Goal: Task Accomplishment & Management: Use online tool/utility

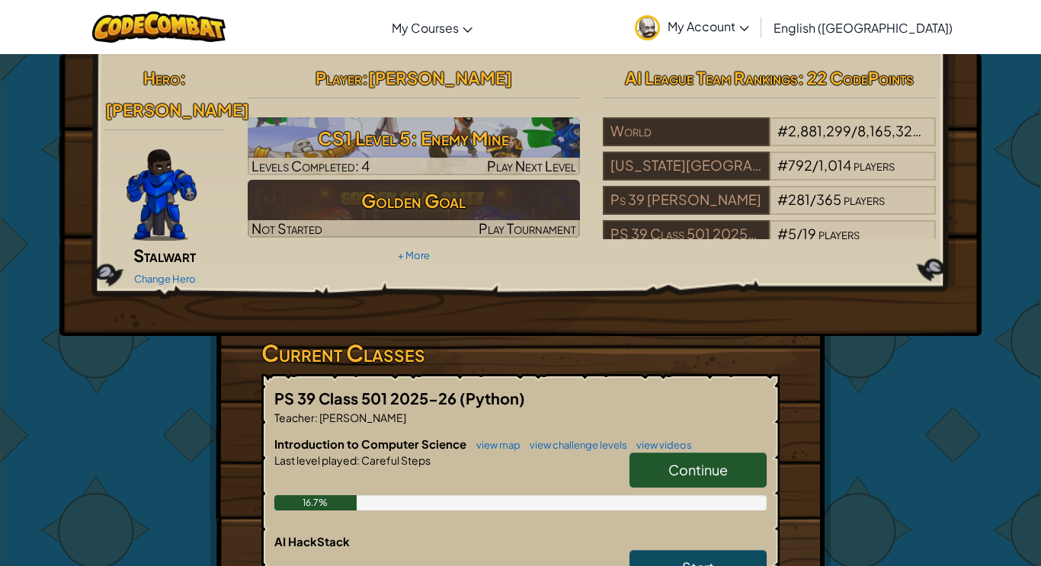
click at [174, 266] on div "Change Hero" at bounding box center [165, 278] width 120 height 24
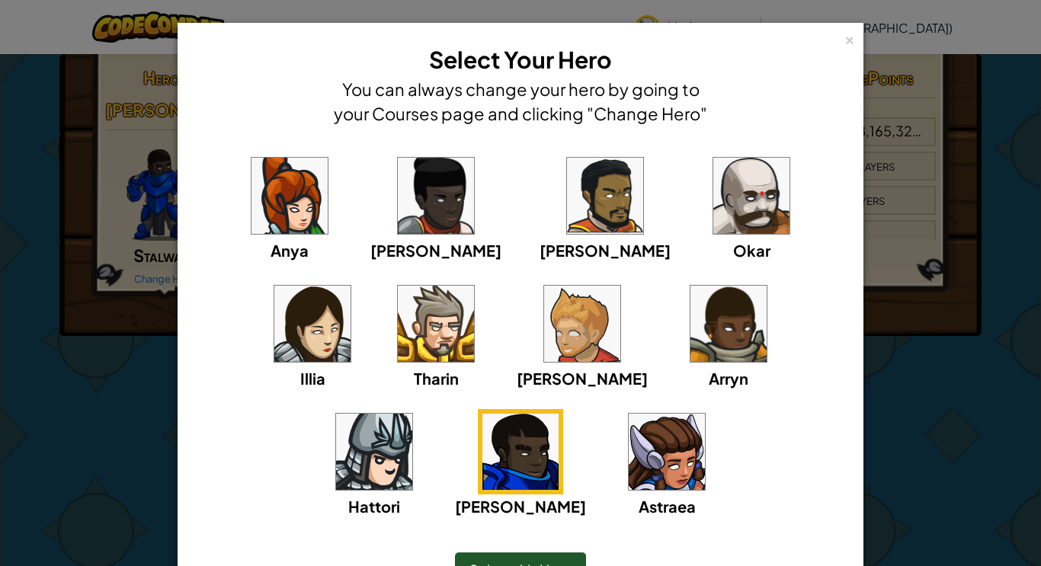
click at [713, 203] on img at bounding box center [751, 196] width 76 height 76
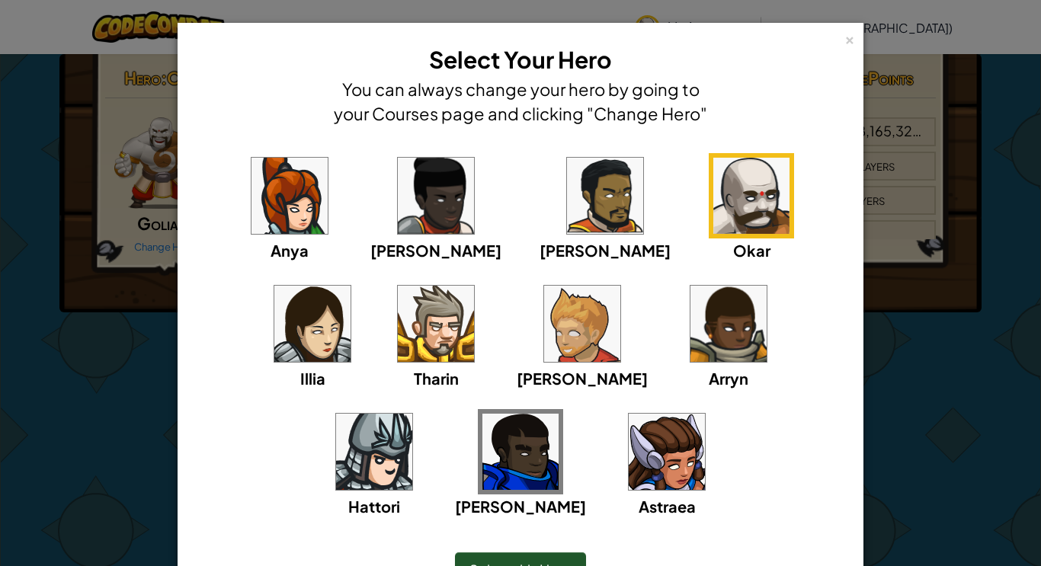
click at [516, 548] on div "Select this Hero" at bounding box center [520, 570] width 623 height 66
click at [502, 552] on div "Select this Hero" at bounding box center [520, 569] width 131 height 35
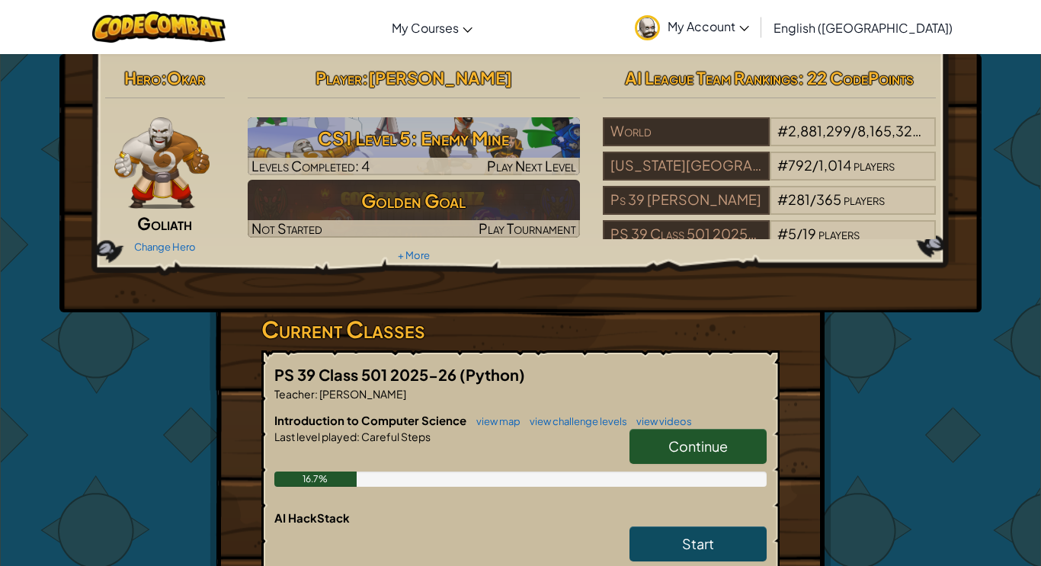
click at [751, 383] on h5 "PS 39 Class 501 2025-26 (Python)" at bounding box center [520, 375] width 492 height 24
click at [165, 208] on img at bounding box center [161, 162] width 95 height 91
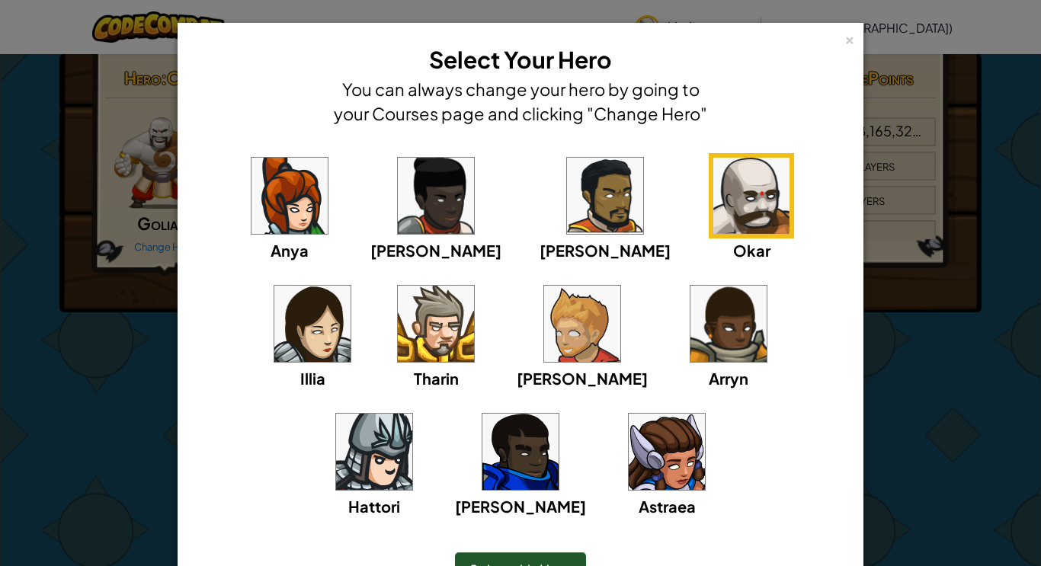
click at [555, 557] on div "Select this Hero" at bounding box center [520, 569] width 131 height 35
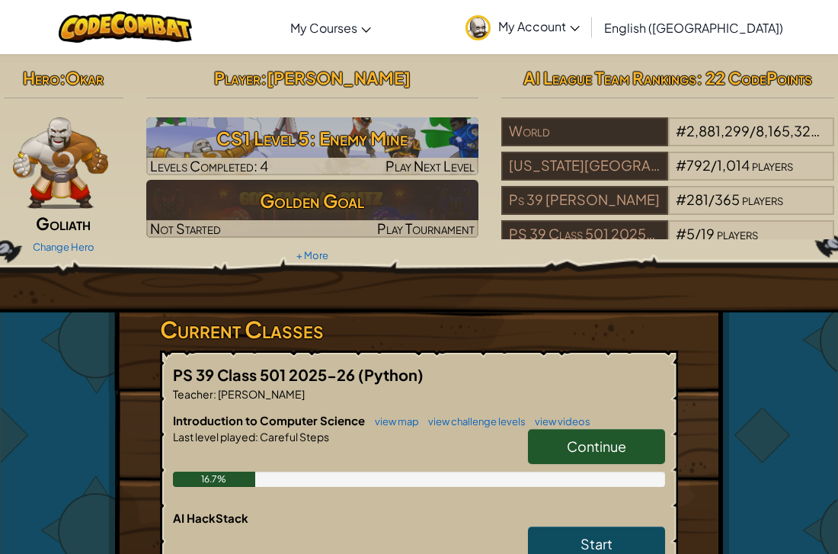
click at [610, 456] on link "Continue" at bounding box center [596, 446] width 137 height 35
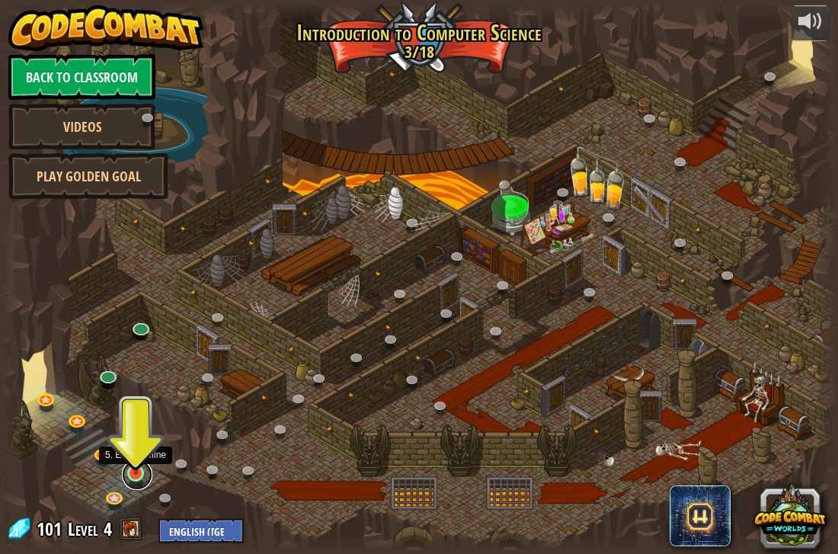
click at [131, 482] on link at bounding box center [137, 474] width 30 height 30
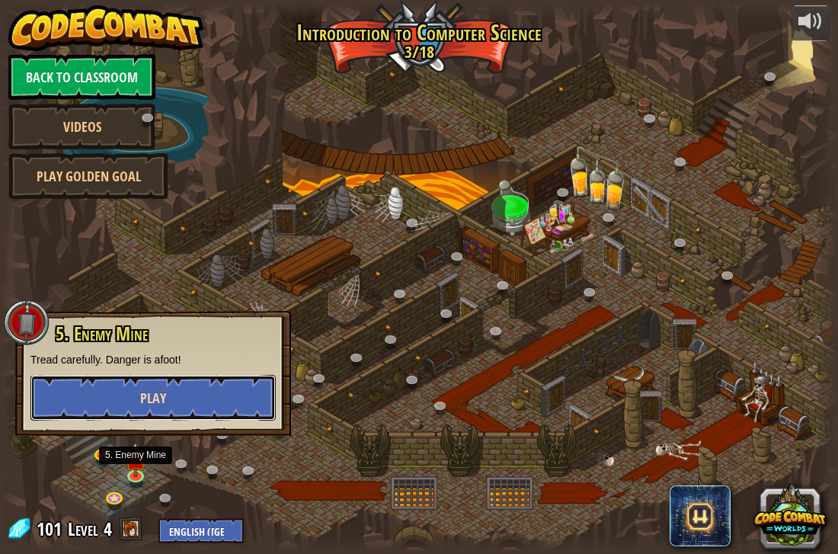
click at [154, 390] on span "Play" at bounding box center [153, 398] width 26 height 19
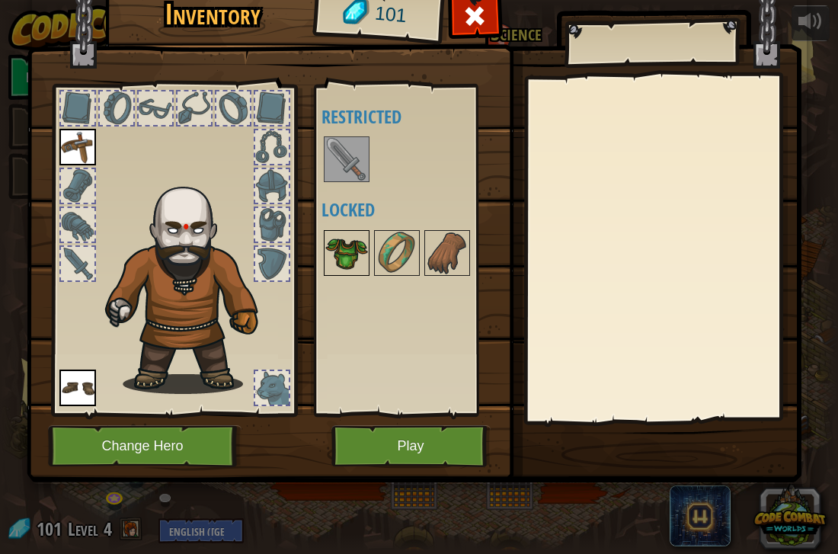
click at [355, 234] on img at bounding box center [346, 253] width 43 height 43
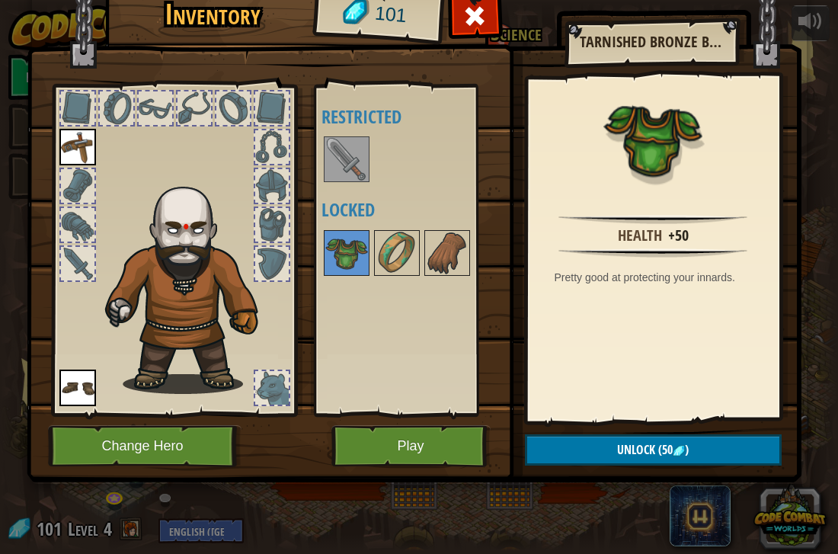
click at [336, 150] on img at bounding box center [346, 159] width 43 height 43
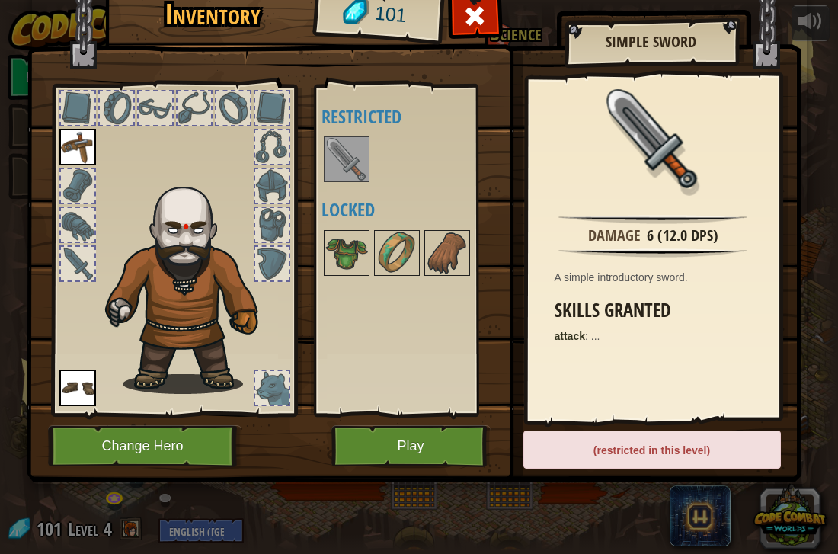
click at [337, 161] on img at bounding box center [346, 159] width 43 height 43
click at [363, 258] on img at bounding box center [346, 253] width 43 height 43
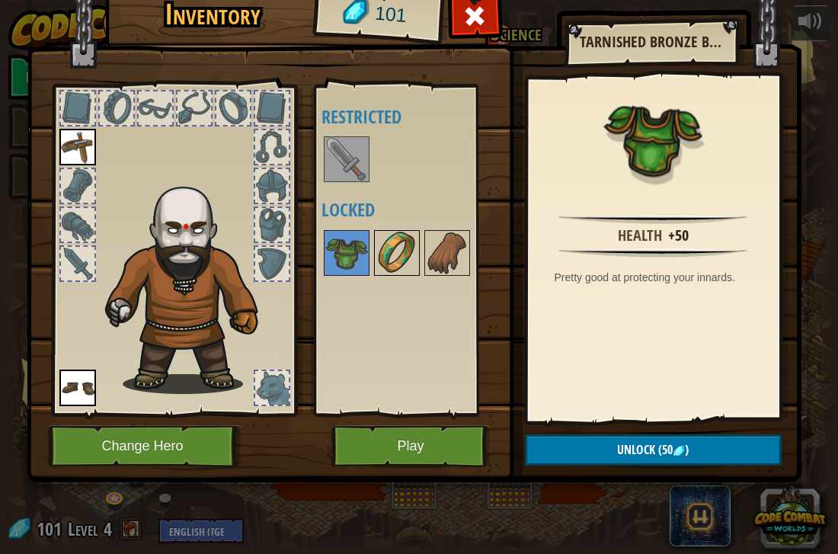
click at [397, 258] on img at bounding box center [397, 253] width 43 height 43
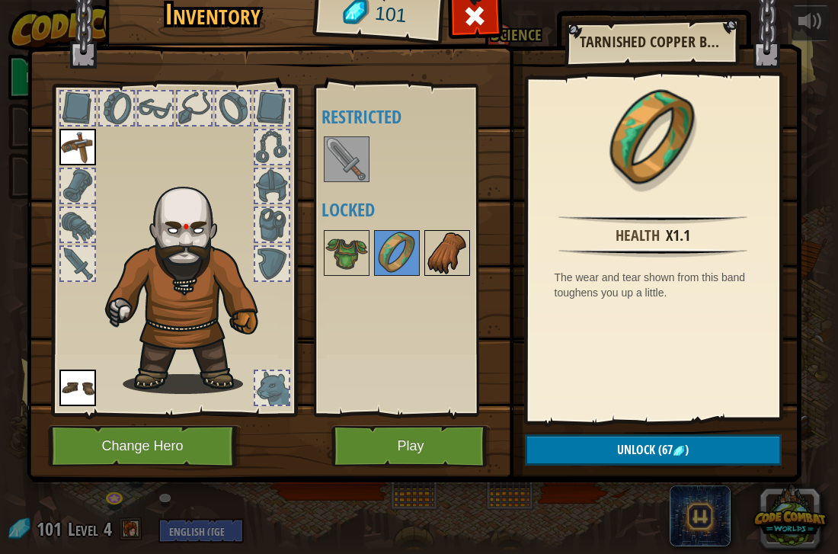
click at [449, 258] on img at bounding box center [447, 253] width 43 height 43
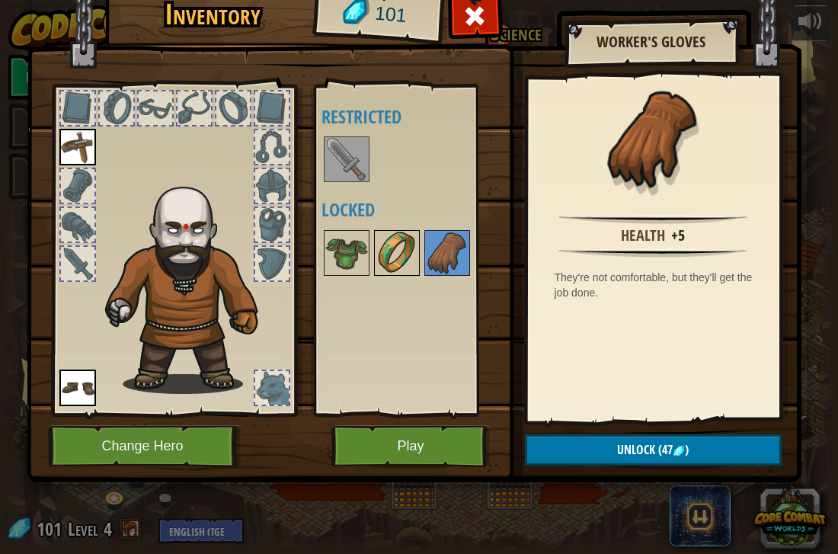
click at [386, 250] on img at bounding box center [397, 253] width 43 height 43
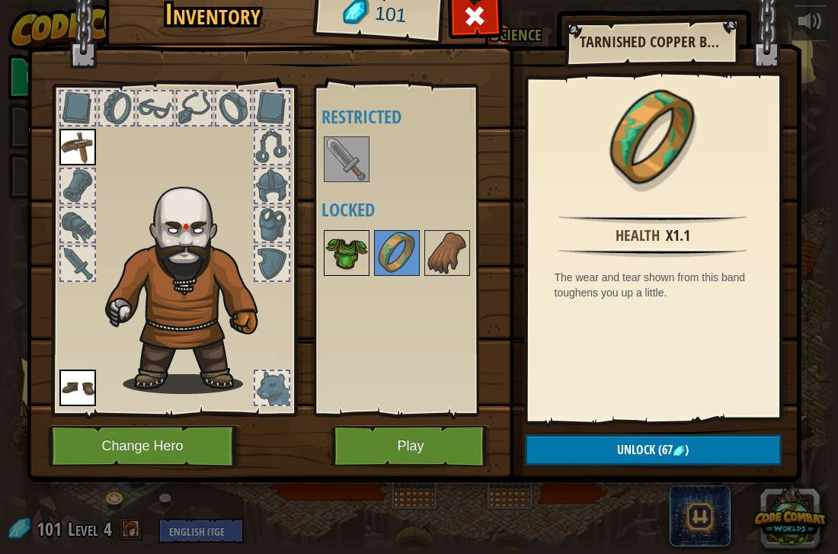
click at [336, 248] on img at bounding box center [346, 253] width 43 height 43
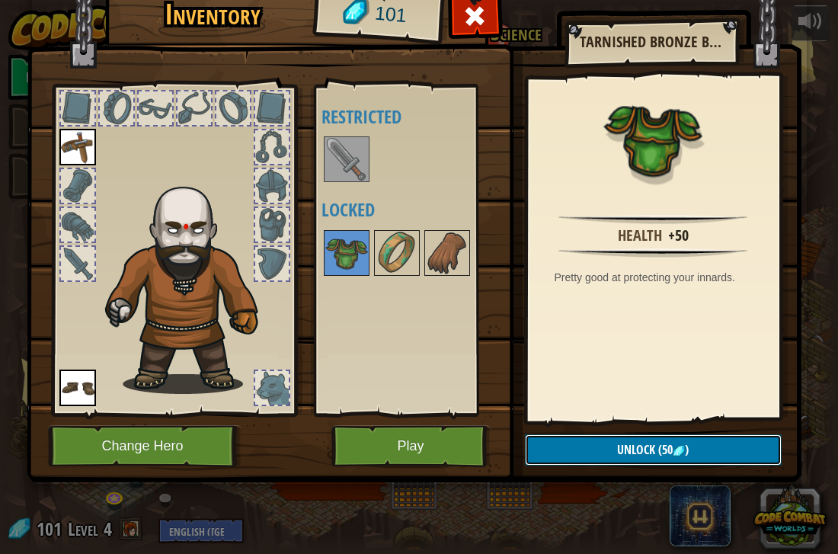
click at [591, 450] on button "Unlock (50 )" at bounding box center [653, 449] width 257 height 31
click at [591, 450] on button "Confirm" at bounding box center [653, 449] width 257 height 31
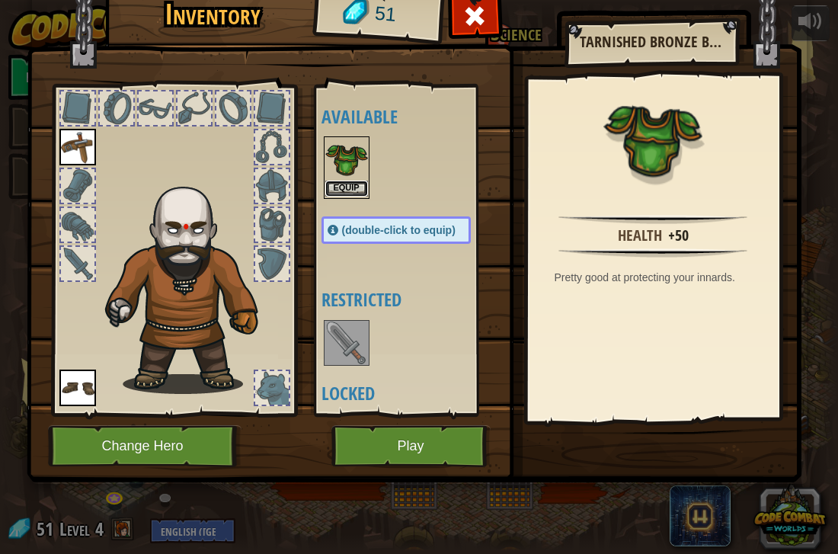
click at [345, 181] on button "Equip" at bounding box center [346, 189] width 43 height 16
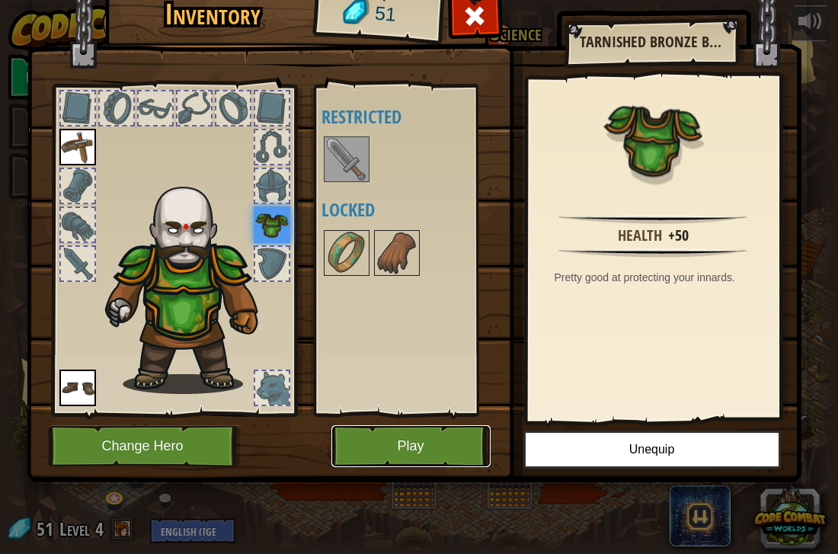
click at [416, 450] on button "Play" at bounding box center [410, 446] width 159 height 42
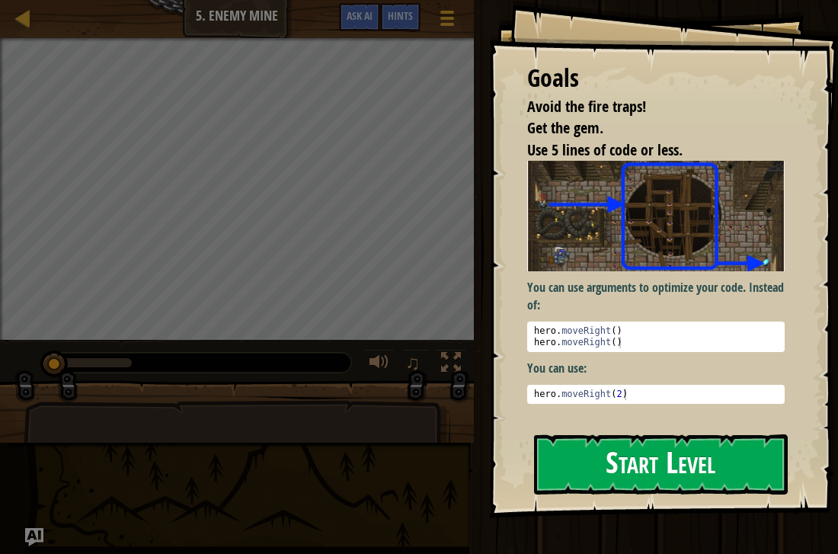
click at [642, 468] on button "Start Level" at bounding box center [661, 464] width 254 height 60
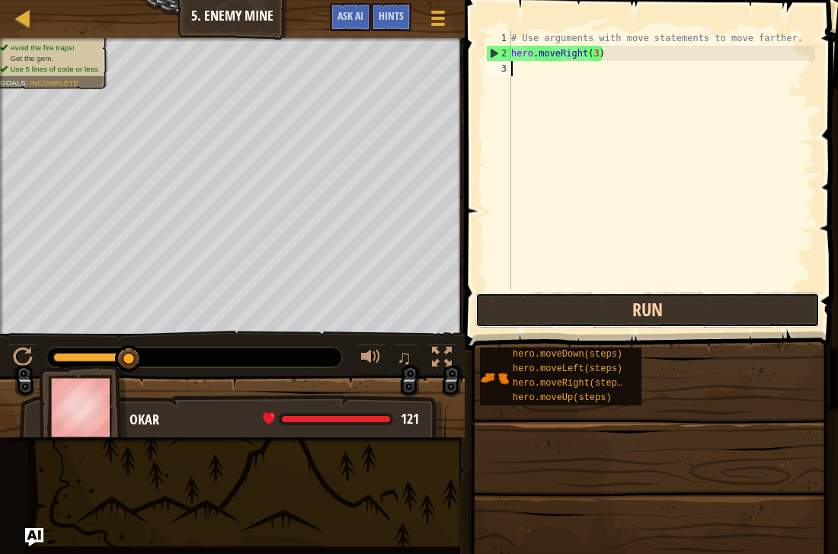
click at [539, 316] on button "Run" at bounding box center [647, 310] width 344 height 35
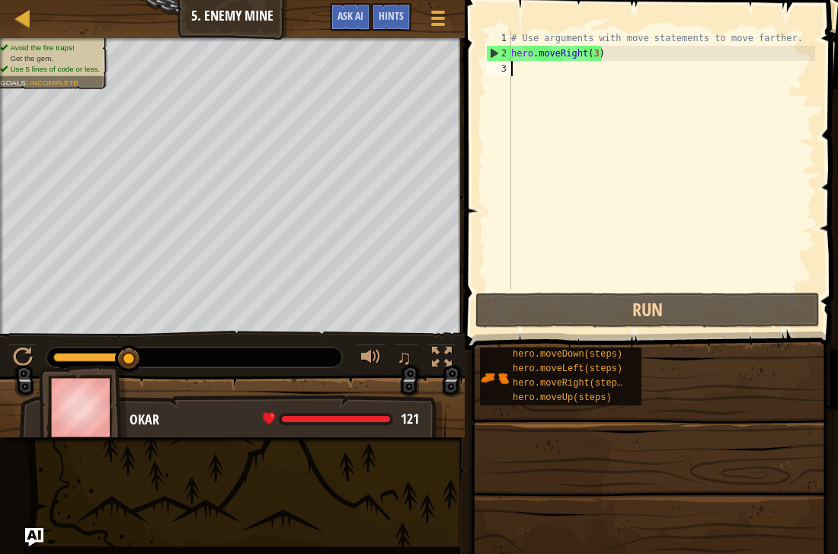
type textarea "h"
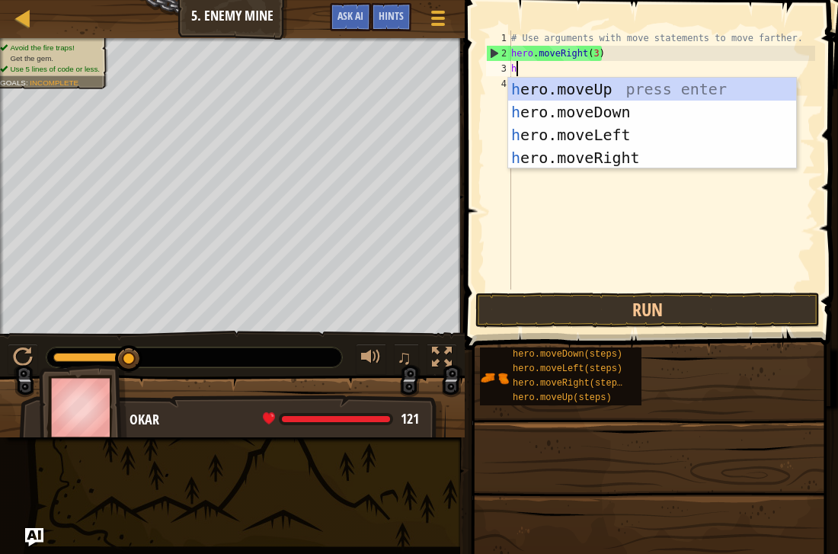
scroll to position [7, 0]
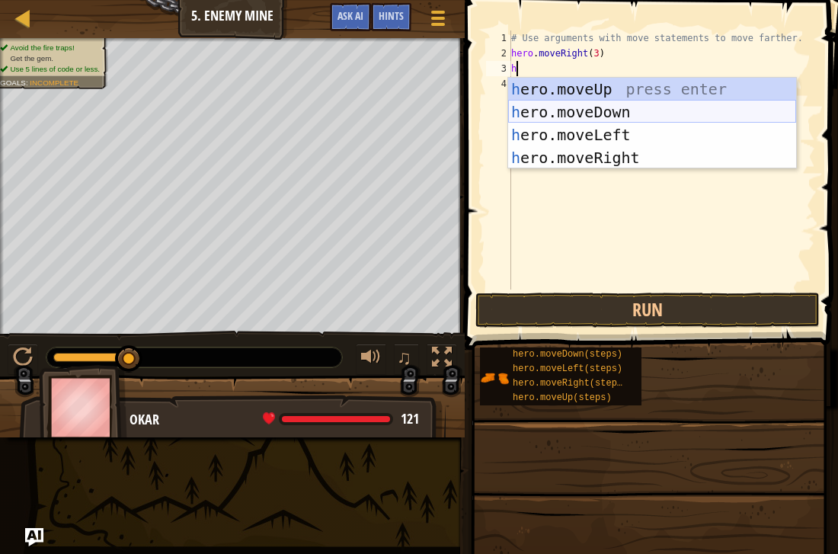
click at [666, 107] on div "h ero.moveUp press enter h ero.moveDown press enter h ero.moveLeft press enter …" at bounding box center [652, 146] width 288 height 137
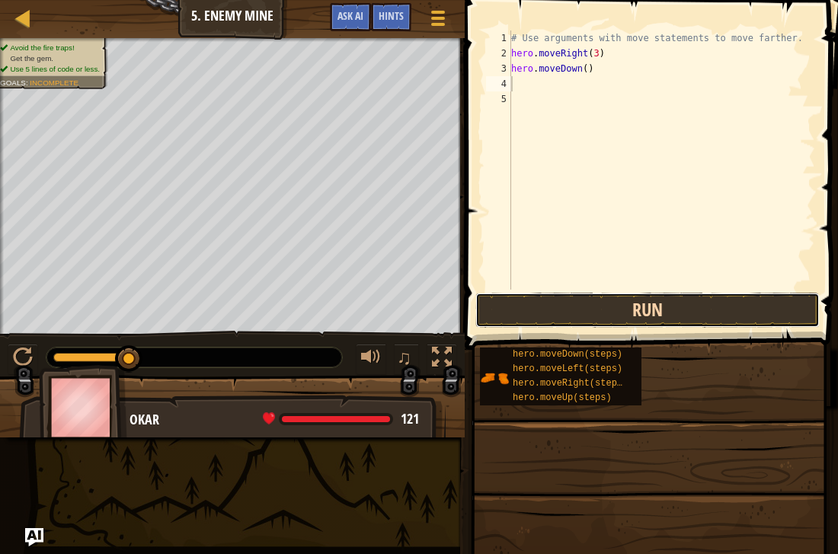
click at [704, 312] on button "Run" at bounding box center [647, 310] width 344 height 35
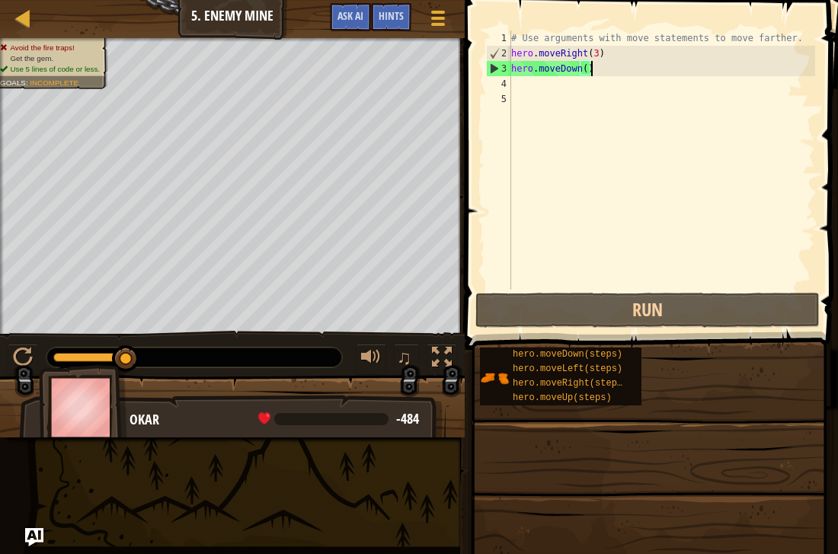
click at [603, 68] on div "# Use arguments with move statements to move farther. hero . moveRight ( 3 ) he…" at bounding box center [661, 175] width 307 height 290
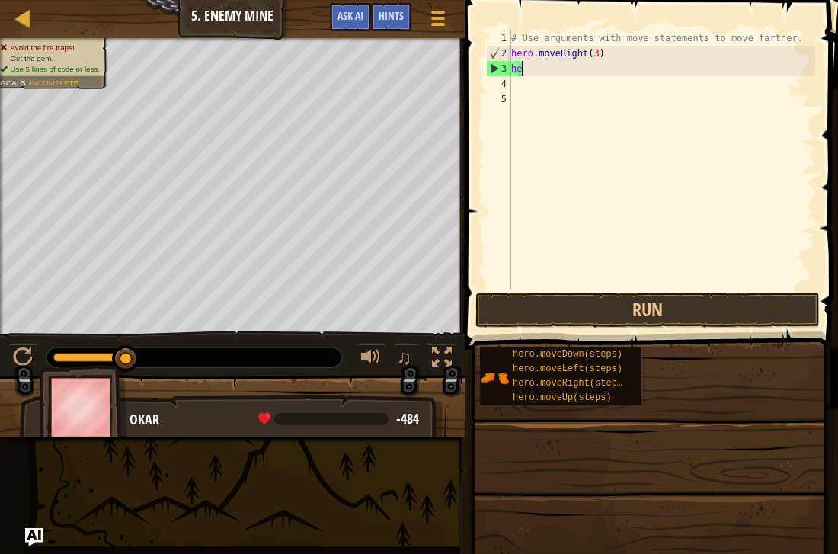
type textarea "h"
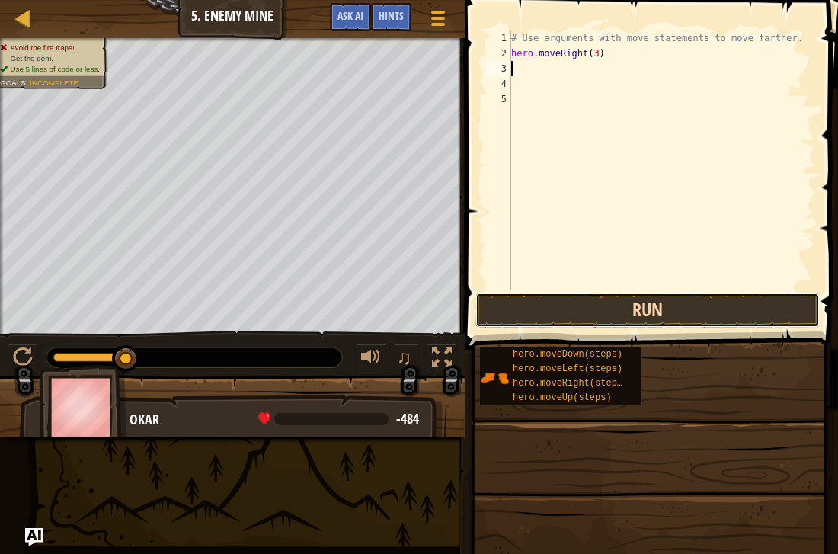
click at [615, 312] on button "Run" at bounding box center [647, 310] width 344 height 35
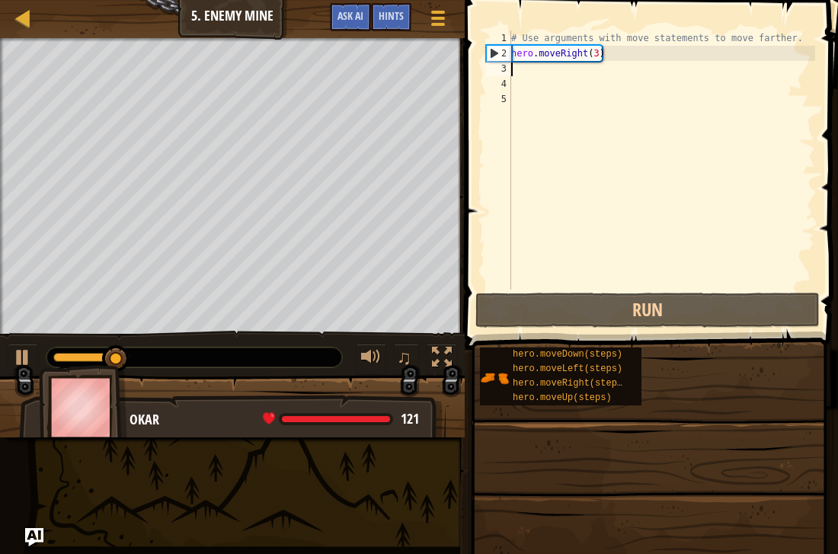
type textarea "h"
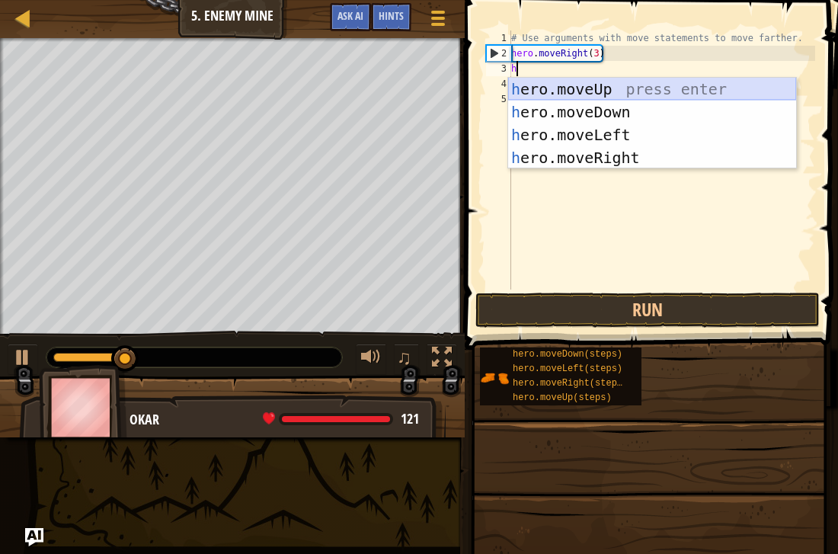
click at [578, 82] on div "h ero.moveUp press enter h ero.moveDown press enter h ero.moveLeft press enter …" at bounding box center [652, 146] width 288 height 137
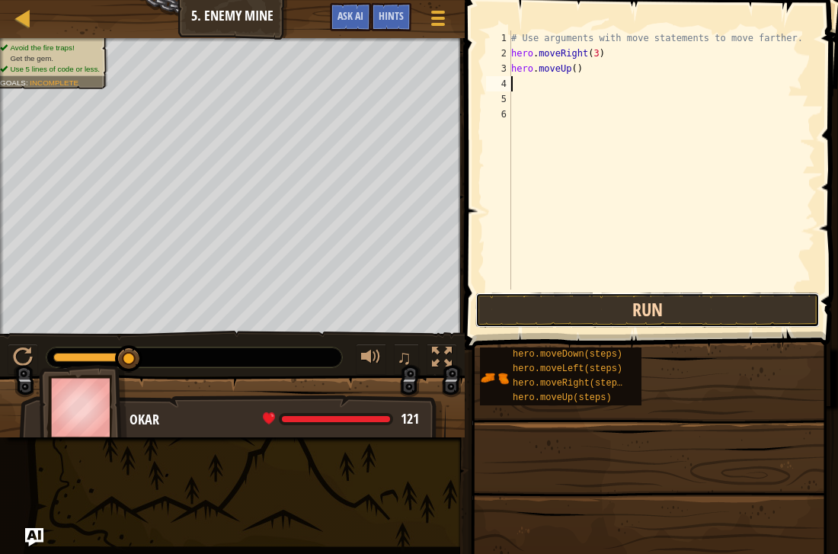
click at [610, 307] on button "Run" at bounding box center [647, 310] width 344 height 35
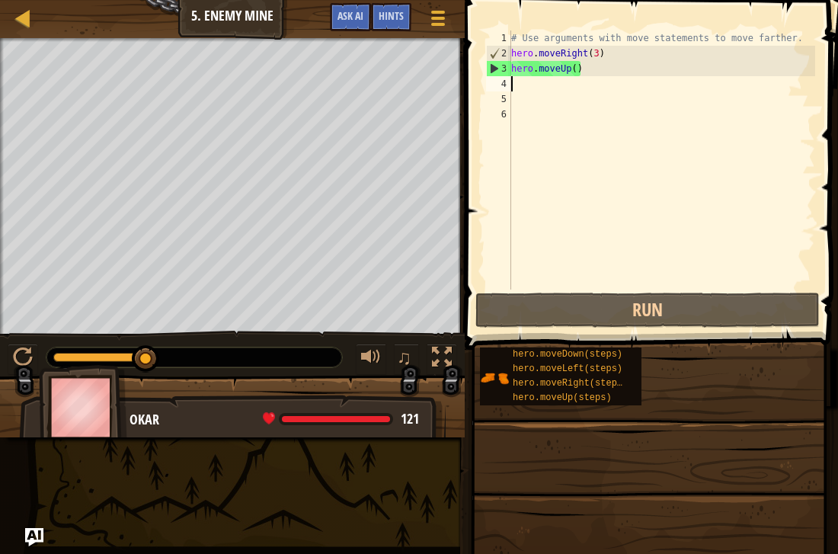
type textarea "h"
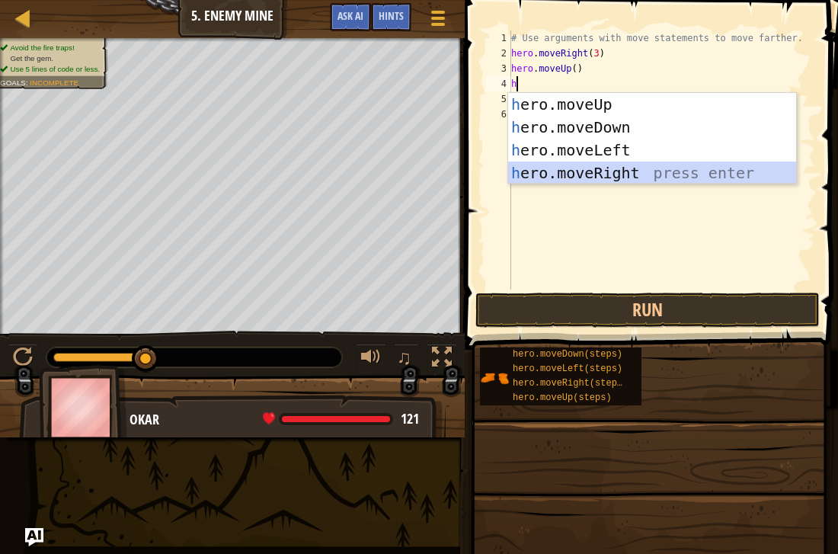
click at [561, 170] on div "h ero.moveUp press enter h ero.moveDown press enter h ero.moveLeft press enter …" at bounding box center [652, 161] width 288 height 137
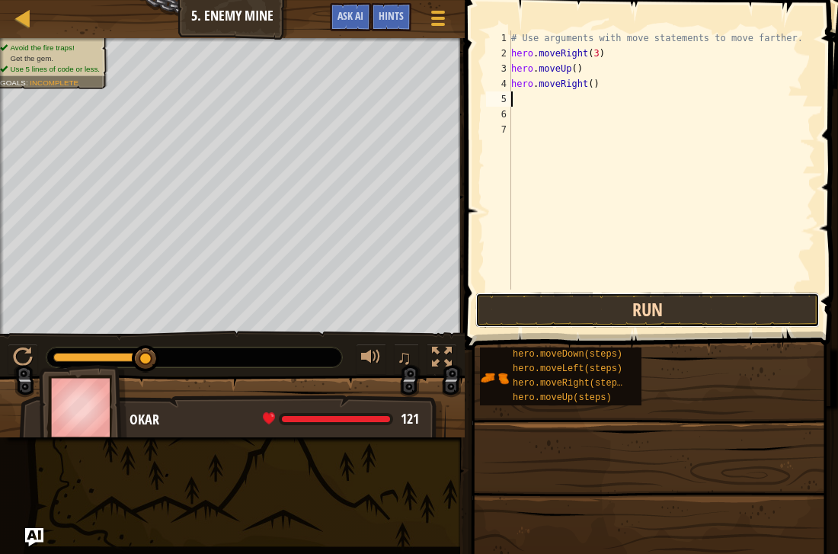
click at [583, 304] on button "Run" at bounding box center [647, 310] width 344 height 35
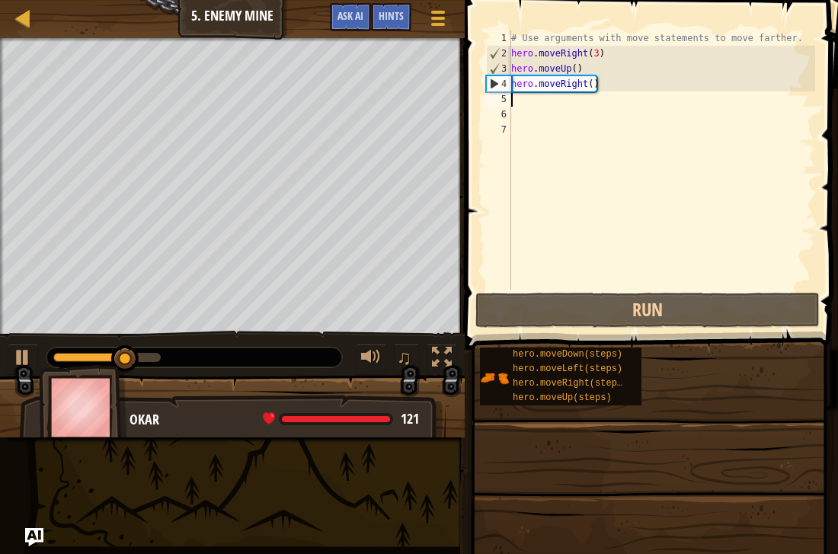
type textarea "h"
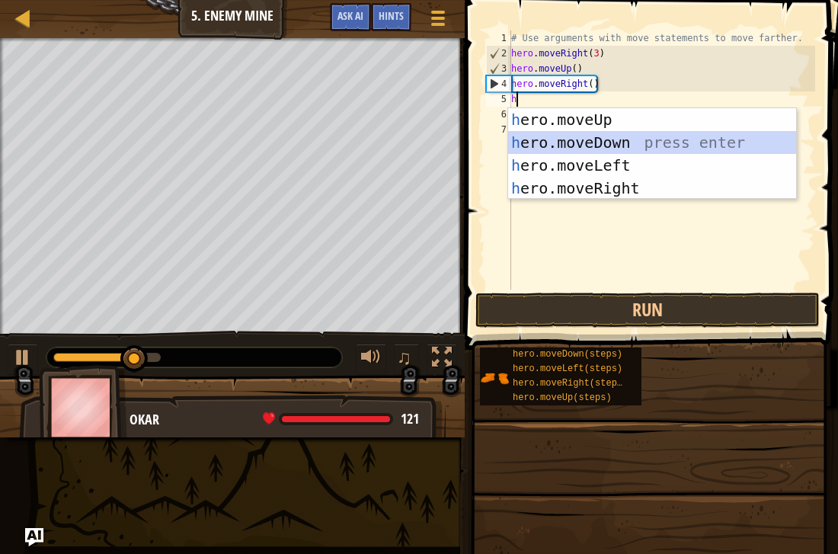
click at [570, 142] on div "h ero.moveUp press enter h ero.moveDown press enter h ero.moveLeft press enter …" at bounding box center [652, 176] width 288 height 137
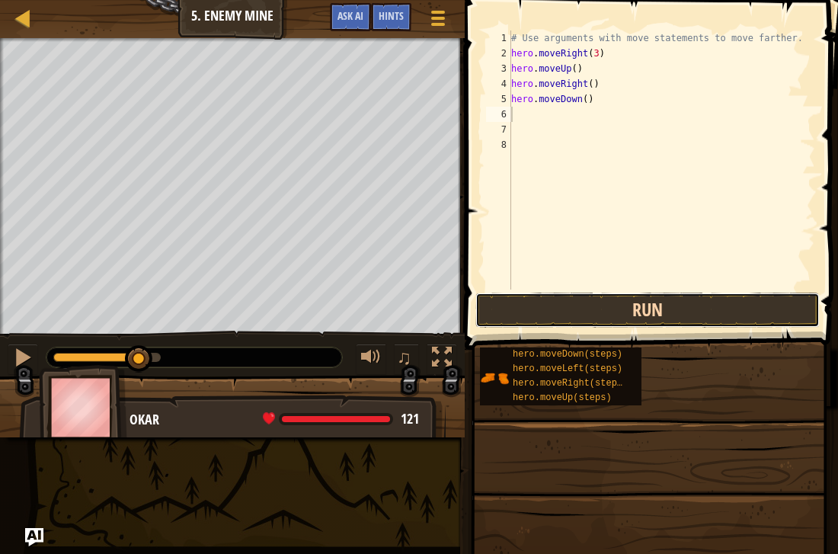
click at [584, 296] on button "Run" at bounding box center [647, 310] width 344 height 35
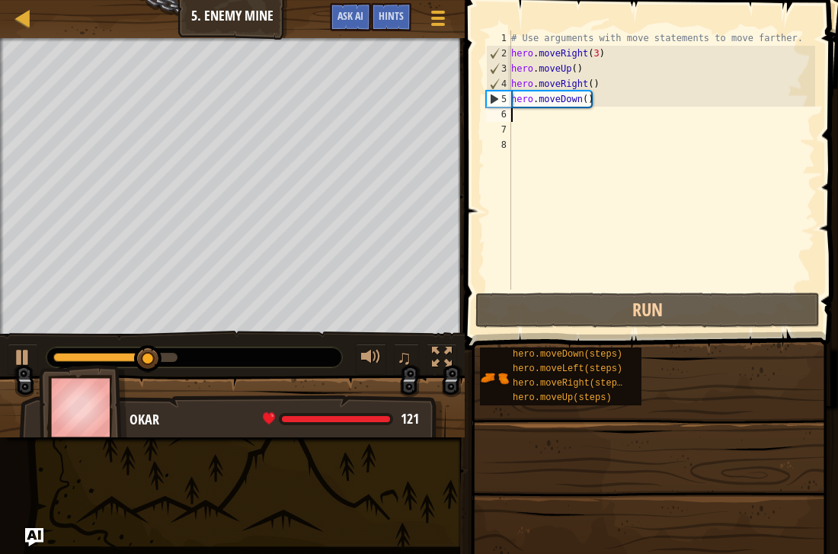
type textarea "h"
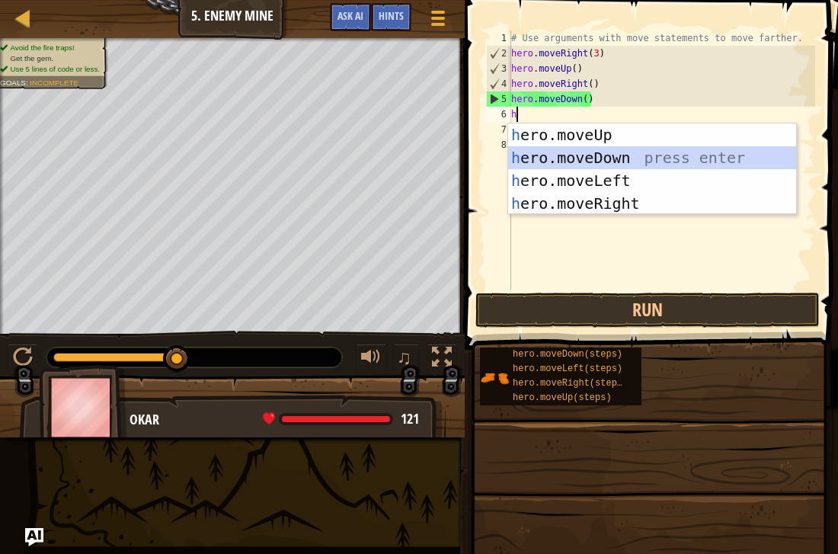
click at [587, 152] on div "h ero.moveUp press enter h ero.moveDown press enter h ero.moveLeft press enter …" at bounding box center [652, 191] width 288 height 137
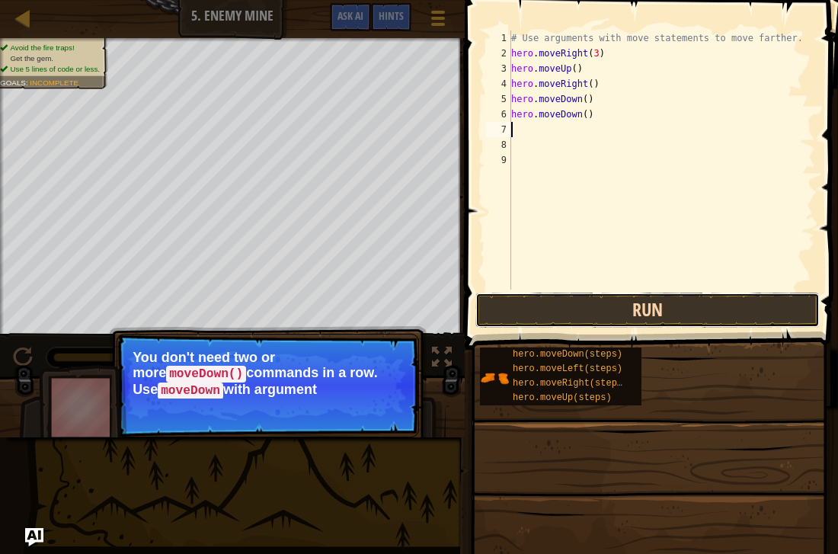
click at [635, 301] on button "Run" at bounding box center [647, 310] width 344 height 35
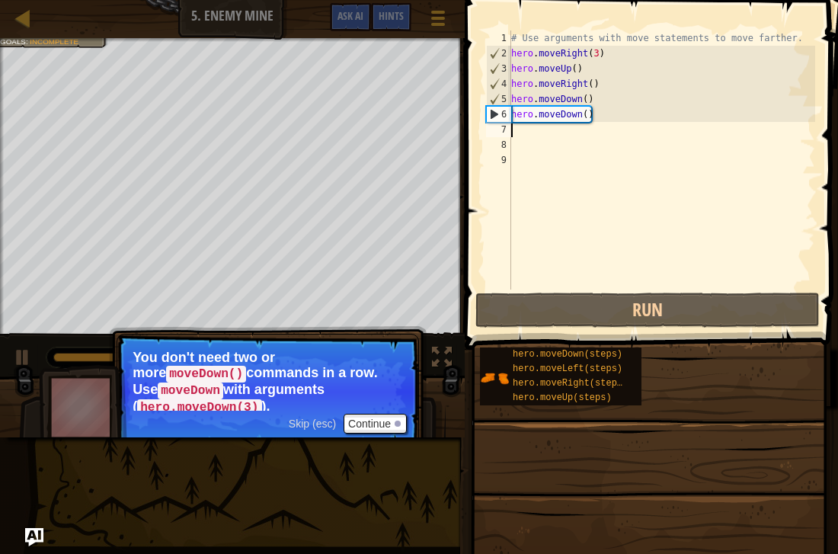
type textarea "h"
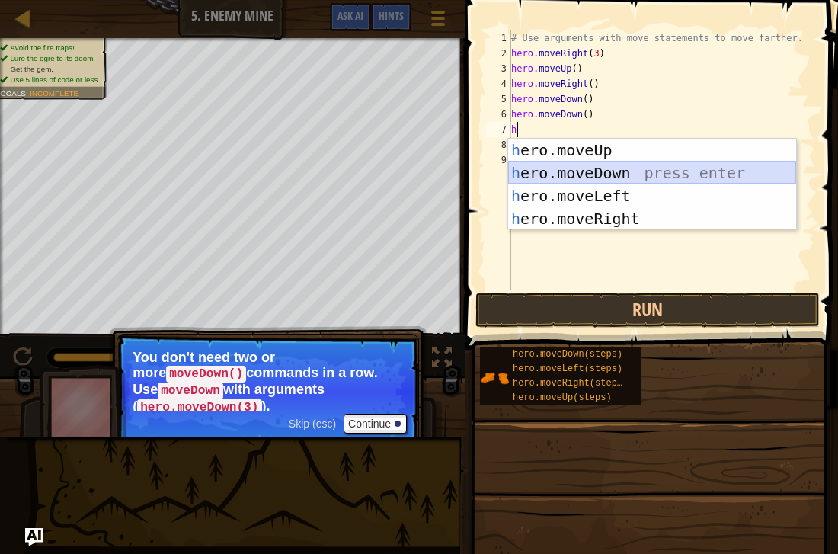
drag, startPoint x: 593, startPoint y: 184, endPoint x: 591, endPoint y: 171, distance: 13.0
click at [591, 171] on div "h ero.moveUp press enter h ero.moveDown press enter h ero.moveLeft press enter …" at bounding box center [652, 207] width 288 height 137
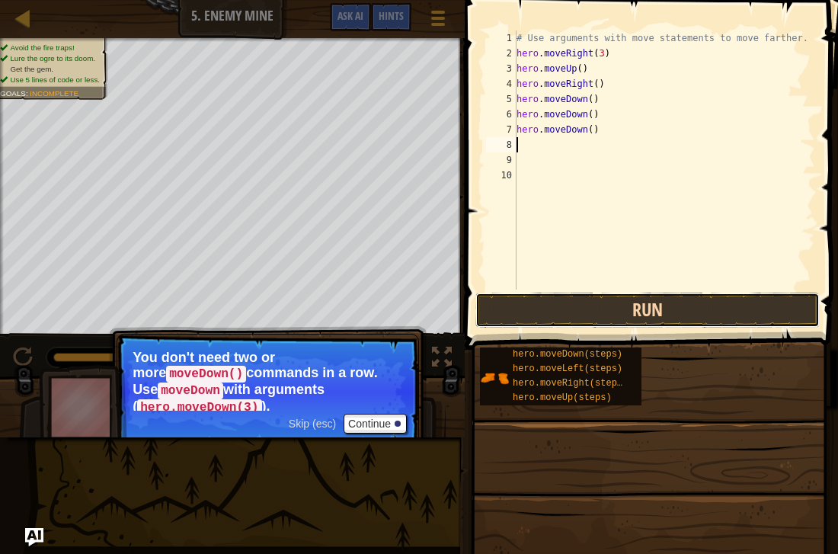
click at [564, 295] on button "Run" at bounding box center [647, 310] width 344 height 35
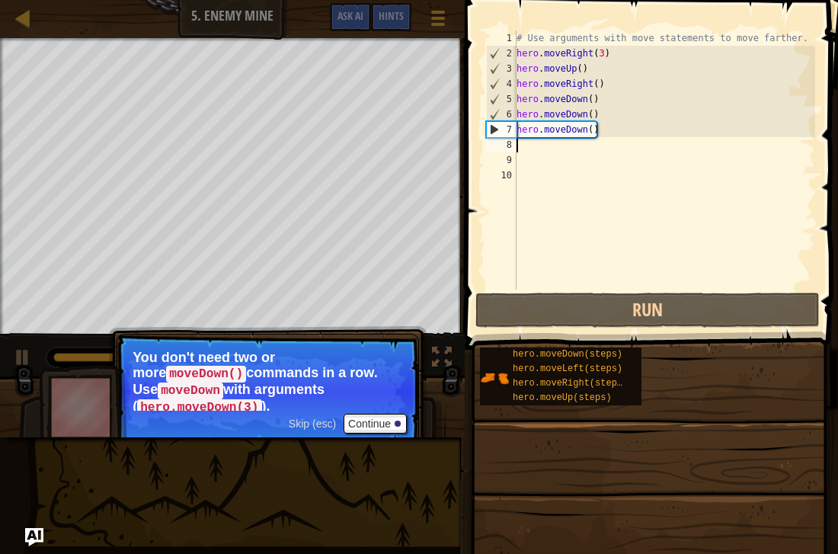
type textarea "h"
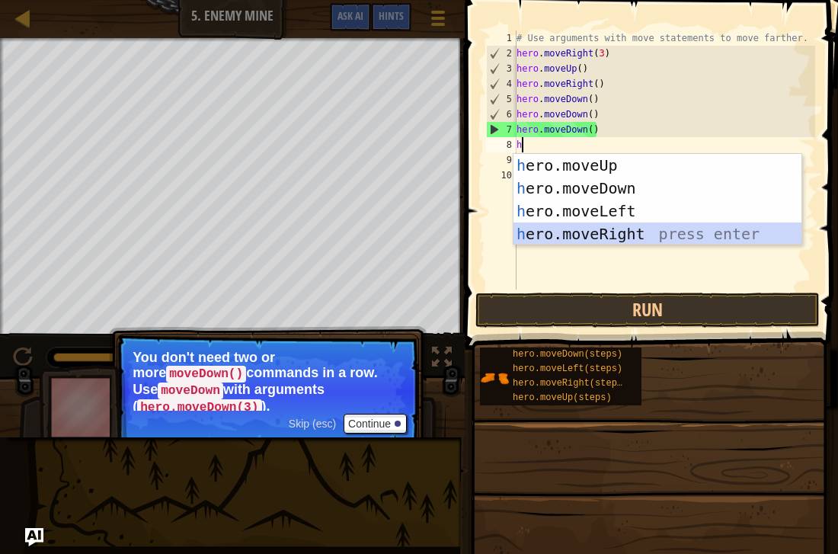
click at [595, 238] on div "h ero.moveUp press enter h ero.moveDown press enter h ero.moveLeft press enter …" at bounding box center [658, 222] width 288 height 137
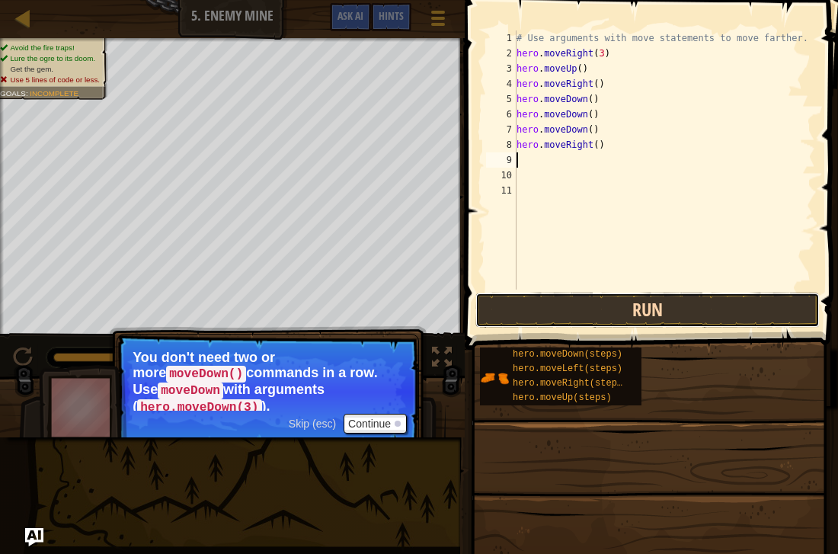
click at [575, 316] on button "Run" at bounding box center [647, 310] width 344 height 35
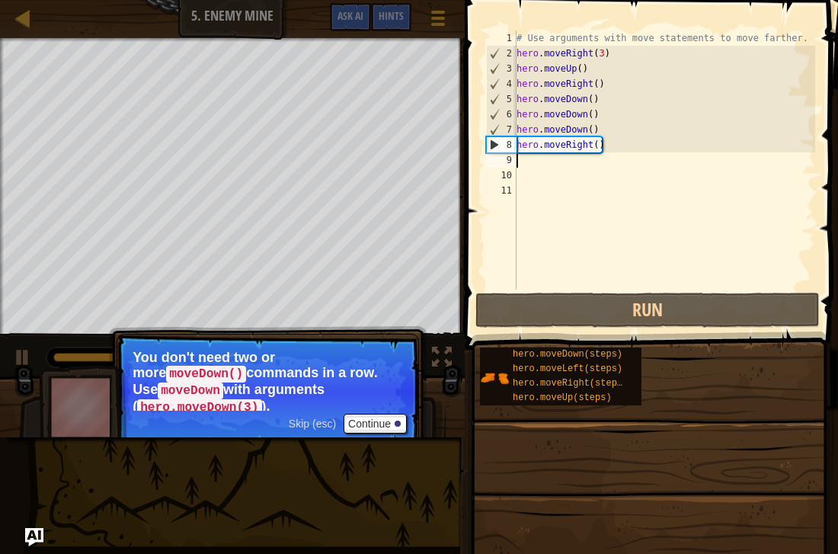
type textarea "h"
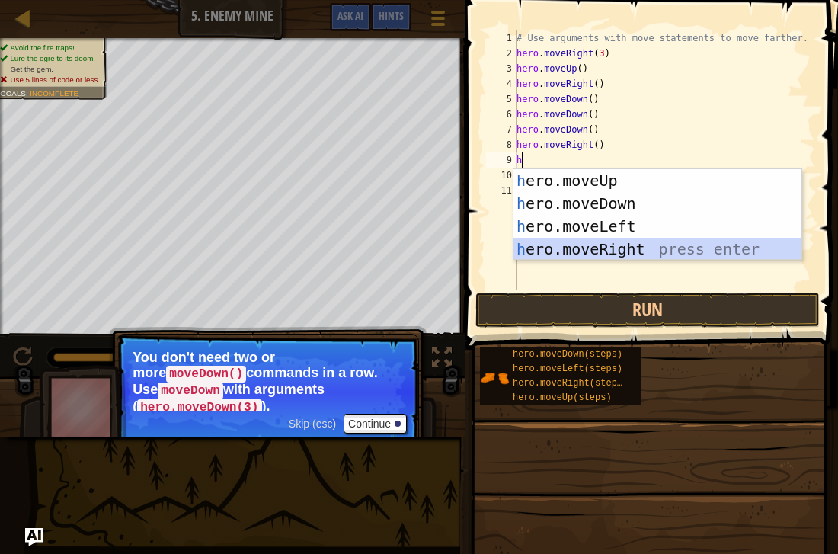
click at [579, 249] on div "h ero.moveUp press enter h ero.moveDown press enter h ero.moveLeft press enter …" at bounding box center [658, 237] width 288 height 137
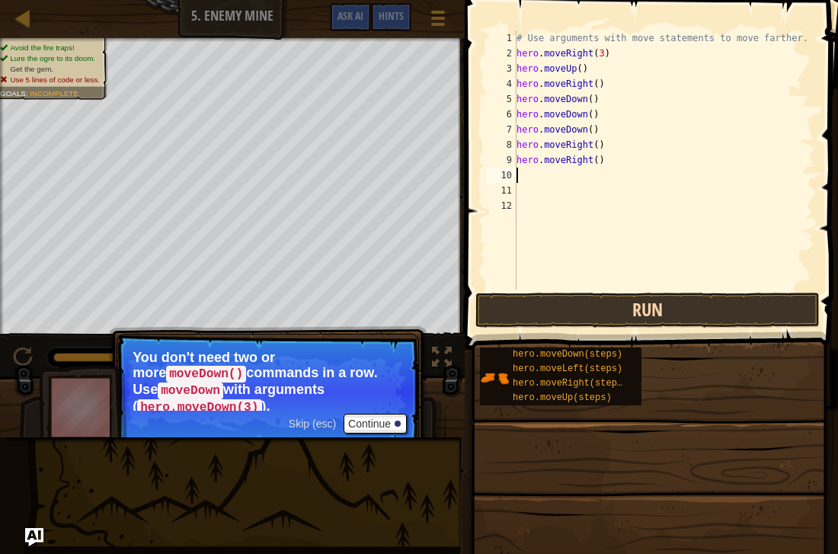
click at [571, 318] on button "Run" at bounding box center [647, 310] width 344 height 35
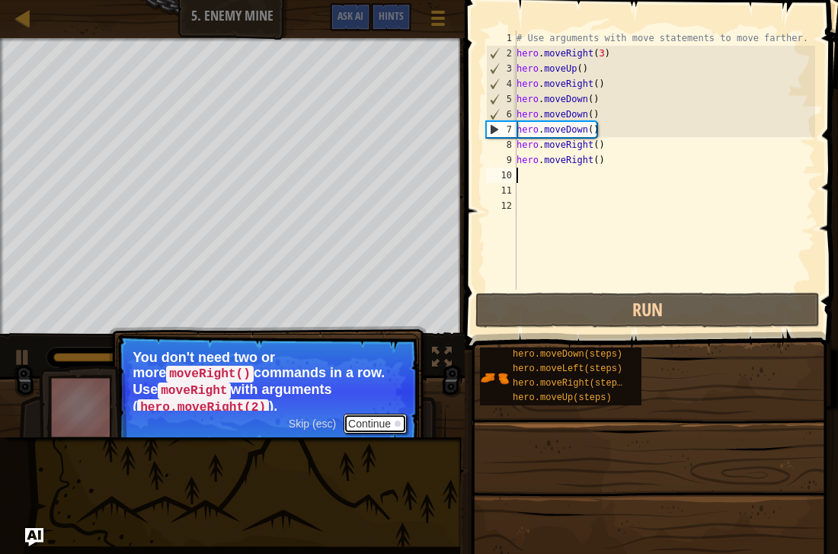
click at [388, 427] on button "Continue" at bounding box center [375, 424] width 63 height 20
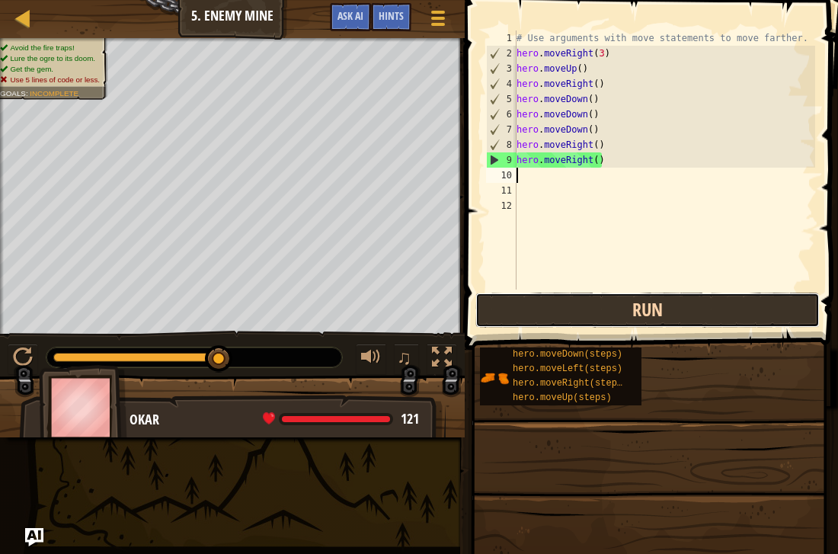
click at [520, 302] on button "Run" at bounding box center [647, 310] width 344 height 35
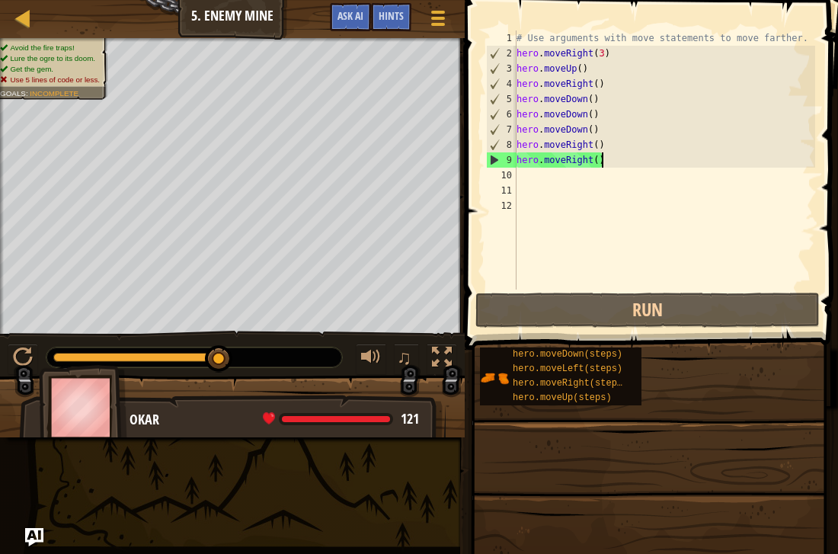
click at [610, 165] on div "# Use arguments with move statements to move farther. hero . moveRight ( 3 ) he…" at bounding box center [665, 175] width 302 height 290
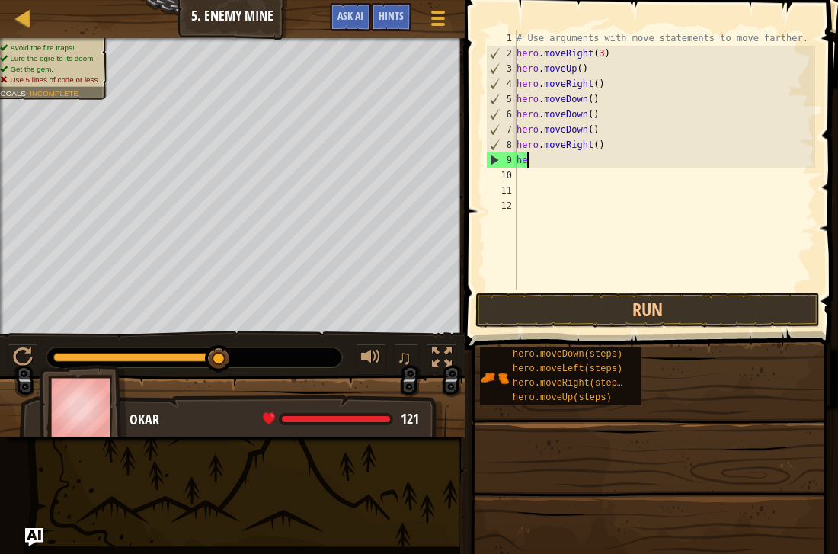
type textarea "h"
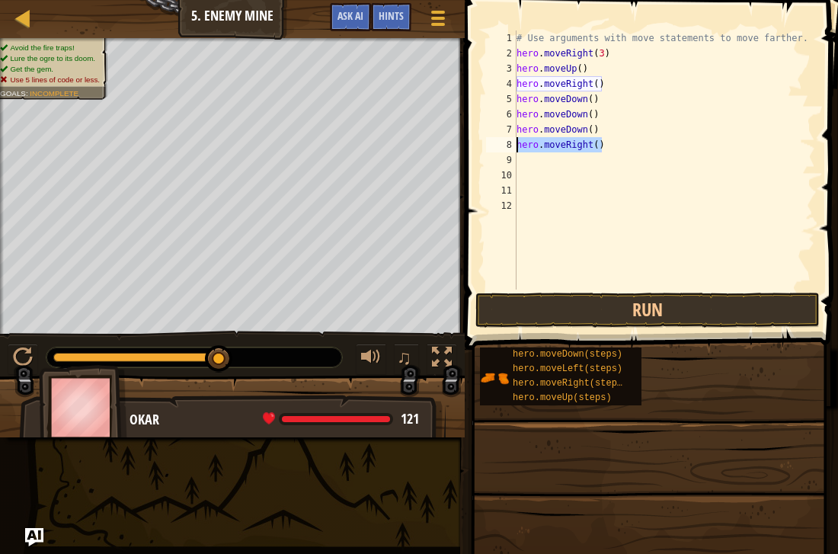
drag, startPoint x: 610, startPoint y: 141, endPoint x: 517, endPoint y: 137, distance: 93.0
click at [517, 137] on div "# Use arguments with move statements to move farther. hero . moveRight ( 3 ) he…" at bounding box center [665, 175] width 302 height 290
type textarea "hero.moveRight()"
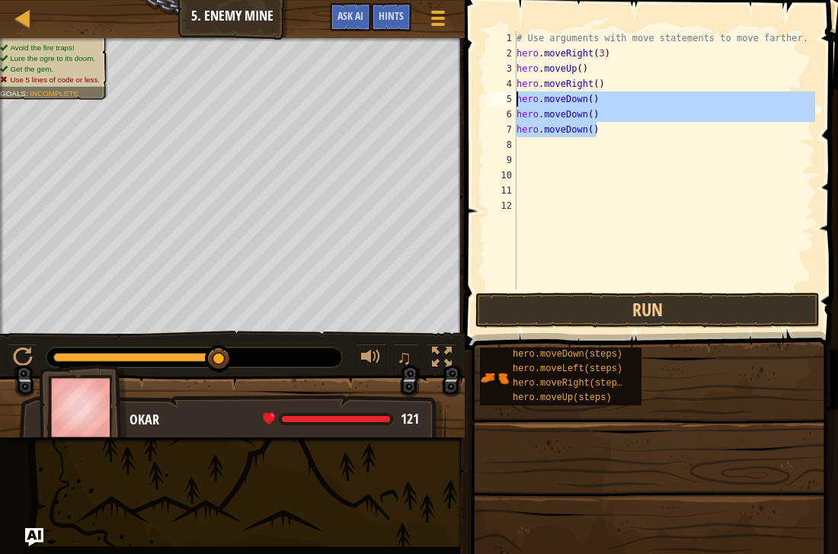
drag, startPoint x: 594, startPoint y: 130, endPoint x: 514, endPoint y: 99, distance: 86.3
click at [514, 99] on div "1 2 3 4 5 6 7 8 9 10 11 12 # Use arguments with move statements to move farther…" at bounding box center [649, 159] width 332 height 259
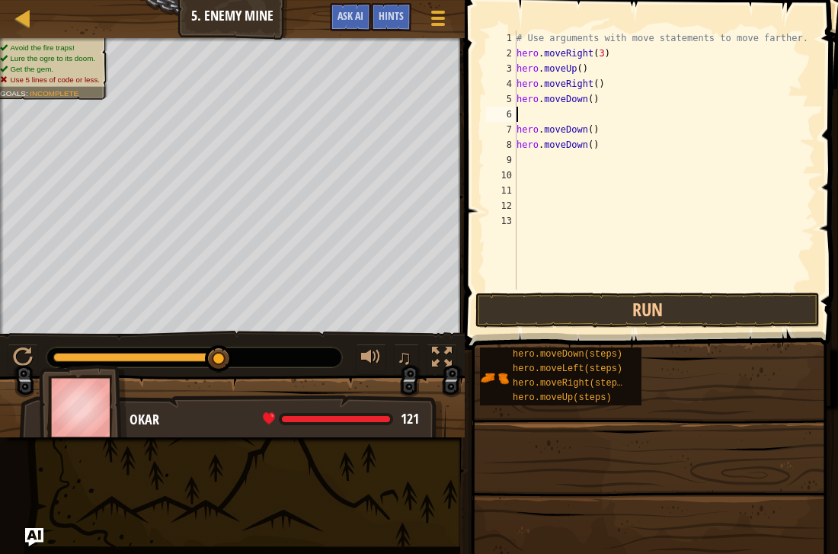
click at [596, 130] on div "# Use arguments with move statements to move farther. hero . moveRight ( 3 ) he…" at bounding box center [665, 175] width 302 height 290
type textarea "h"
click at [603, 145] on div "# Use arguments with move statements to move farther. hero . moveRight ( 3 ) he…" at bounding box center [665, 175] width 302 height 290
type textarea "h"
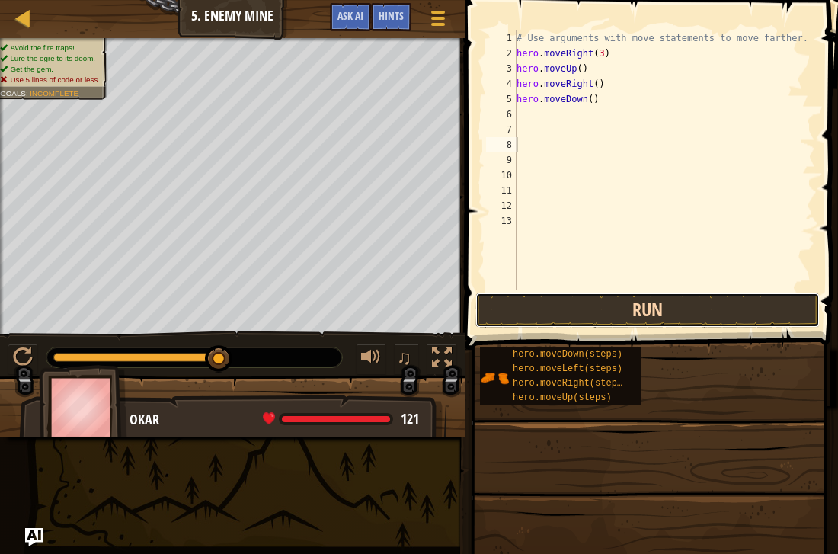
click at [645, 309] on button "Run" at bounding box center [647, 310] width 344 height 35
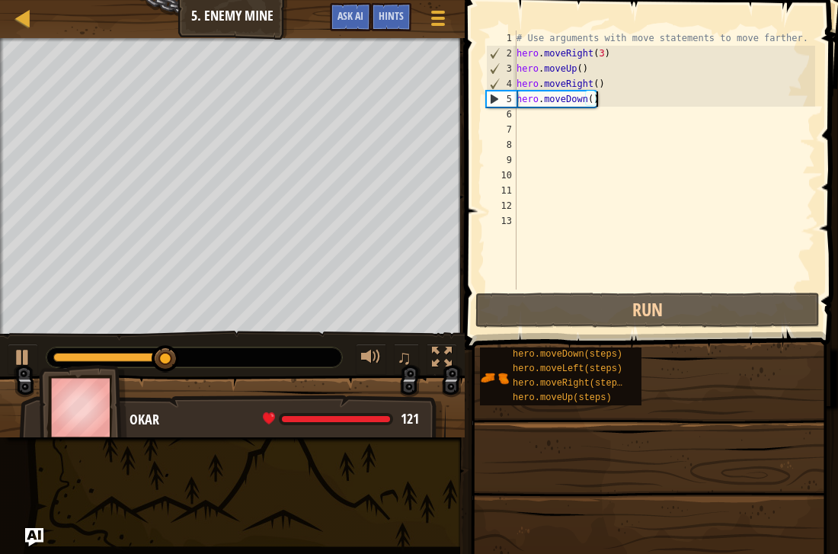
click at [621, 99] on div "# Use arguments with move statements to move farther. hero . moveRight ( 3 ) he…" at bounding box center [665, 175] width 302 height 290
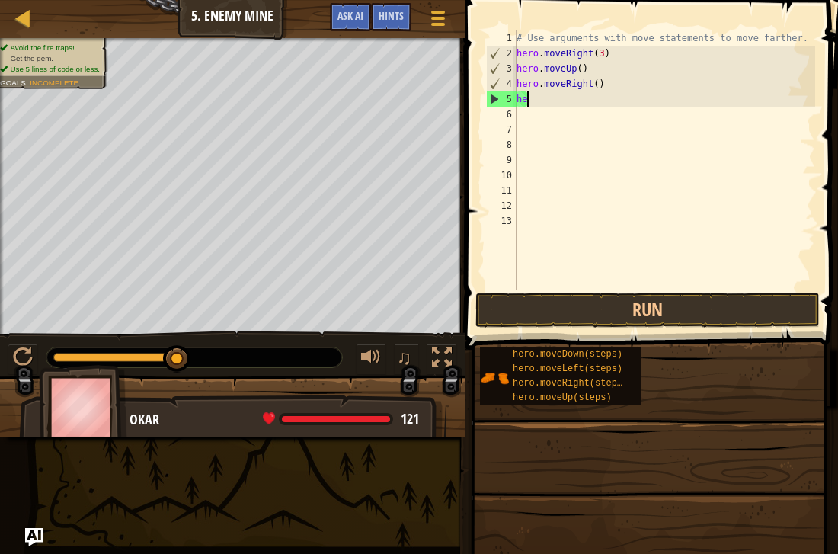
type textarea "h"
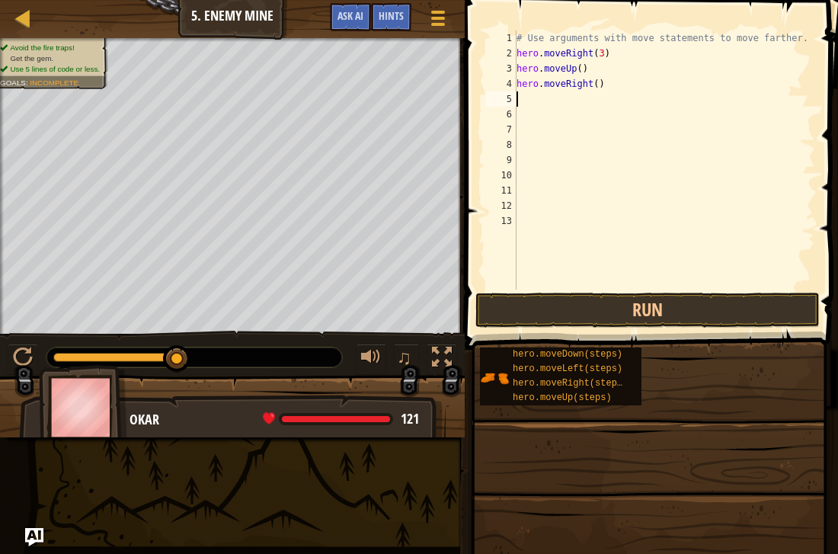
type textarea "h"
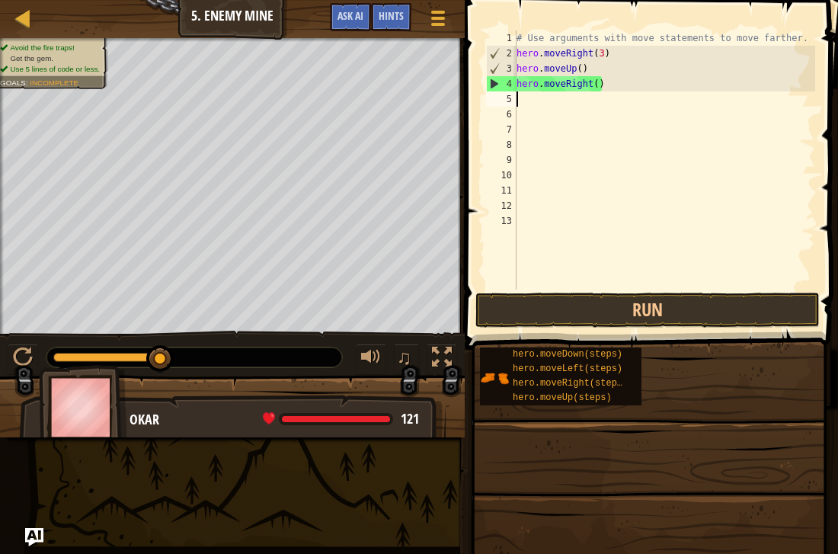
click at [629, 78] on div "# Use arguments with move statements to move farther. hero . moveRight ( 3 ) he…" at bounding box center [665, 175] width 302 height 290
type textarea "h"
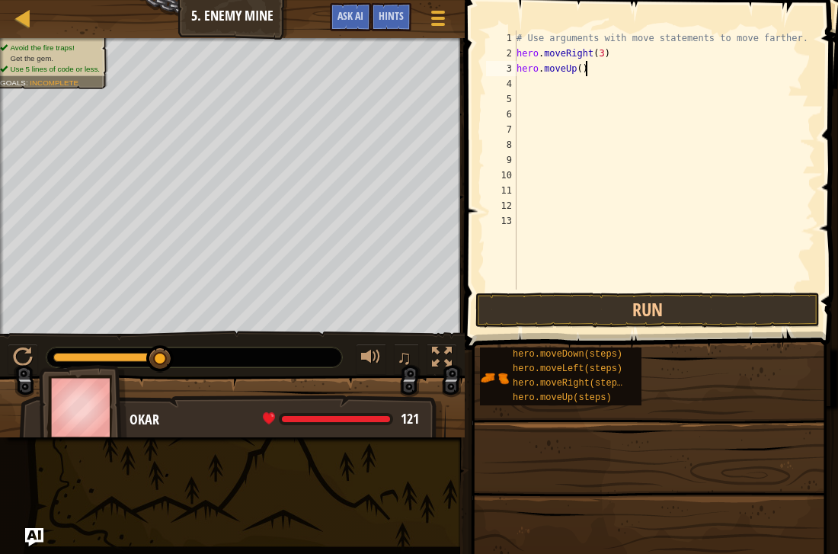
click at [613, 75] on div "# Use arguments with move statements to move farther. hero . moveRight ( 3 ) he…" at bounding box center [665, 175] width 302 height 290
type textarea "h"
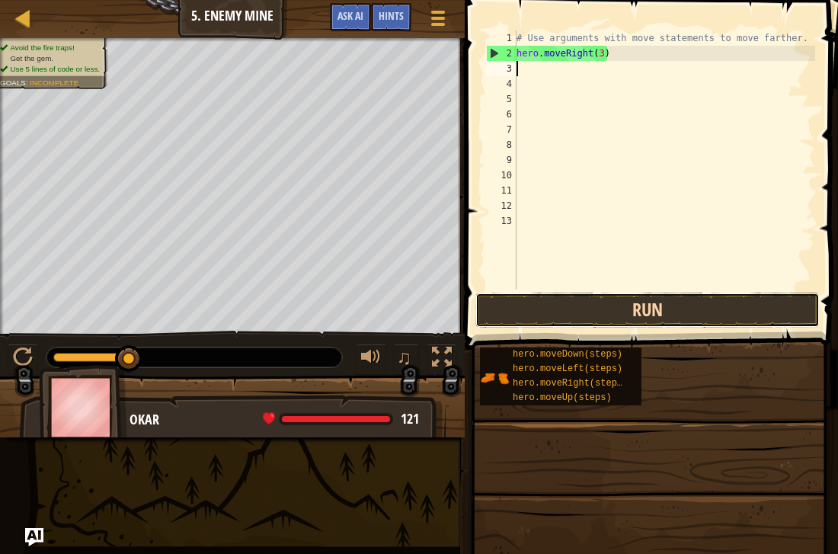
click at [508, 303] on button "Run" at bounding box center [647, 310] width 344 height 35
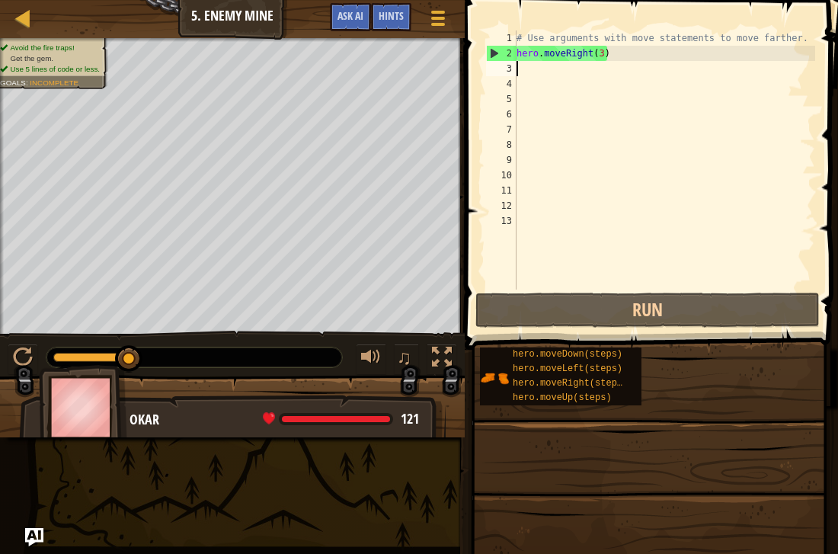
type textarea "h"
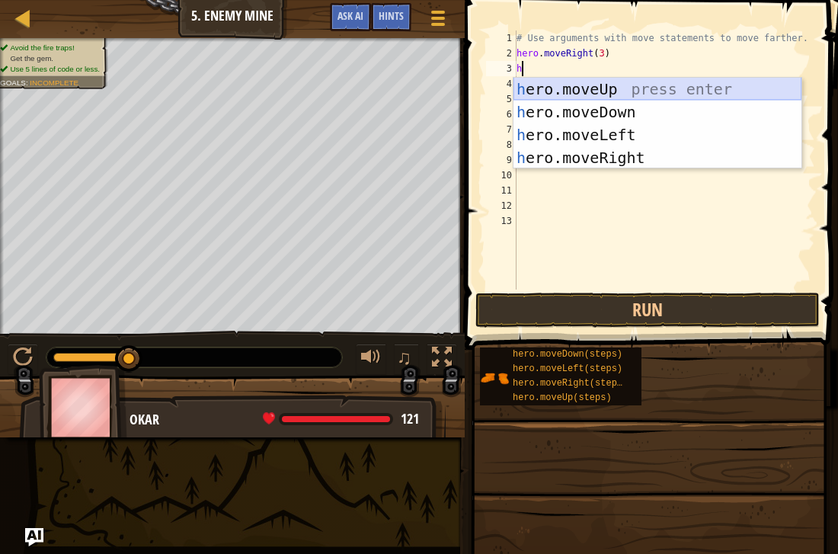
click at [570, 91] on div "h ero.moveUp press enter h ero.moveDown press enter h ero.moveLeft press enter …" at bounding box center [658, 146] width 288 height 137
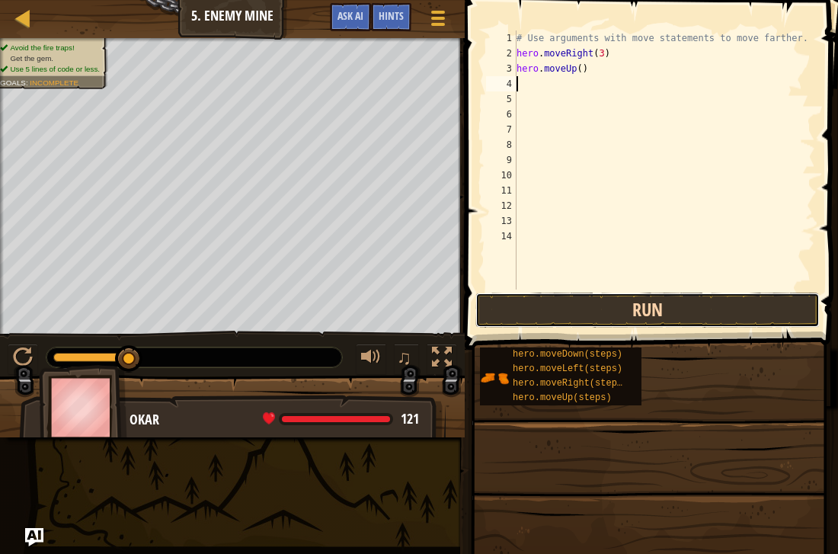
click at [552, 301] on button "Run" at bounding box center [647, 310] width 344 height 35
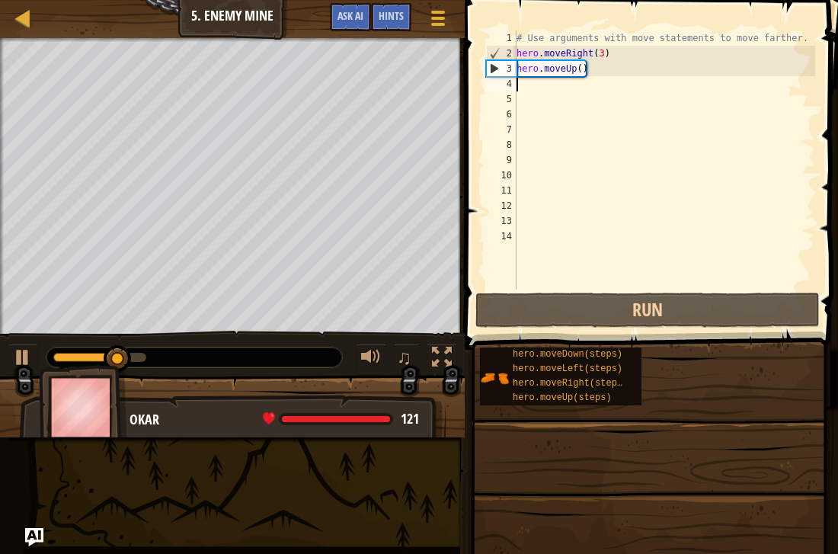
type textarea "h"
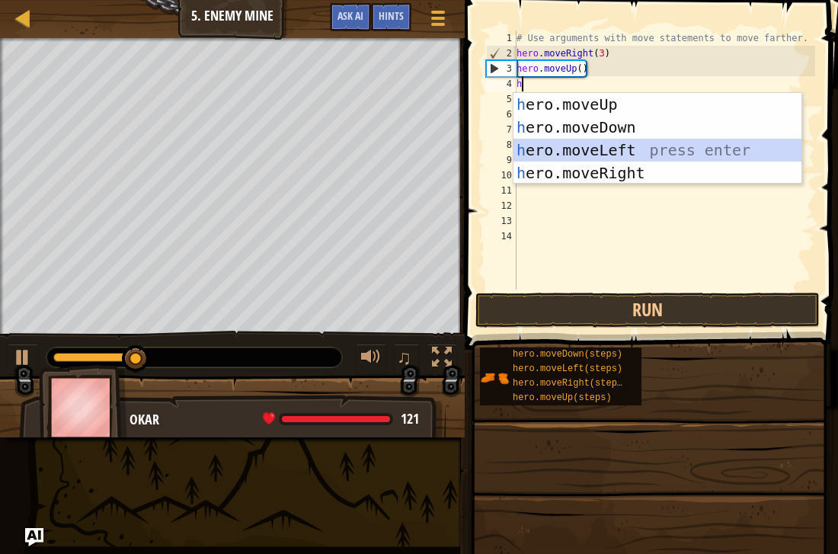
click at [581, 160] on div "h ero.moveUp press enter h ero.moveDown press enter h ero.moveLeft press enter …" at bounding box center [658, 161] width 288 height 137
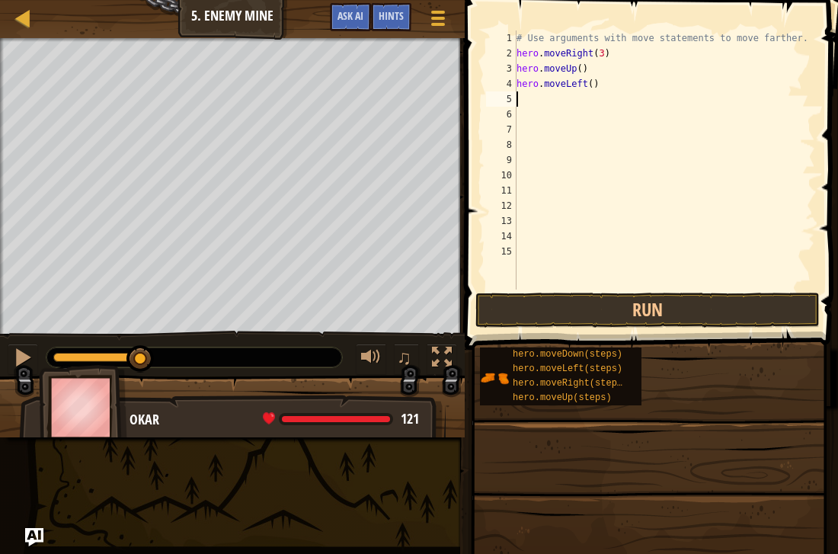
click at [603, 90] on div "# Use arguments with move statements to move farther. hero . moveRight ( 3 ) he…" at bounding box center [665, 175] width 302 height 290
type textarea "h"
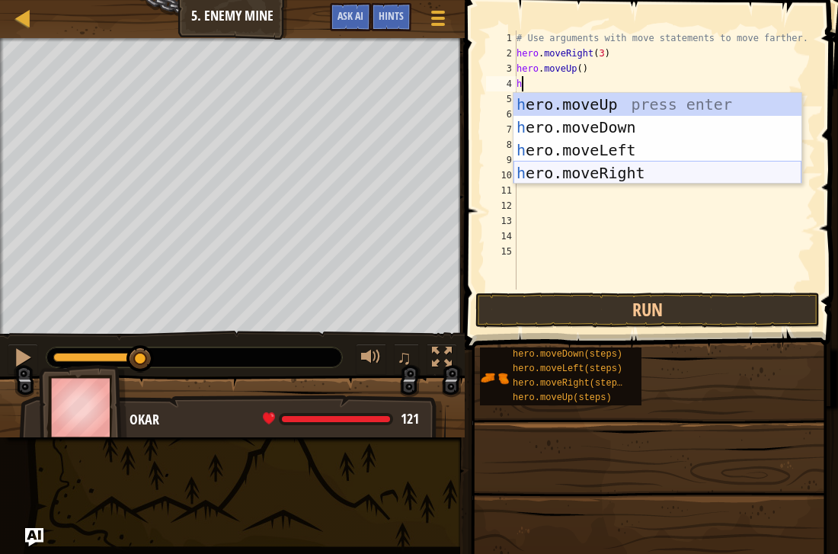
click at [595, 165] on div "h ero.moveUp press enter h ero.moveDown press enter h ero.moveLeft press enter …" at bounding box center [658, 161] width 288 height 137
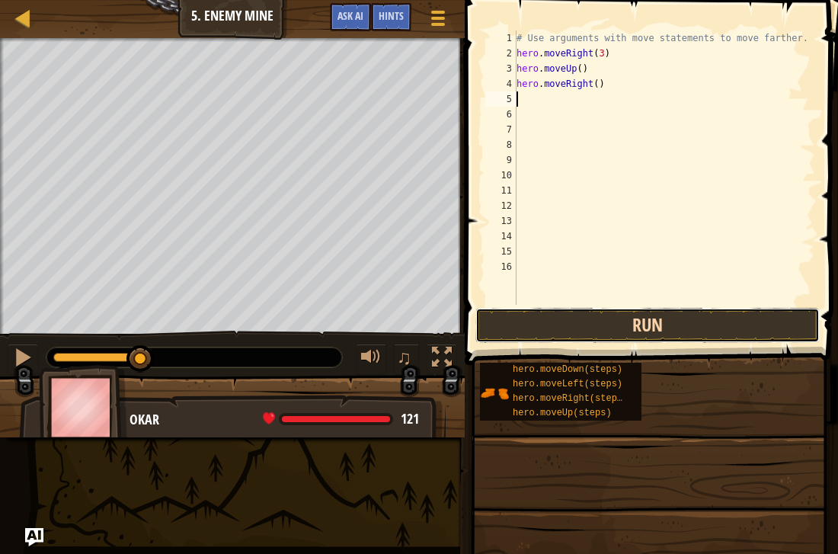
click at [604, 327] on button "Run" at bounding box center [647, 325] width 344 height 35
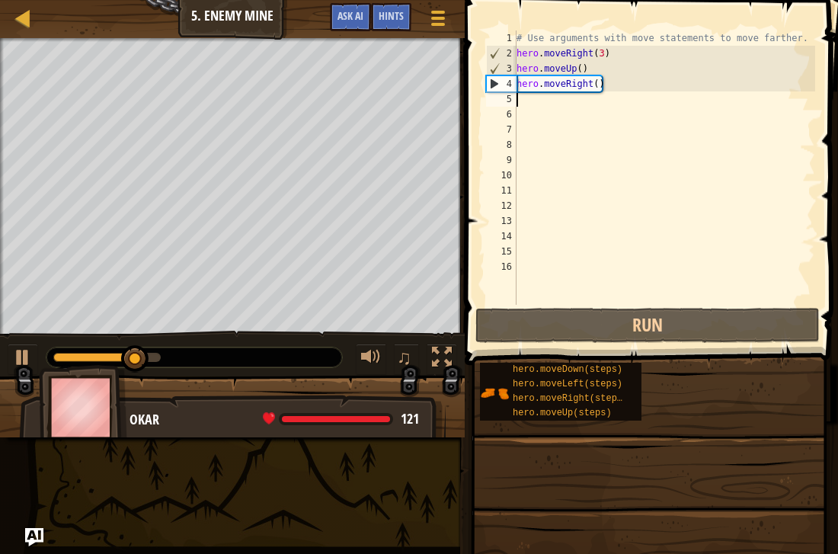
type textarea "h"
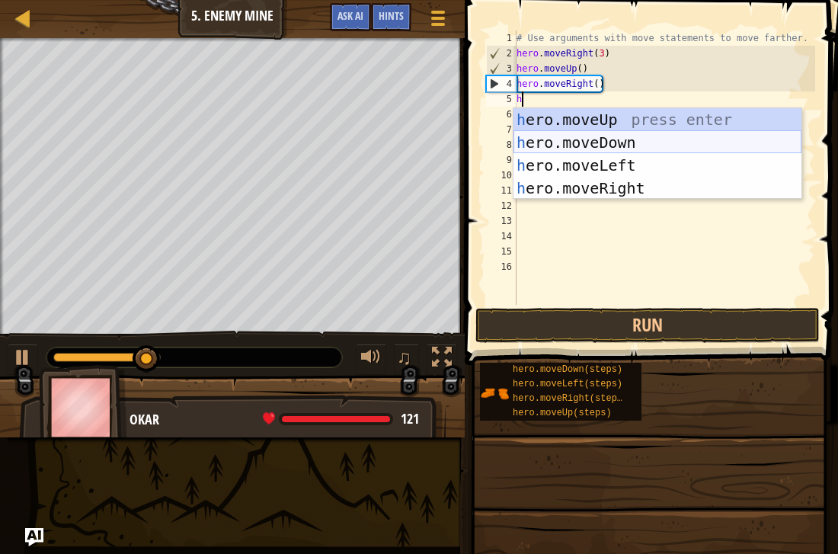
click at [566, 134] on div "h ero.moveUp press enter h ero.moveDown press enter h ero.moveLeft press enter …" at bounding box center [658, 176] width 288 height 137
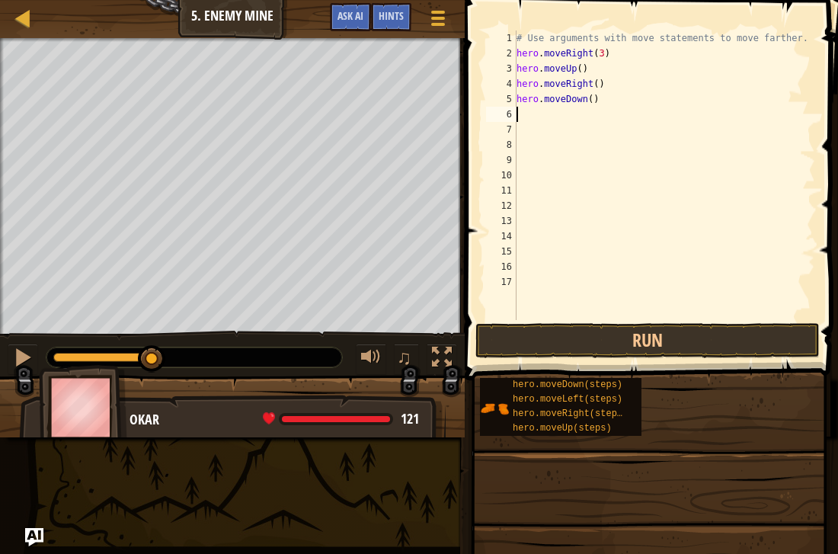
click at [593, 101] on div "# Use arguments with move statements to move farther. hero . moveRight ( 3 ) he…" at bounding box center [665, 190] width 302 height 320
type textarea "hero.moveDown(3)"
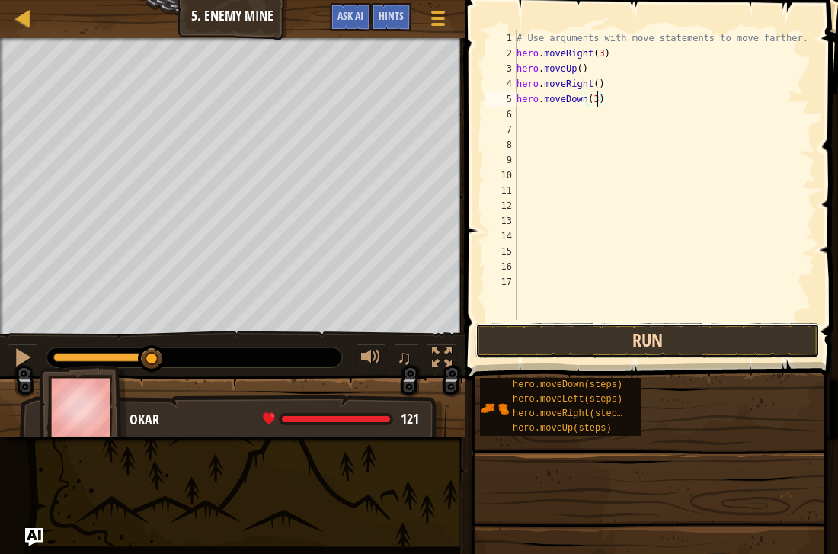
click at [571, 326] on button "Run" at bounding box center [647, 340] width 344 height 35
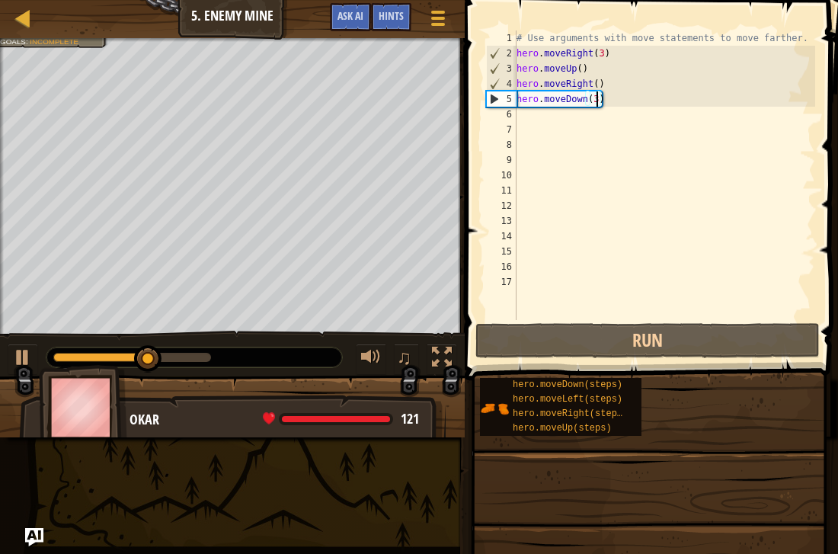
click at [525, 120] on div "# Use arguments with move statements to move farther. hero . moveRight ( 3 ) he…" at bounding box center [665, 190] width 302 height 320
type textarea "h"
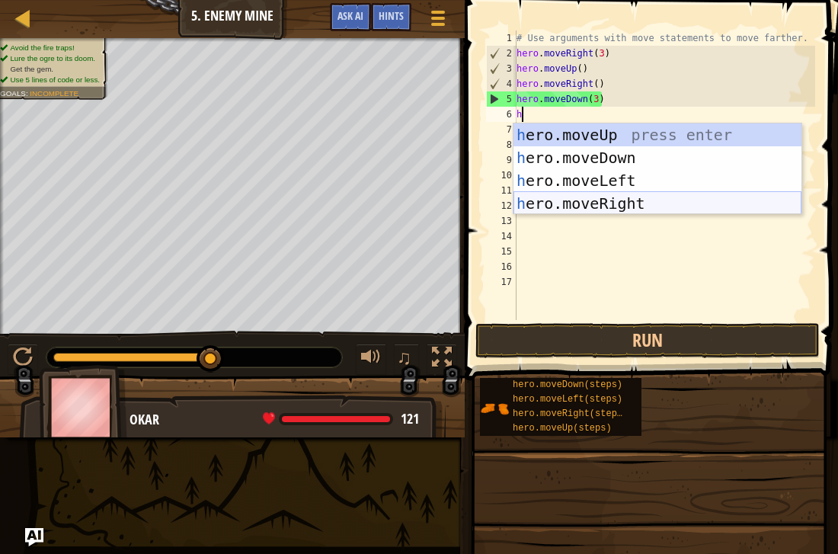
click at [552, 197] on div "h ero.moveUp press enter h ero.moveDown press enter h ero.moveLeft press enter …" at bounding box center [658, 191] width 288 height 137
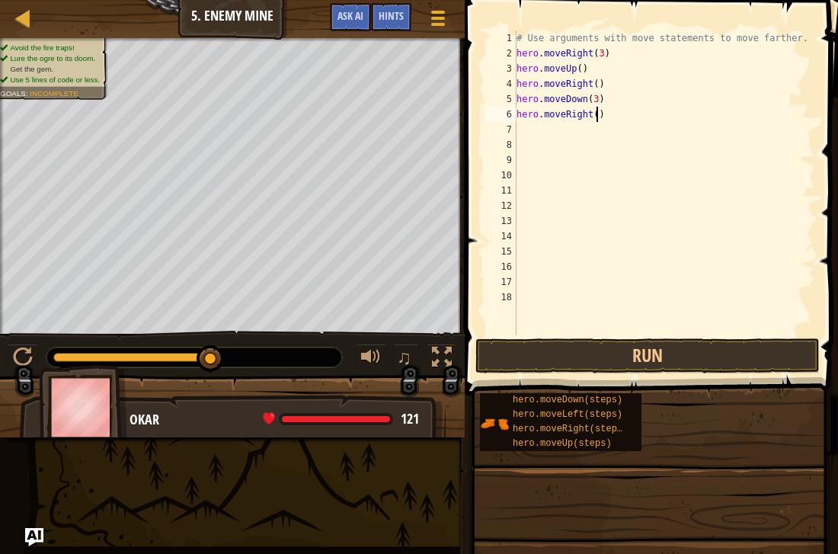
click at [594, 116] on div "# Use arguments with move statements to move farther. hero . moveRight ( 3 ) he…" at bounding box center [665, 197] width 302 height 335
type textarea "hero.moveRight(2)"
click at [673, 352] on button "Run" at bounding box center [647, 355] width 344 height 35
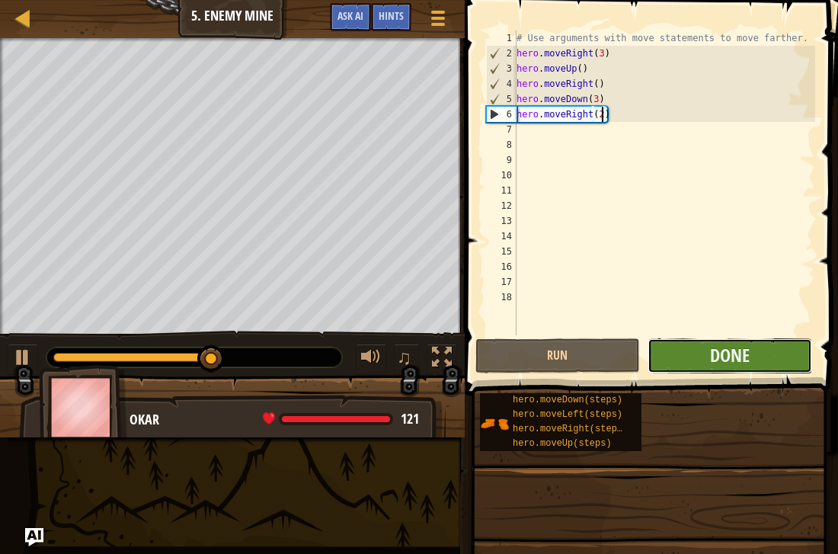
click at [683, 348] on button "Done" at bounding box center [730, 355] width 165 height 35
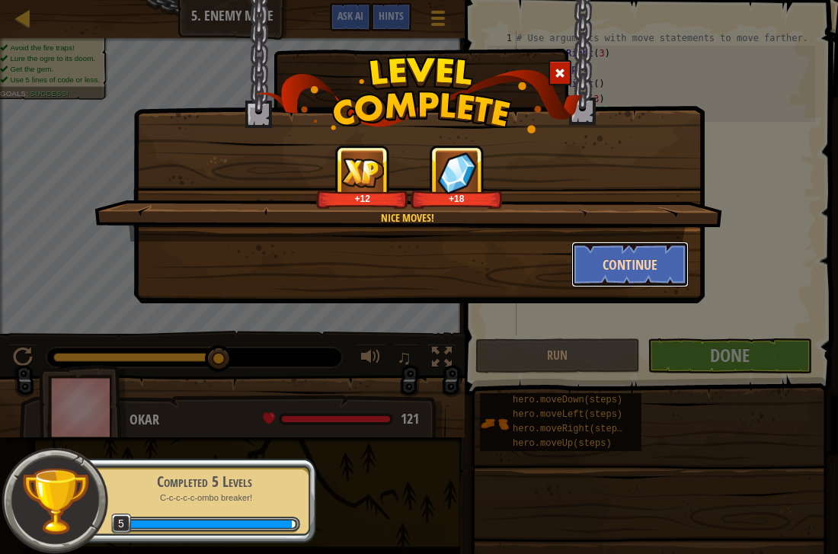
click at [587, 253] on button "Continue" at bounding box center [630, 265] width 118 height 46
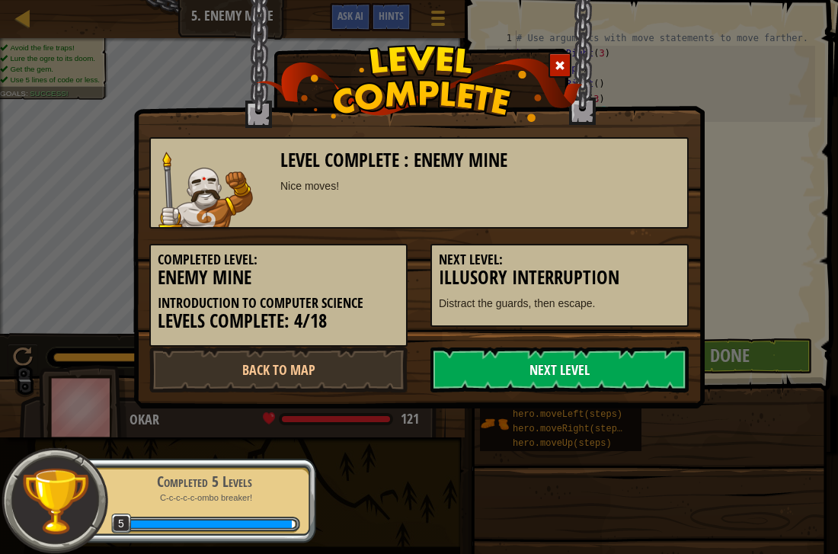
click at [469, 361] on link "Next Level" at bounding box center [559, 370] width 258 height 46
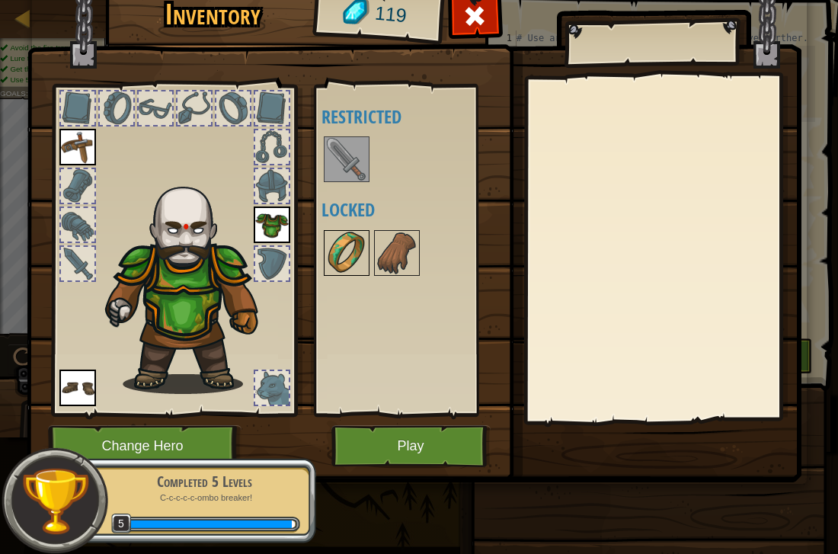
click at [351, 258] on img at bounding box center [346, 253] width 43 height 43
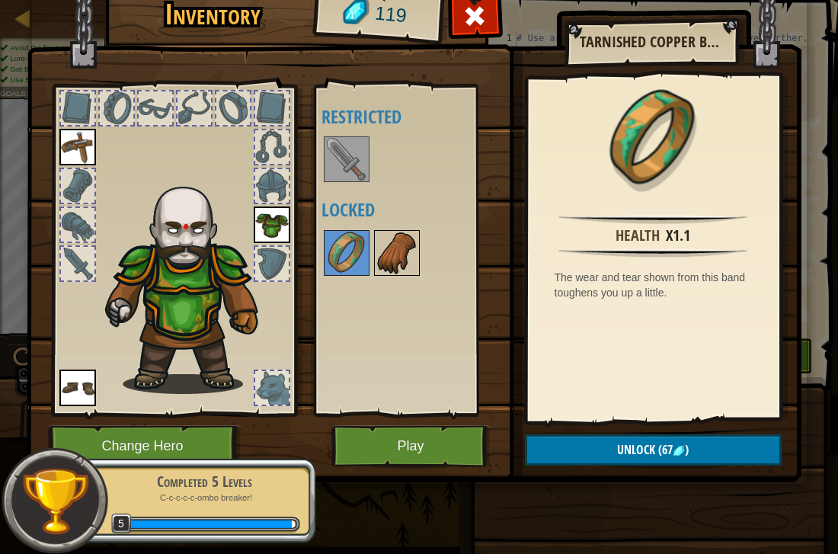
click at [401, 258] on img at bounding box center [397, 253] width 43 height 43
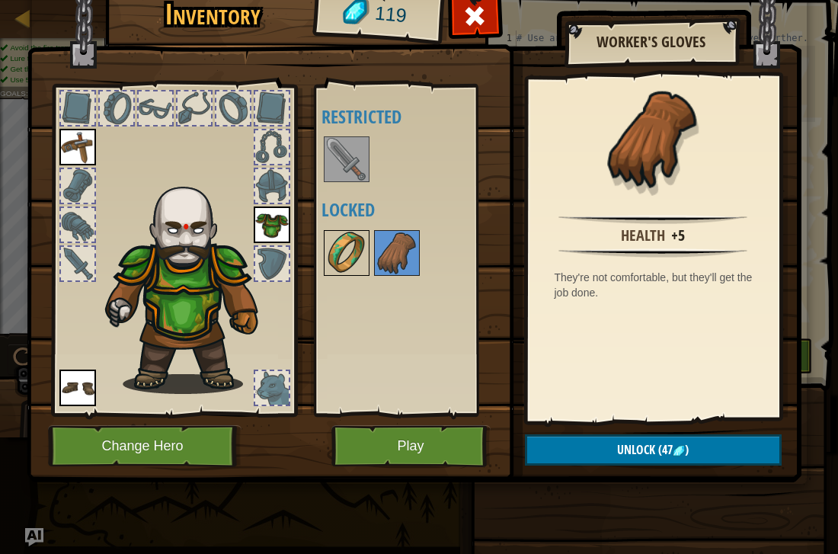
click at [358, 251] on img at bounding box center [346, 253] width 43 height 43
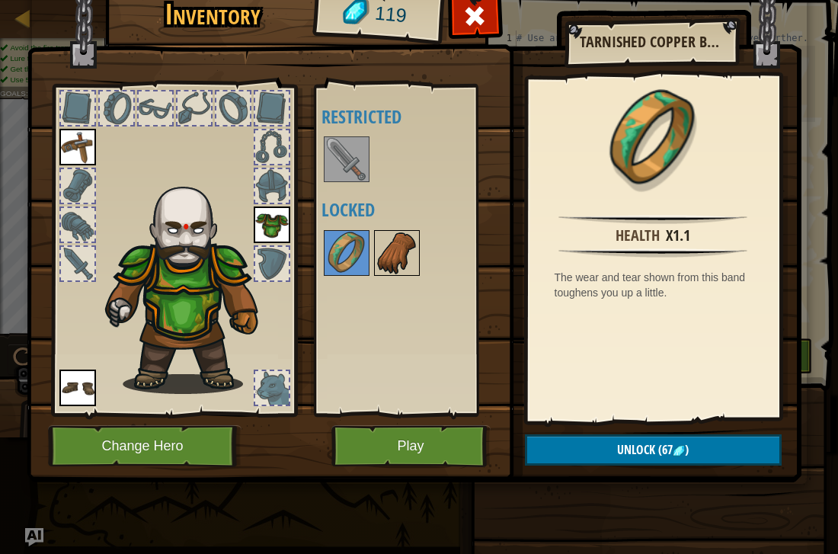
click at [396, 254] on img at bounding box center [397, 253] width 43 height 43
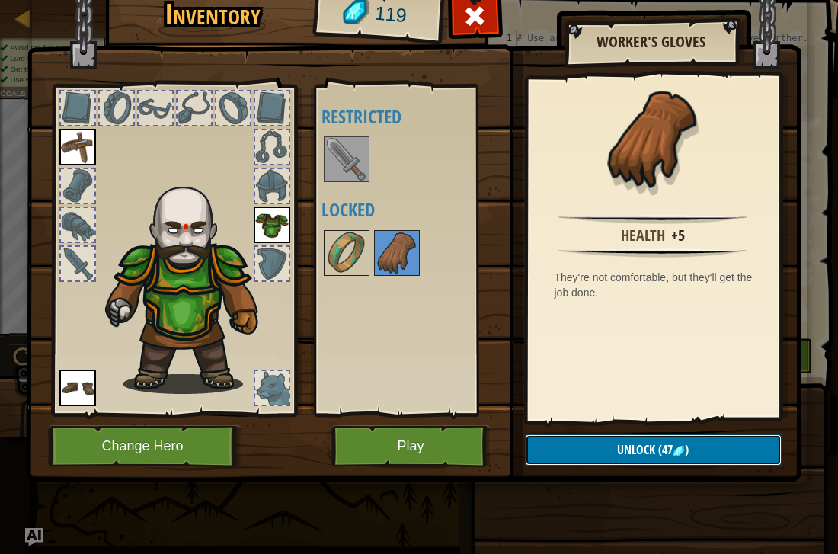
click at [661, 452] on span "(47" at bounding box center [664, 449] width 18 height 17
click at [577, 446] on button "Confirm" at bounding box center [653, 449] width 257 height 31
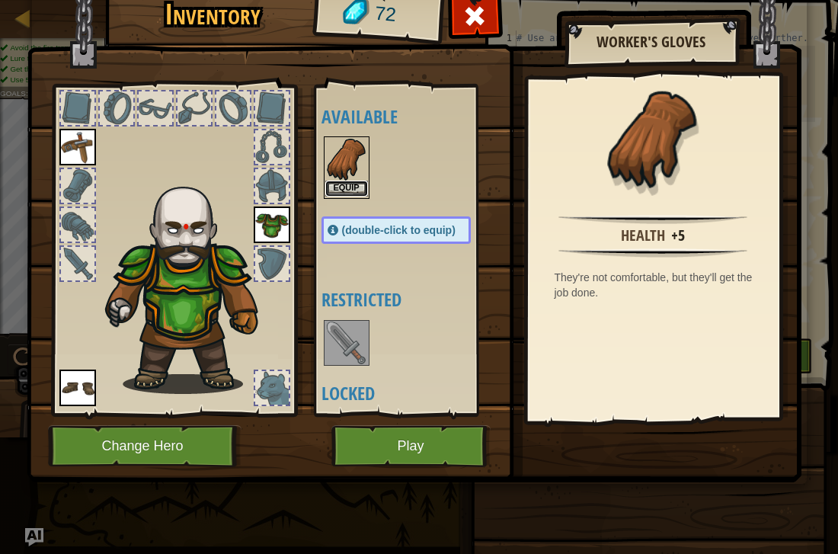
click at [349, 187] on button "Equip" at bounding box center [346, 189] width 43 height 16
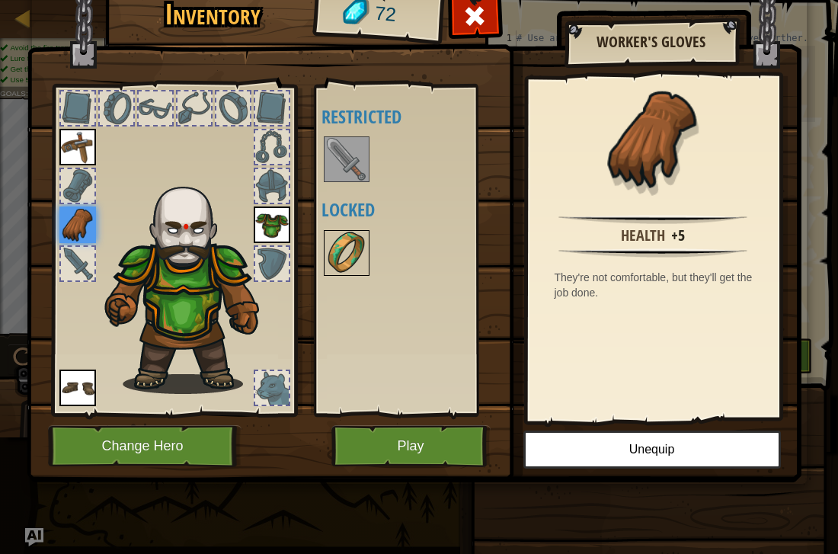
click at [346, 257] on img at bounding box center [346, 253] width 43 height 43
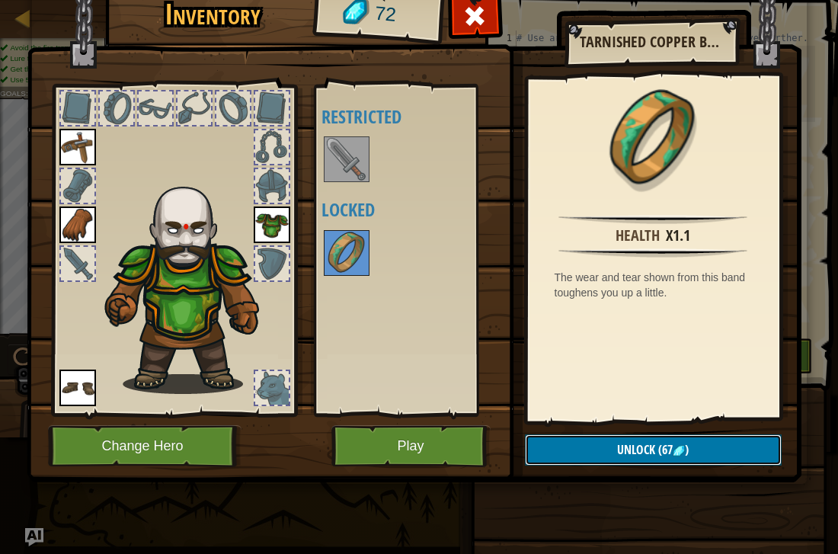
click at [576, 450] on button "Unlock (67 )" at bounding box center [653, 449] width 257 height 31
click at [573, 444] on button "Confirm" at bounding box center [653, 449] width 257 height 31
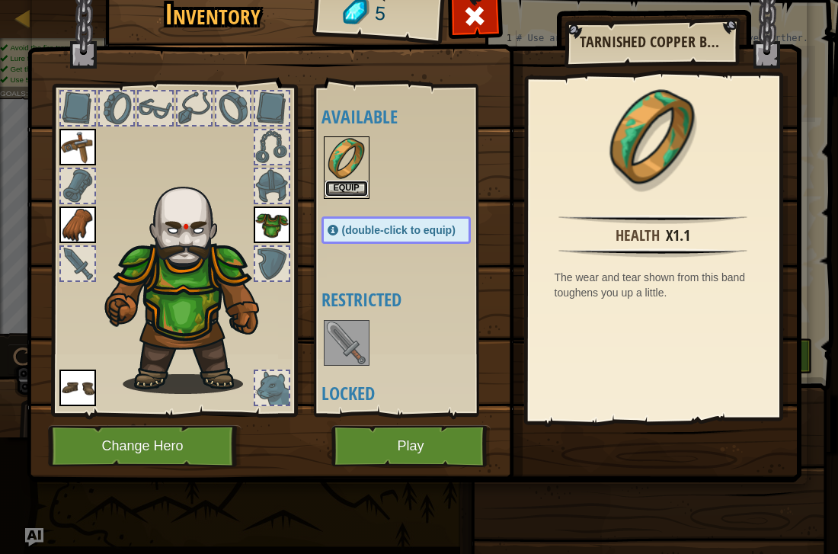
click at [358, 184] on button "Equip" at bounding box center [346, 189] width 43 height 16
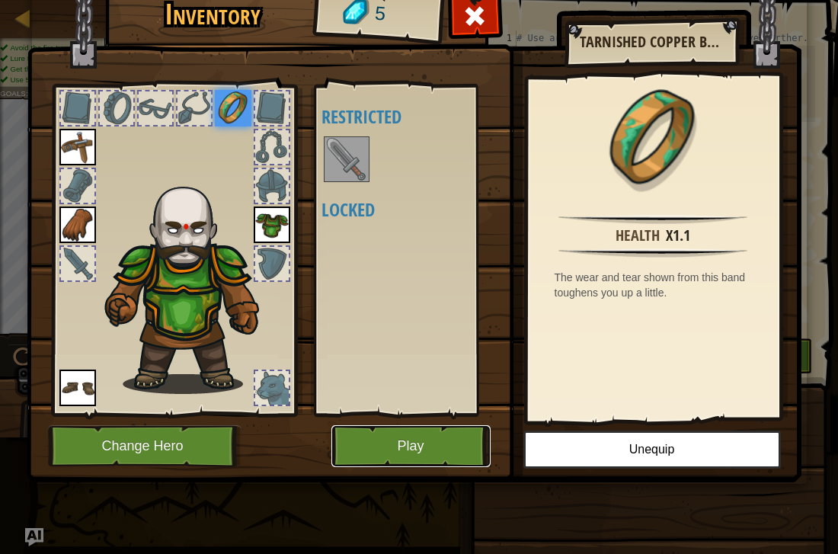
click at [378, 446] on button "Play" at bounding box center [410, 446] width 159 height 42
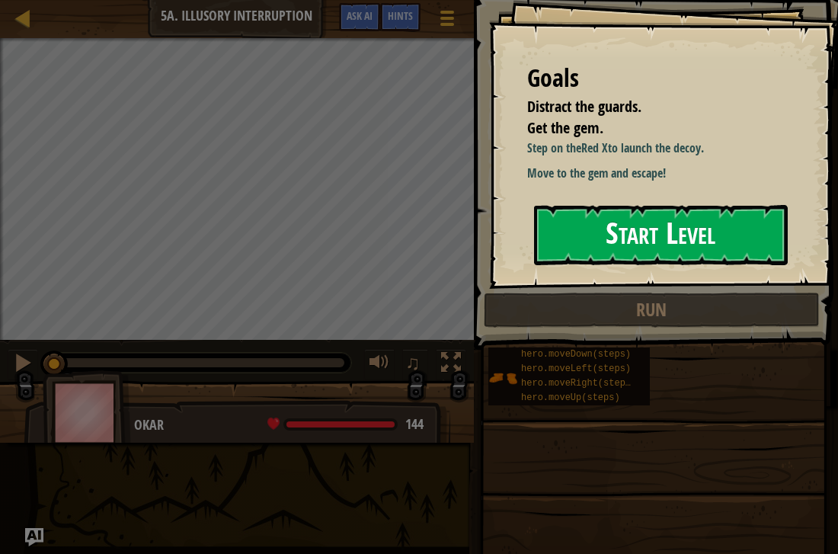
click at [627, 240] on button "Start Level" at bounding box center [661, 235] width 254 height 60
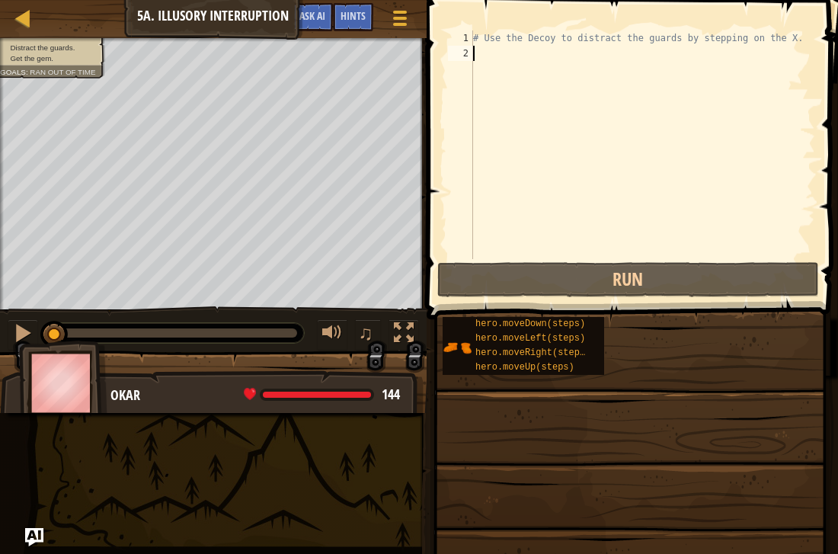
type textarea "h"
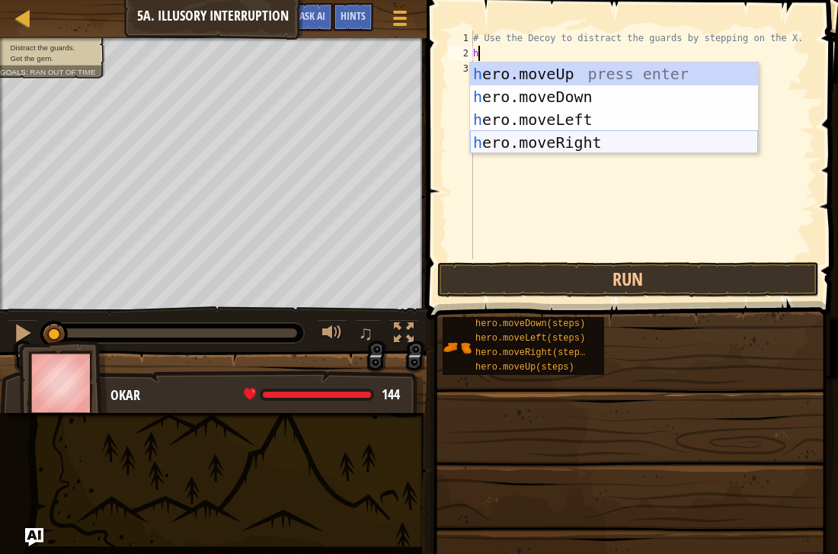
click at [586, 137] on div "h ero.moveUp press enter h ero.moveDown press enter h ero.moveLeft press enter …" at bounding box center [614, 130] width 288 height 137
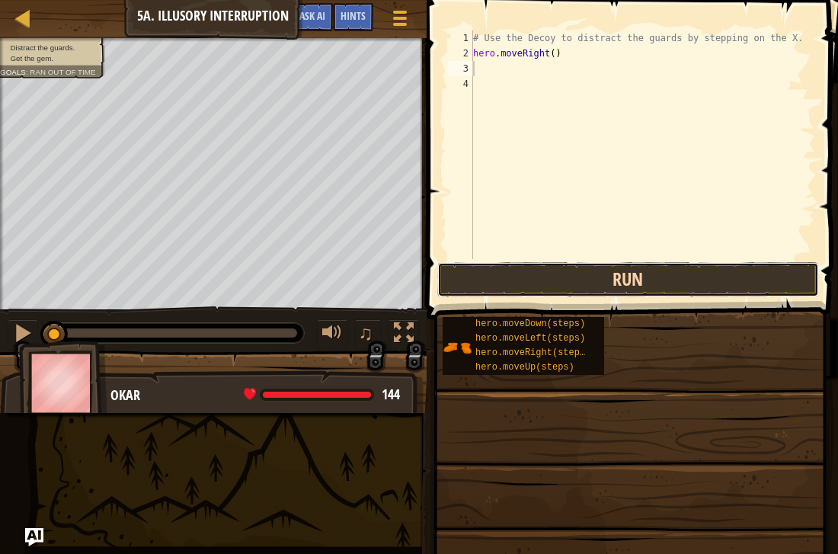
click at [566, 279] on button "Run" at bounding box center [628, 279] width 382 height 35
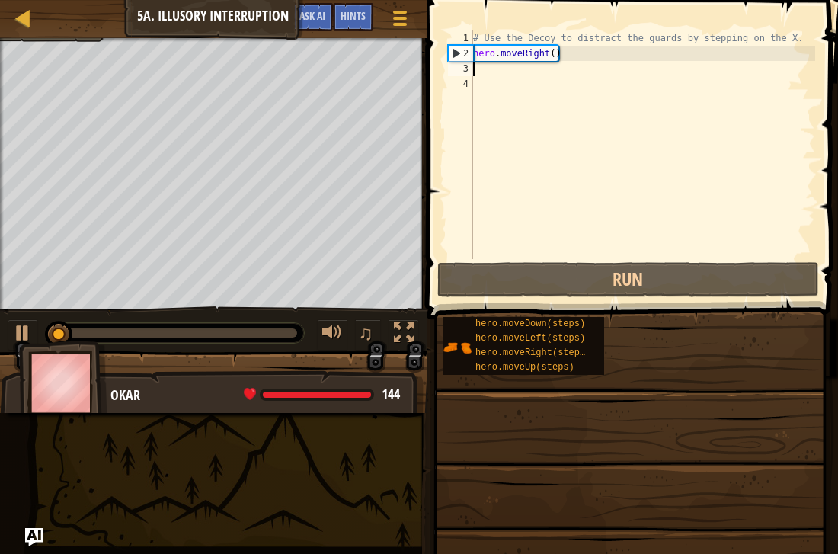
type textarea "h"
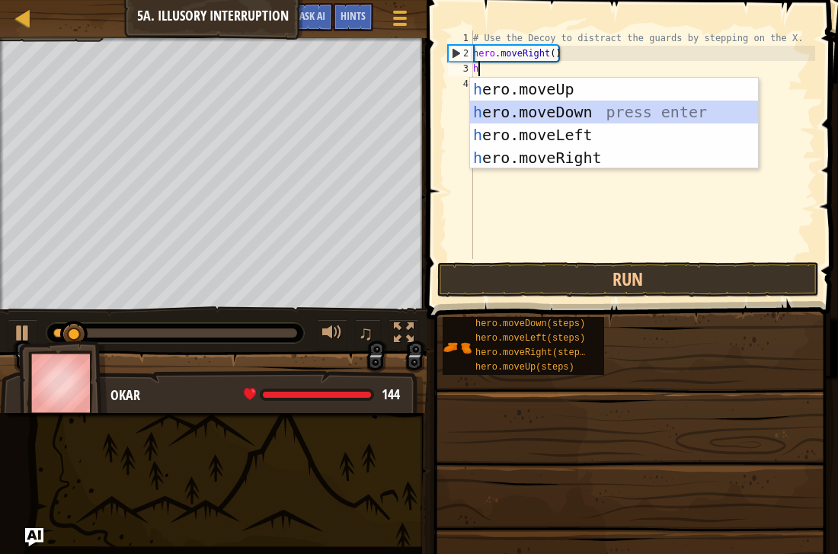
click at [538, 107] on div "h ero.moveUp press enter h ero.moveDown press enter h ero.moveLeft press enter …" at bounding box center [614, 146] width 288 height 137
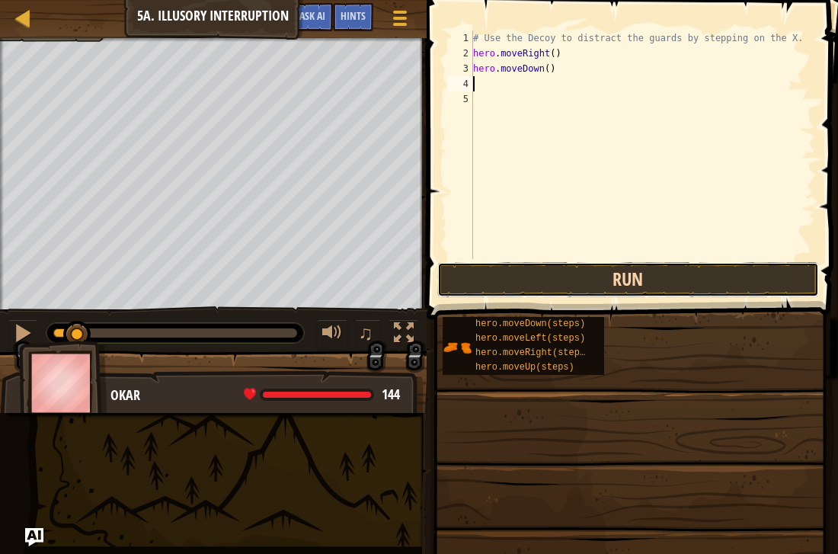
click at [565, 273] on button "Run" at bounding box center [628, 279] width 382 height 35
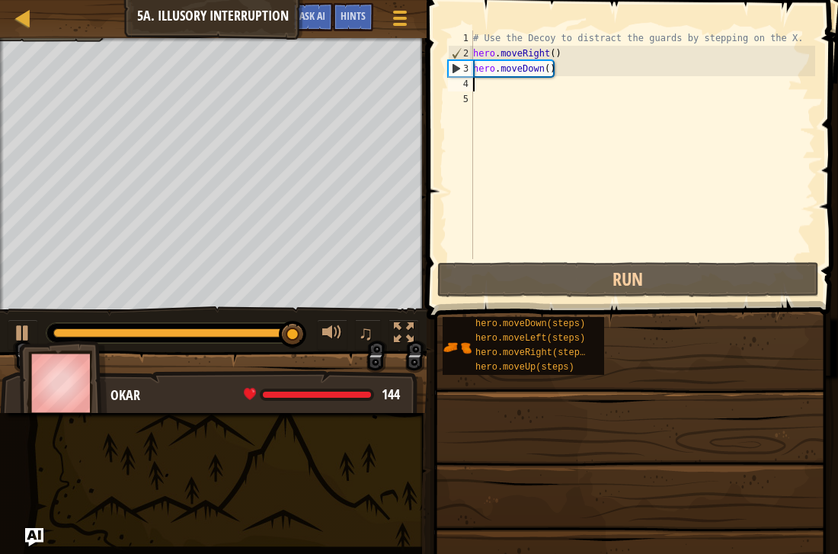
type textarea "h"
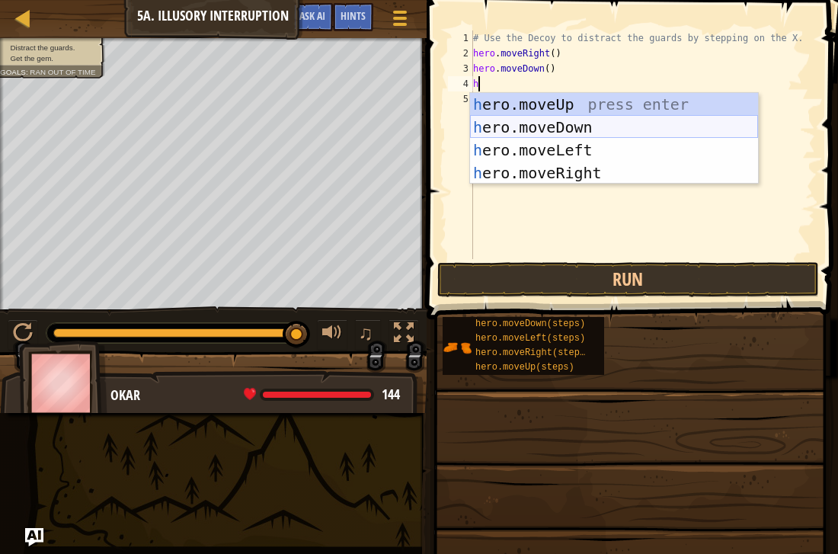
click at [562, 128] on div "h ero.moveUp press enter h ero.moveDown press enter h ero.moveLeft press enter …" at bounding box center [614, 161] width 288 height 137
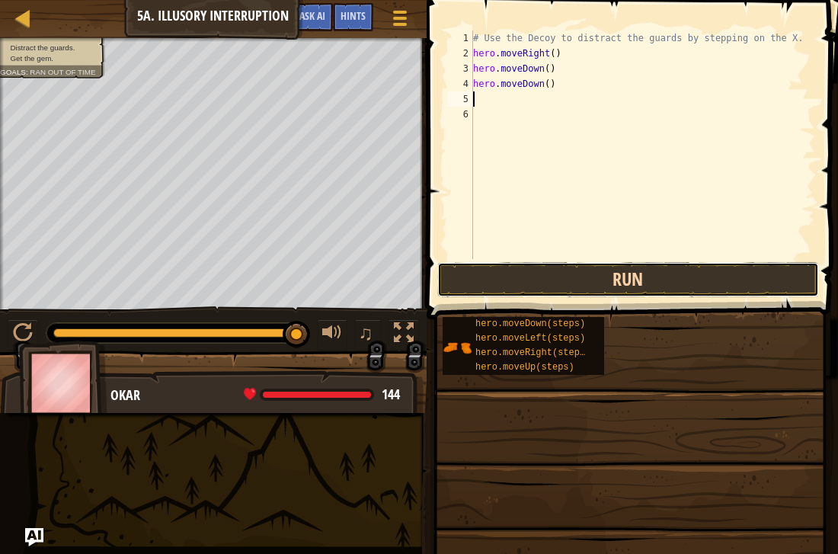
click at [572, 277] on button "Run" at bounding box center [628, 279] width 382 height 35
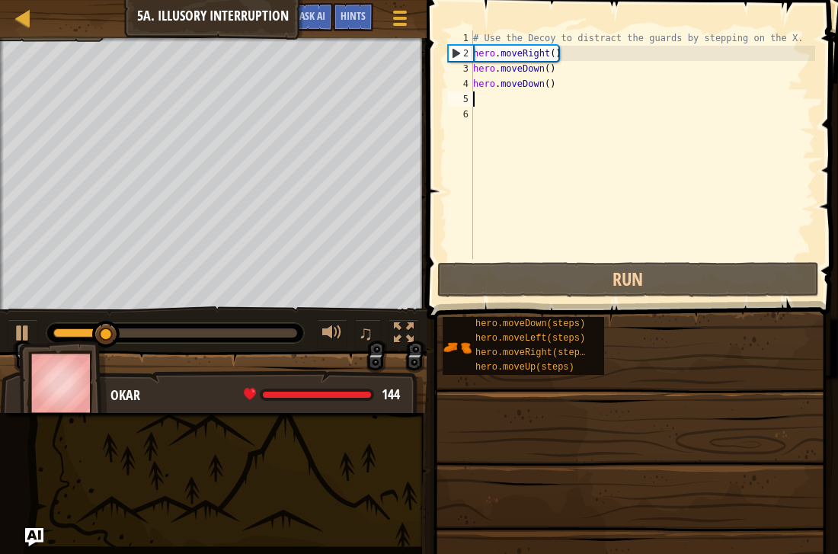
type textarea "h"
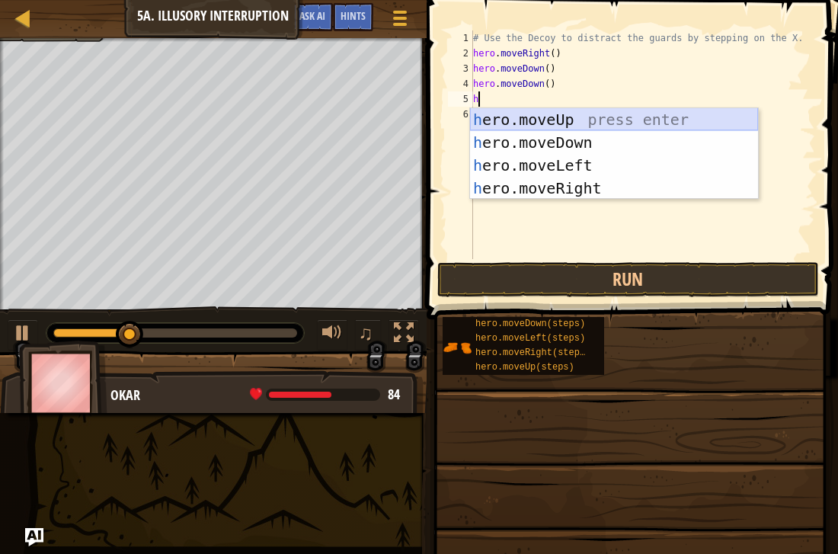
click at [523, 122] on div "h ero.moveUp press enter h ero.moveDown press enter h ero.moveLeft press enter …" at bounding box center [614, 176] width 288 height 137
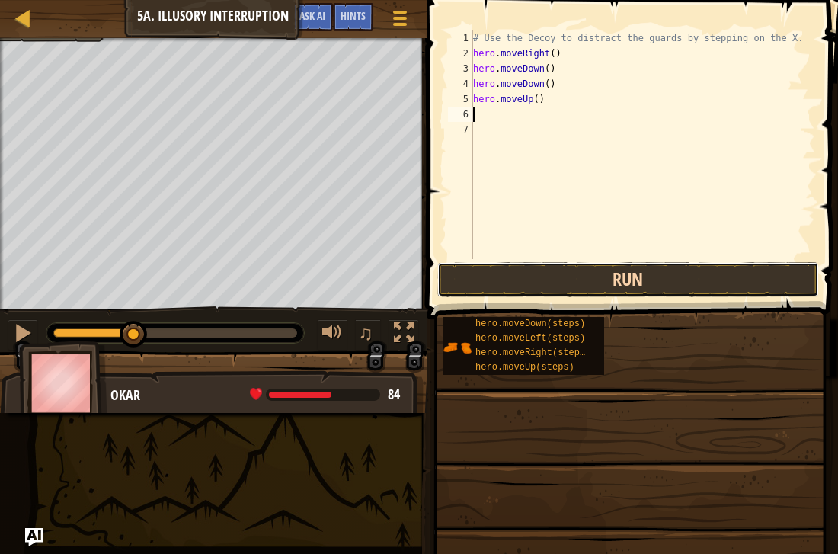
click at [517, 273] on button "Run" at bounding box center [628, 279] width 382 height 35
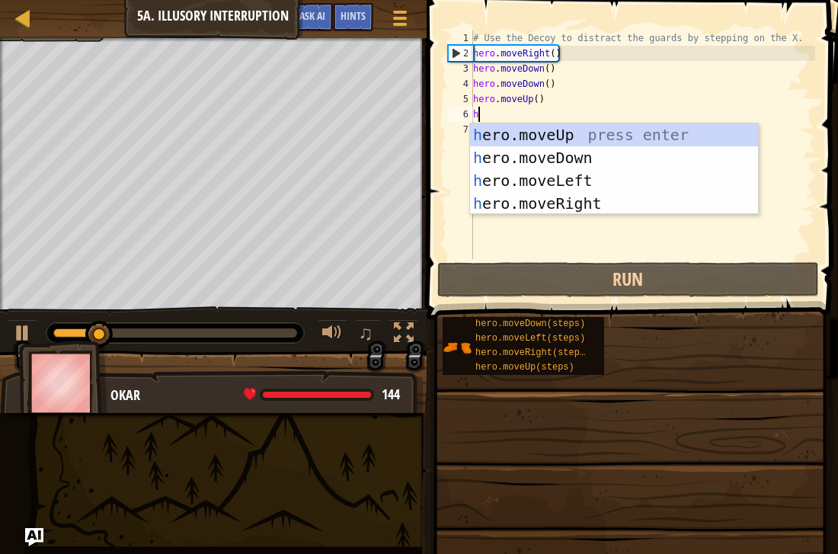
type textarea "h"
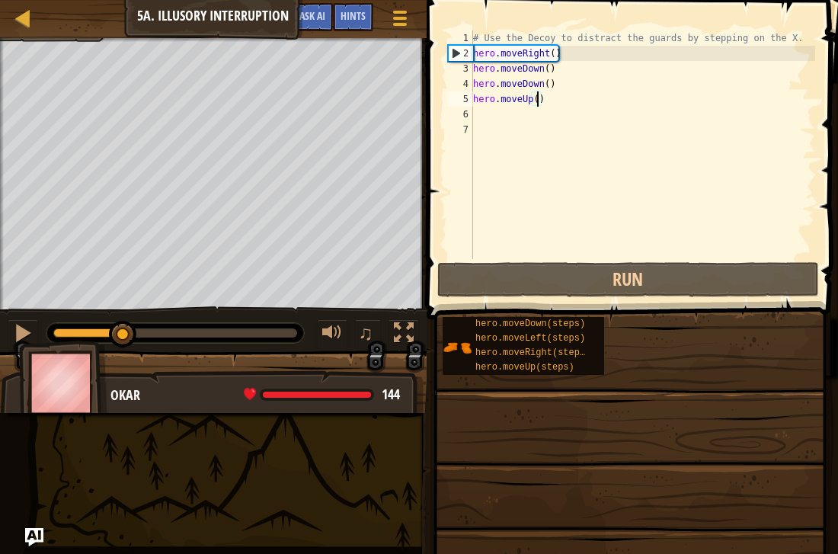
click at [537, 101] on div "# Use the Decoy to distract the guards by stepping on the X. hero . moveRight (…" at bounding box center [642, 159] width 345 height 259
type textarea "hero.moveUp(2)"
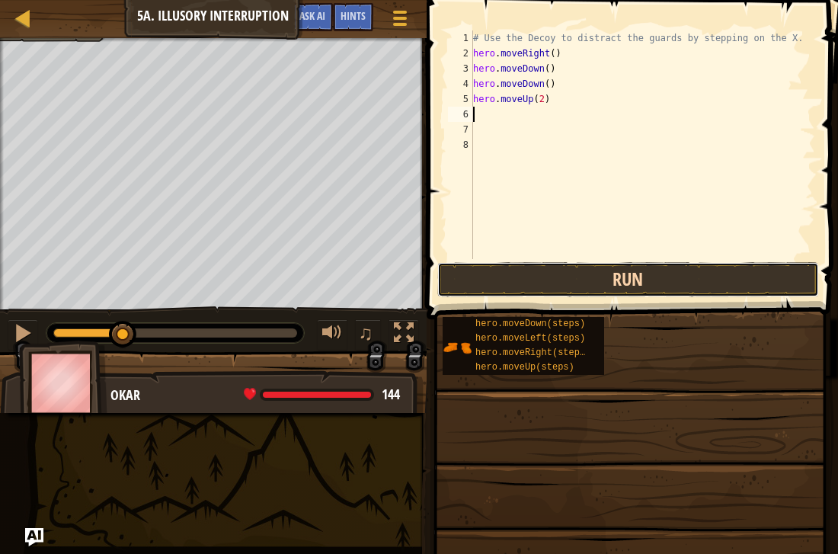
click at [588, 265] on button "Run" at bounding box center [628, 279] width 382 height 35
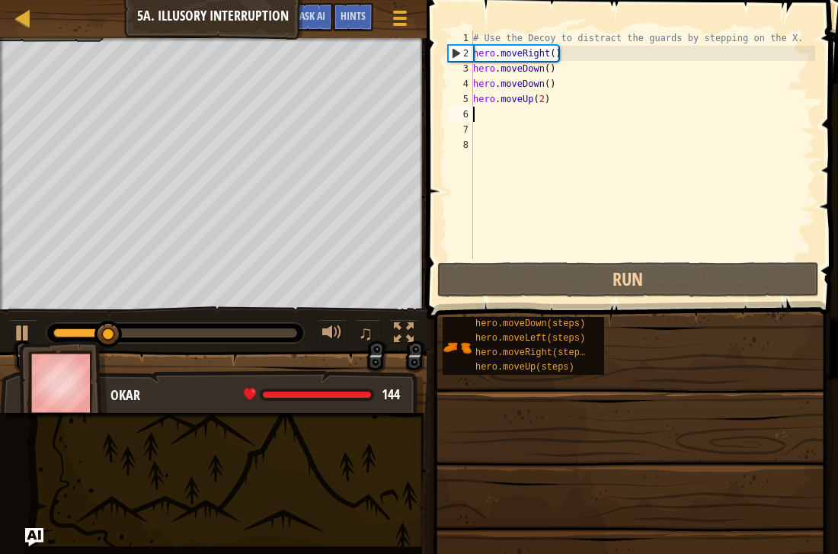
type textarea "h"
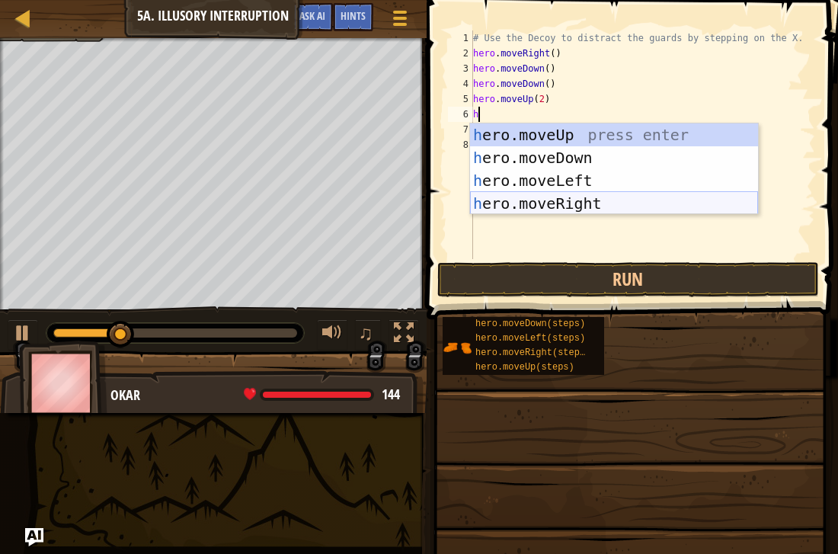
click at [581, 206] on div "h ero.moveUp press enter h ero.moveDown press enter h ero.moveLeft press enter …" at bounding box center [614, 191] width 288 height 137
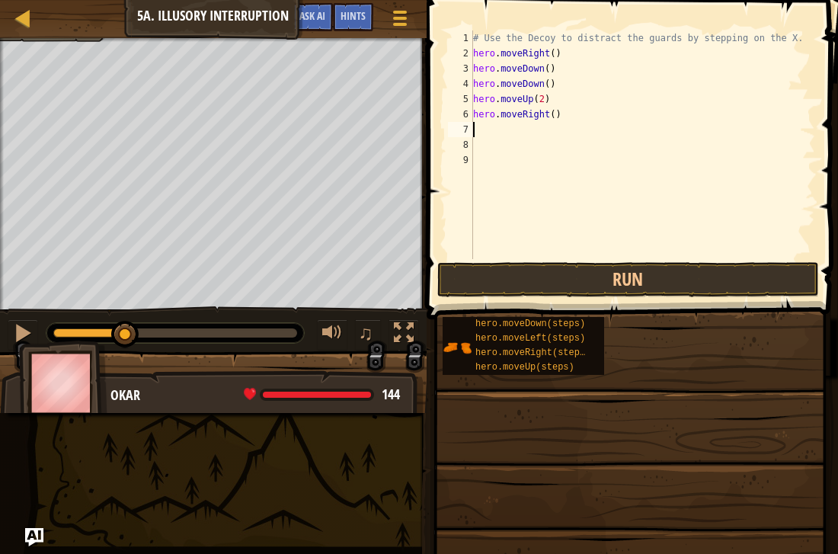
click at [552, 113] on div "# Use the Decoy to distract the guards by stepping on the X. hero . moveRight (…" at bounding box center [642, 159] width 345 height 259
type textarea "hero.moveRight(4)"
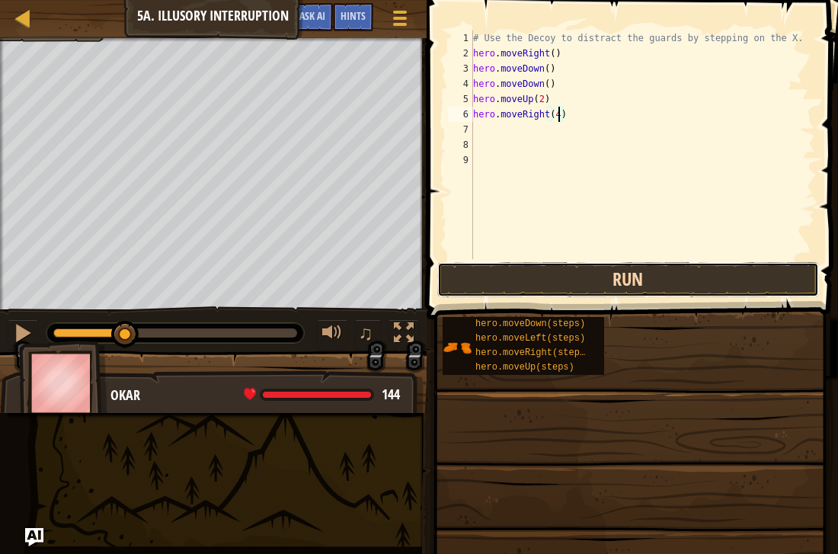
click at [661, 270] on button "Run" at bounding box center [628, 279] width 382 height 35
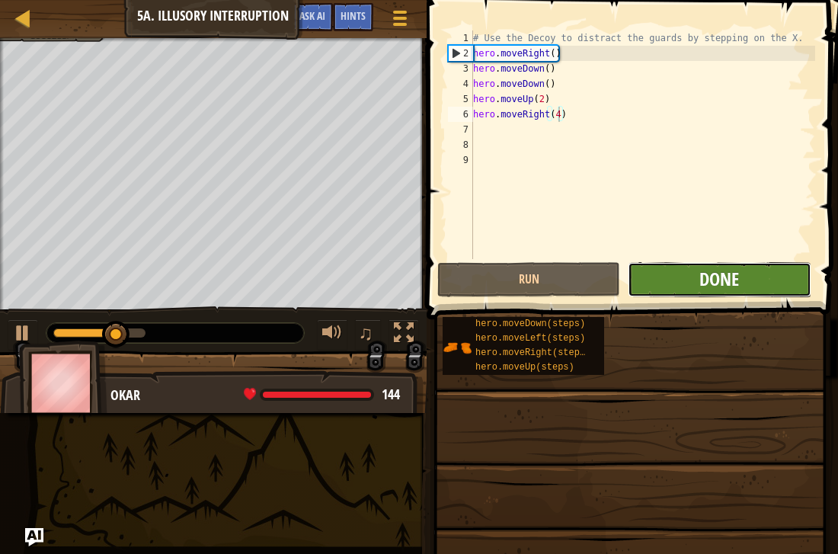
click at [701, 277] on span "Done" at bounding box center [719, 279] width 40 height 24
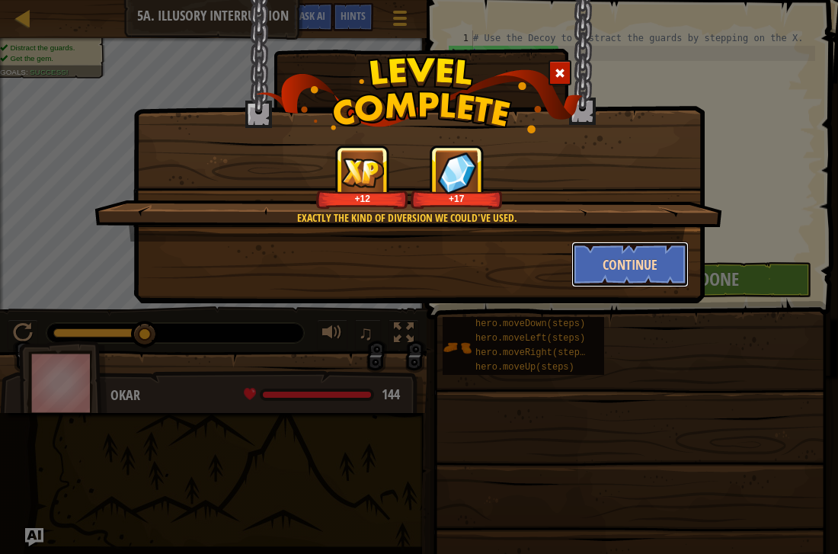
click at [622, 264] on button "Continue" at bounding box center [630, 265] width 118 height 46
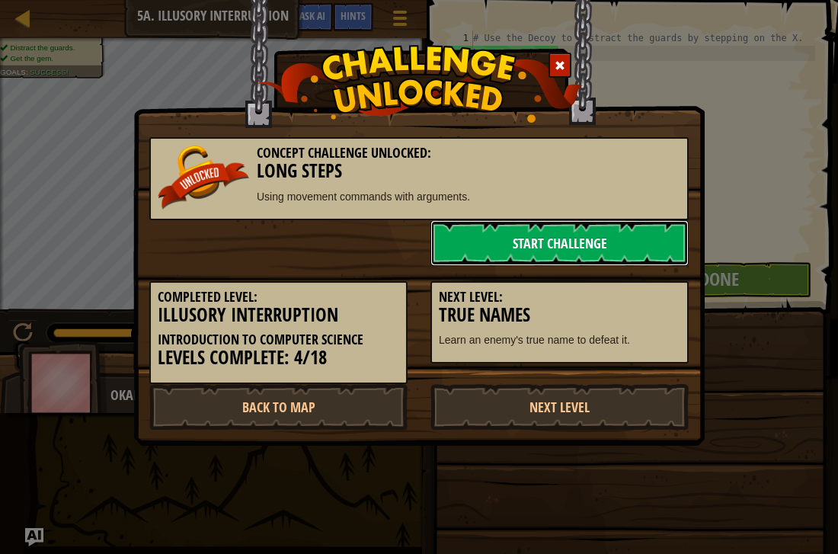
click at [491, 230] on link "Start Challenge" at bounding box center [559, 243] width 258 height 46
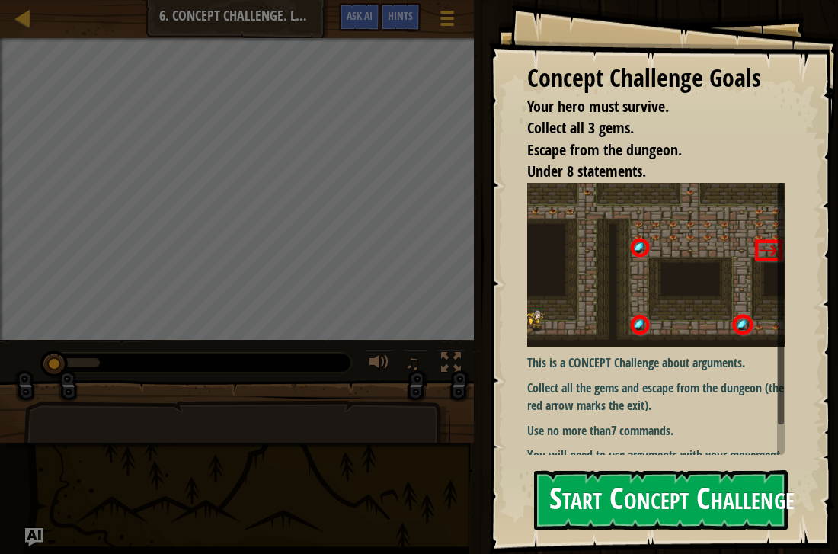
click at [557, 482] on button "Start Concept Challenge" at bounding box center [661, 500] width 254 height 60
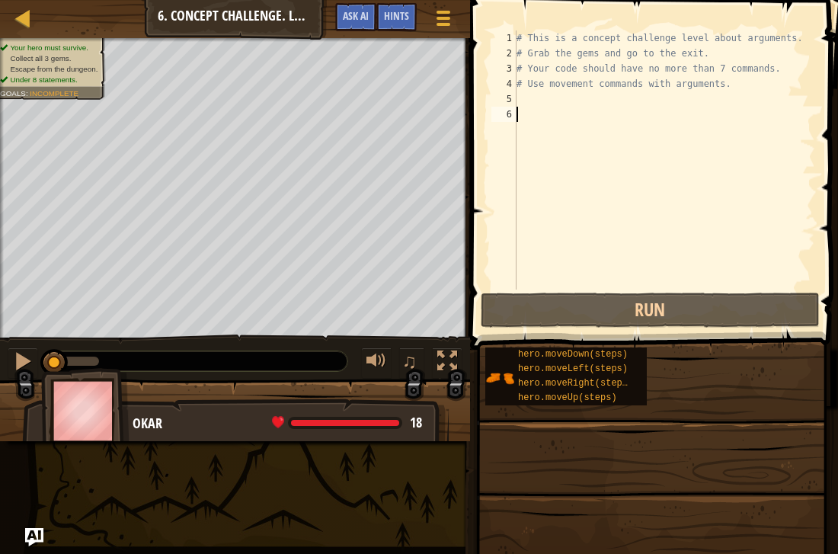
click at [541, 105] on div "# This is a concept challenge level about arguments. # Grab the gems and go to …" at bounding box center [665, 175] width 302 height 290
click at [533, 116] on div "# This is a concept challenge level about arguments. # Grab the gems and go to …" at bounding box center [665, 175] width 302 height 290
type textarea "h"
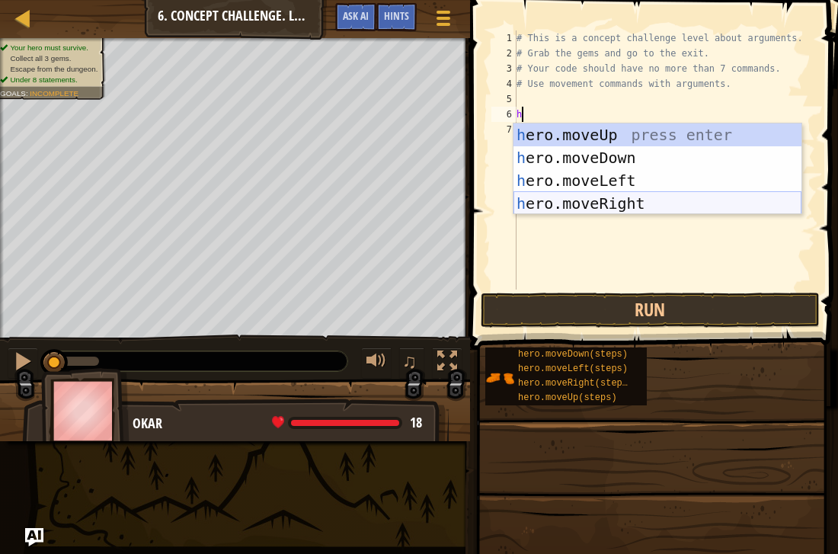
click at [602, 204] on div "h ero.moveUp press enter h ero.moveDown press enter h ero.moveLeft press enter …" at bounding box center [658, 191] width 288 height 137
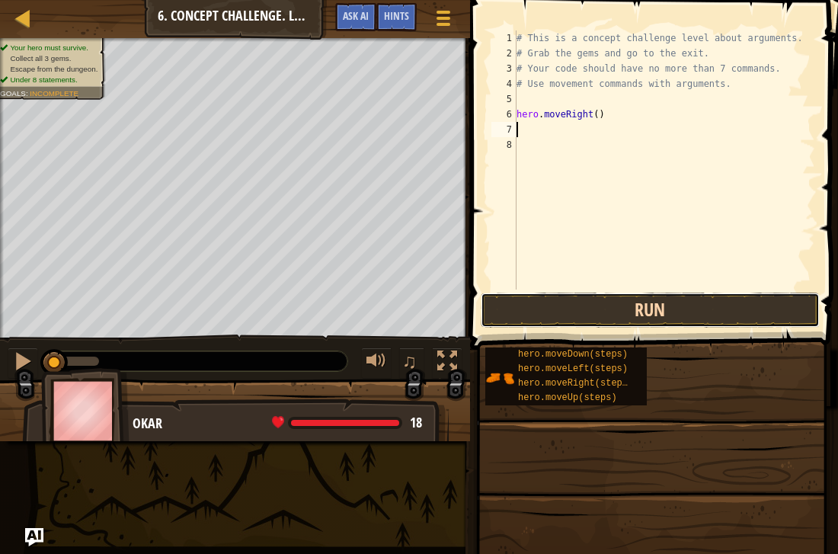
click at [568, 302] on button "Run" at bounding box center [650, 310] width 339 height 35
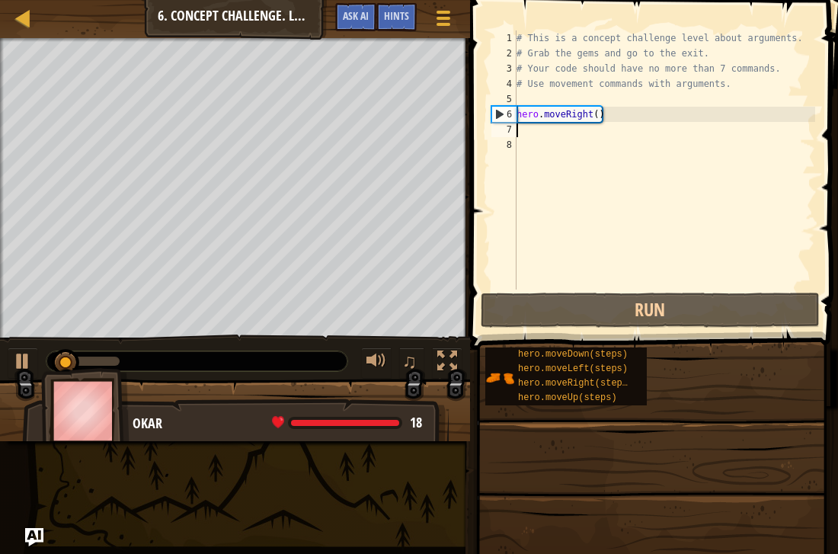
type textarea "h"
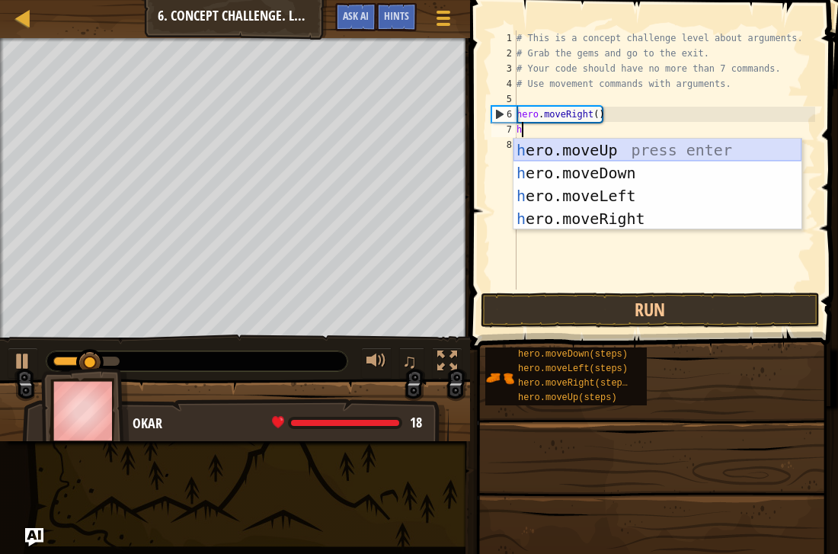
click at [604, 149] on div "h ero.moveUp press enter h ero.moveDown press enter h ero.moveLeft press enter …" at bounding box center [658, 207] width 288 height 137
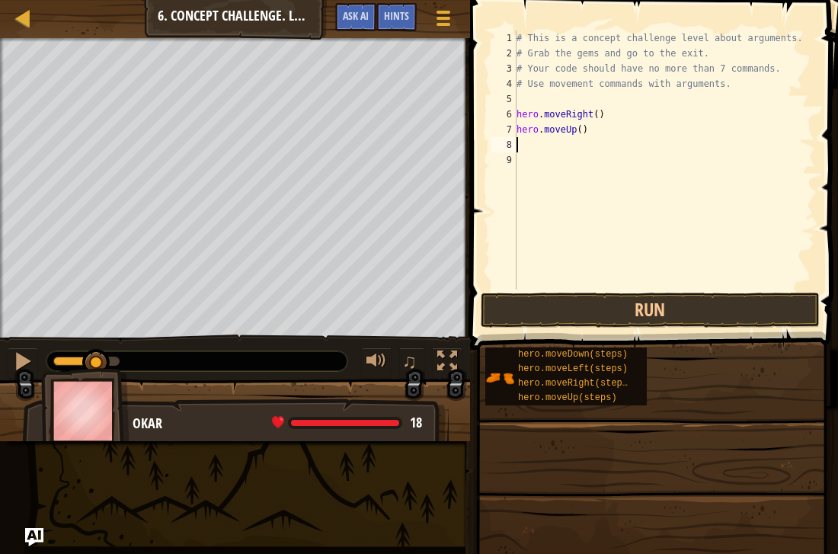
click at [573, 134] on div "# This is a concept challenge level about arguments. # Grab the gems and go to …" at bounding box center [665, 175] width 302 height 290
click at [583, 129] on div "# This is a concept challenge level about arguments. # Grab the gems and go to …" at bounding box center [665, 175] width 302 height 290
type textarea "hero.moveUp(3)"
click at [757, 308] on button "Run" at bounding box center [650, 310] width 339 height 35
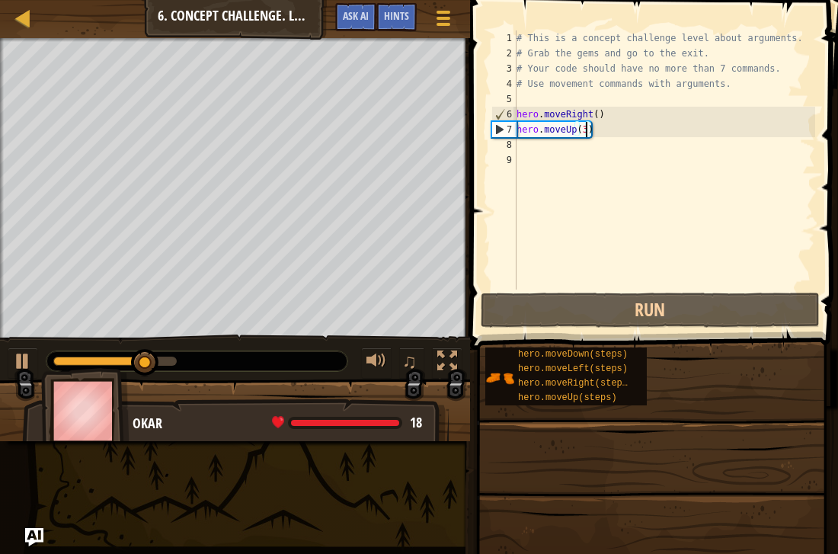
click at [549, 152] on div "# This is a concept challenge level about arguments. # Grab the gems and go to …" at bounding box center [665, 175] width 302 height 290
click at [531, 145] on div "# This is a concept challenge level about arguments. # Grab the gems and go to …" at bounding box center [665, 175] width 302 height 290
type textarea "h"
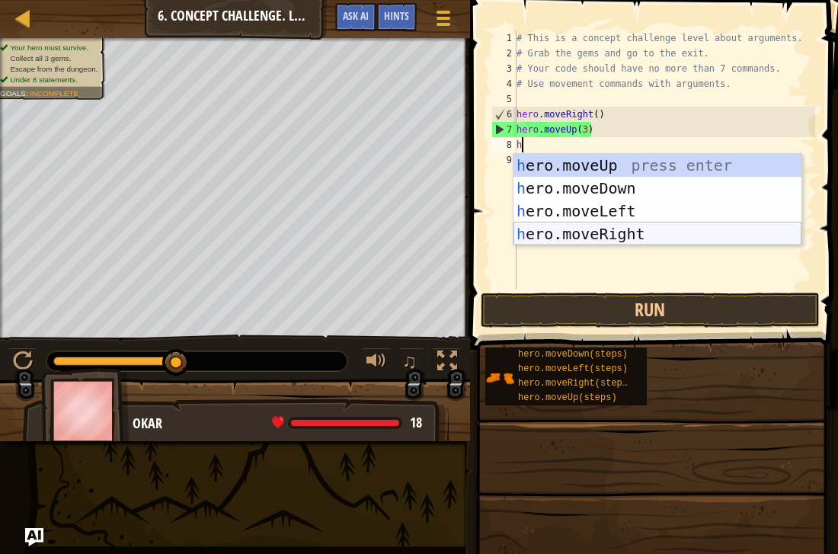
click at [584, 225] on div "h ero.moveUp press enter h ero.moveDown press enter h ero.moveLeft press enter …" at bounding box center [658, 222] width 288 height 137
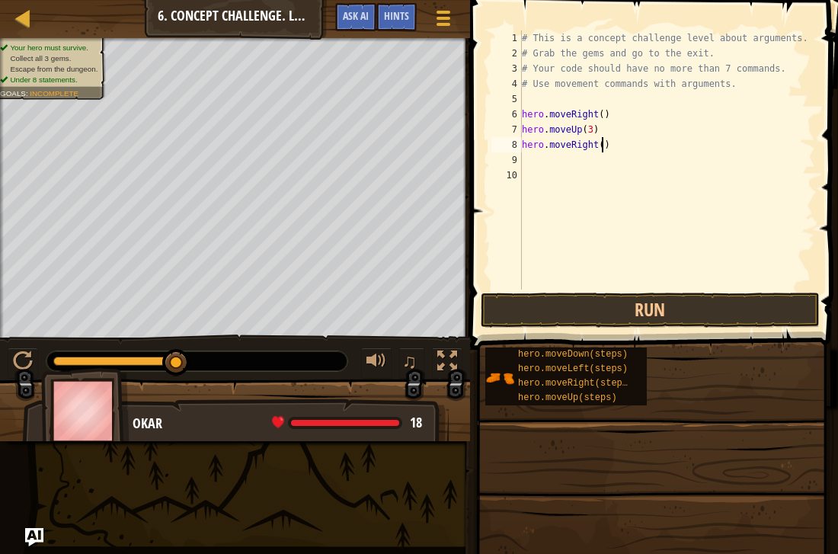
click at [600, 144] on div "# This is a concept challenge level about arguments. # Grab the gems and go to …" at bounding box center [667, 175] width 296 height 290
type textarea "hero.moveRight(2)"
click at [519, 302] on button "Run" at bounding box center [650, 310] width 339 height 35
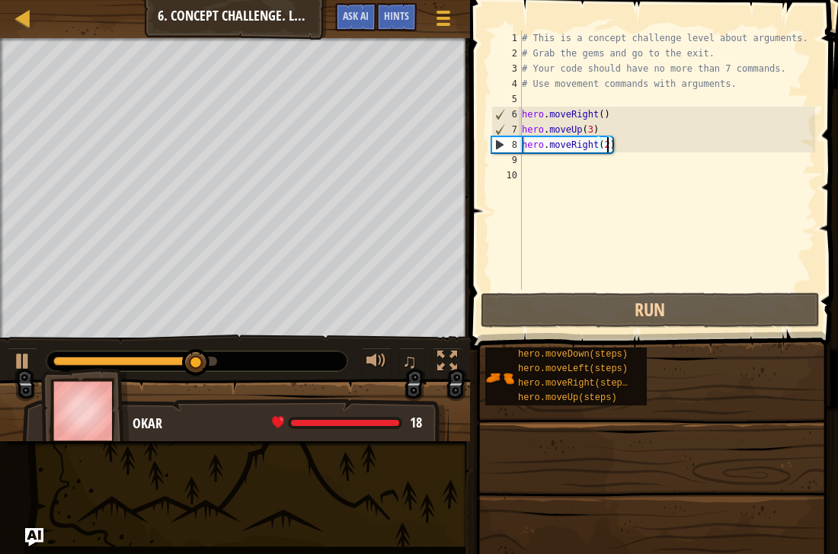
click at [566, 158] on div "# This is a concept challenge level about arguments. # Grab the gems and go to …" at bounding box center [667, 175] width 296 height 290
type textarea "h"
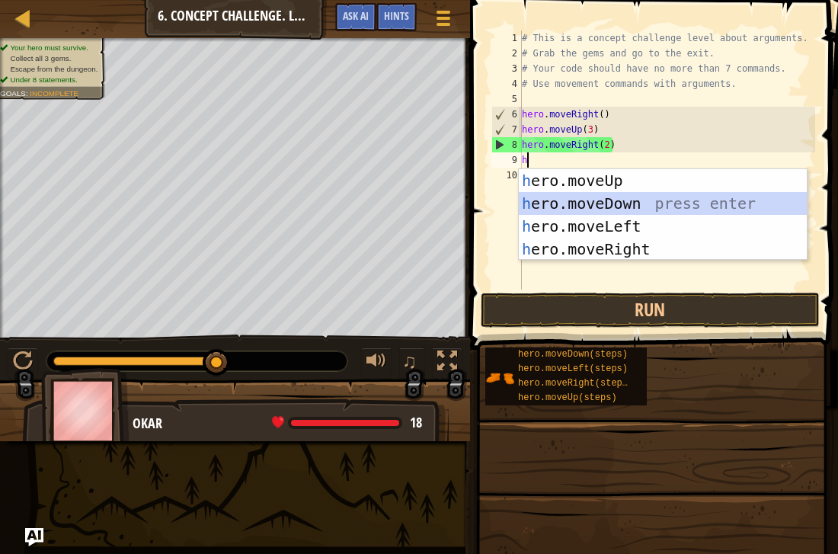
click at [574, 202] on div "h ero.moveUp press enter h ero.moveDown press enter h ero.moveLeft press enter …" at bounding box center [663, 237] width 288 height 137
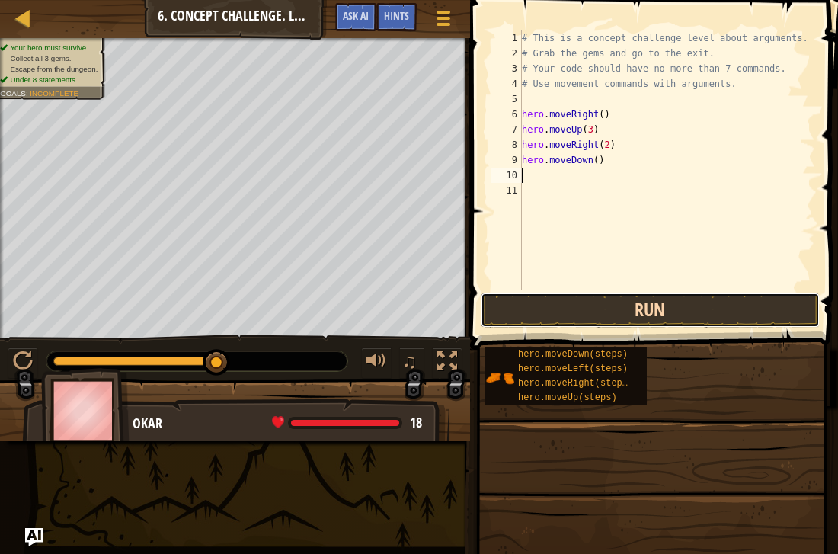
click at [571, 306] on button "Run" at bounding box center [650, 310] width 339 height 35
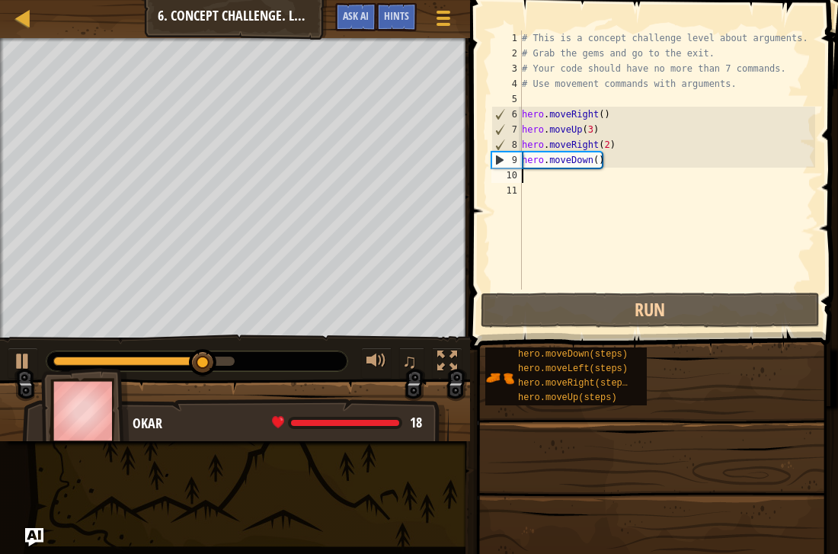
type textarea "h"
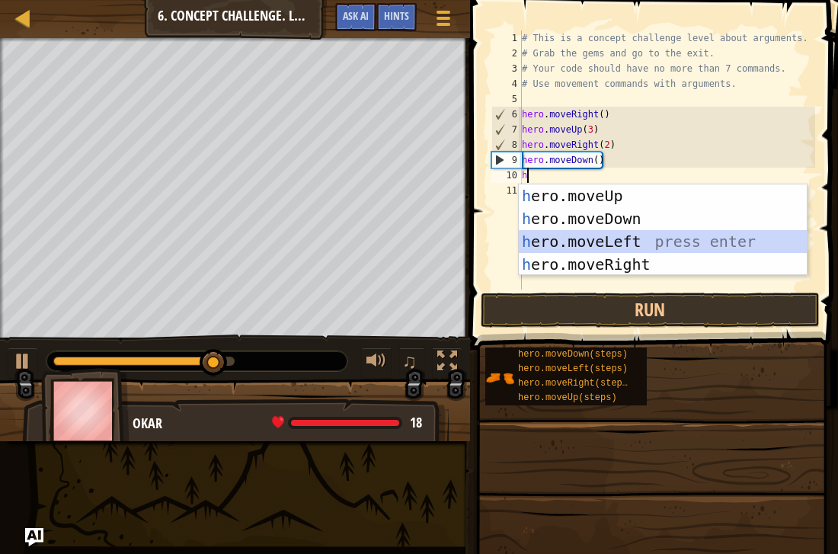
click at [594, 242] on div "h ero.moveUp press enter h ero.moveDown press enter h ero.moveLeft press enter …" at bounding box center [663, 252] width 288 height 137
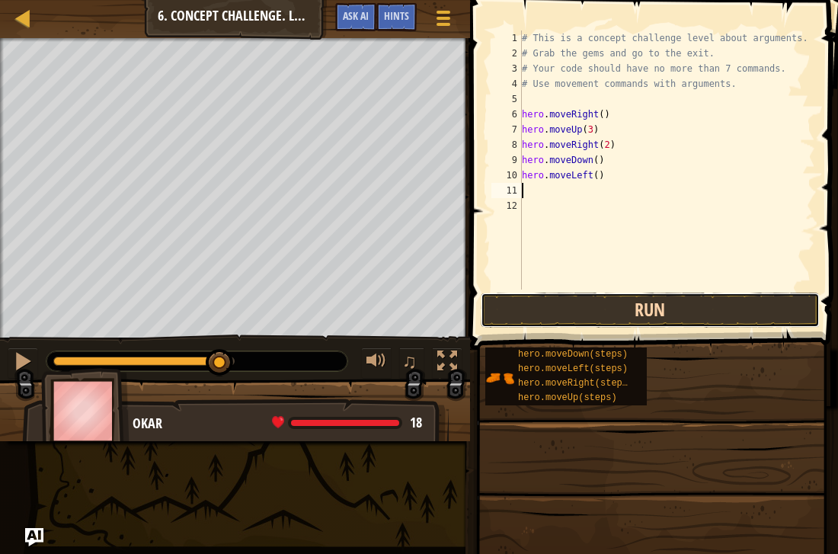
click at [578, 297] on button "Run" at bounding box center [650, 310] width 339 height 35
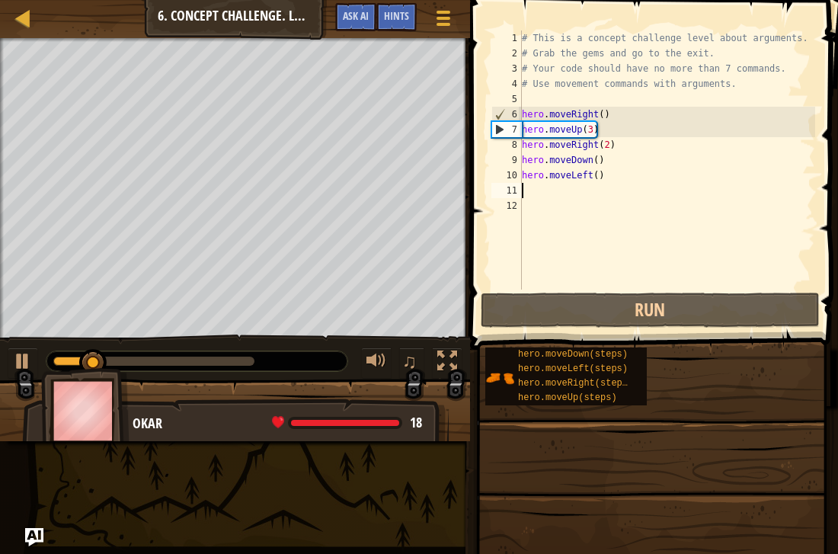
type textarea "h"
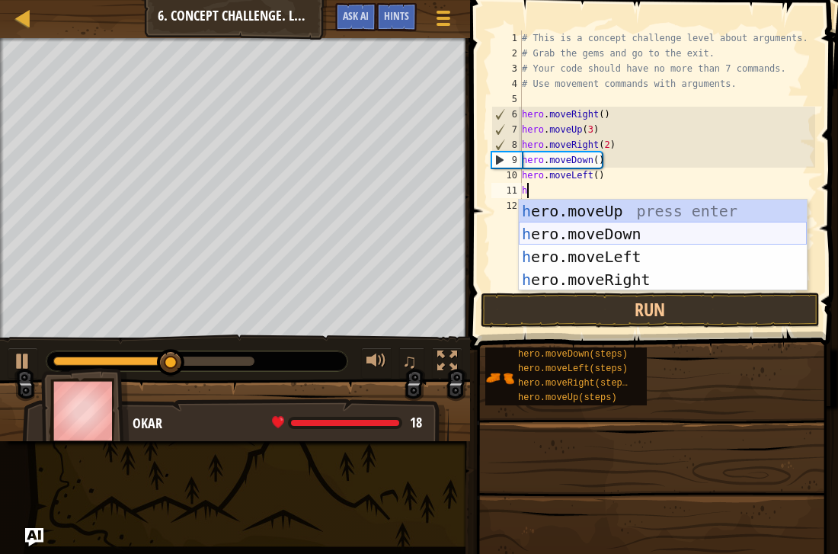
click at [574, 231] on div "h ero.moveUp press enter h ero.moveDown press enter h ero.moveLeft press enter …" at bounding box center [663, 268] width 288 height 137
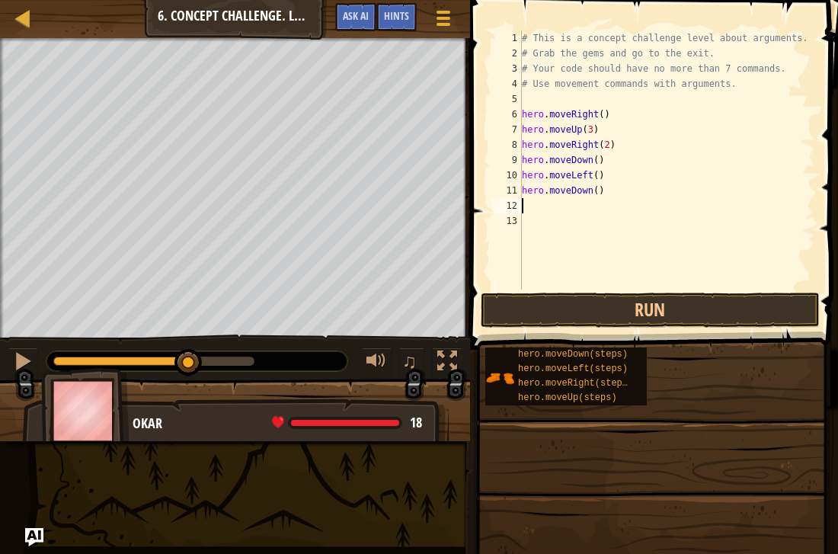
click at [603, 190] on div "# This is a concept challenge level about arguments. # Grab the gems and go to …" at bounding box center [667, 175] width 296 height 290
click at [599, 184] on div "# This is a concept challenge level about arguments. # Grab the gems and go to …" at bounding box center [667, 175] width 296 height 290
type textarea "hero.moveDown(2)"
click at [594, 313] on button "Run" at bounding box center [650, 310] width 339 height 35
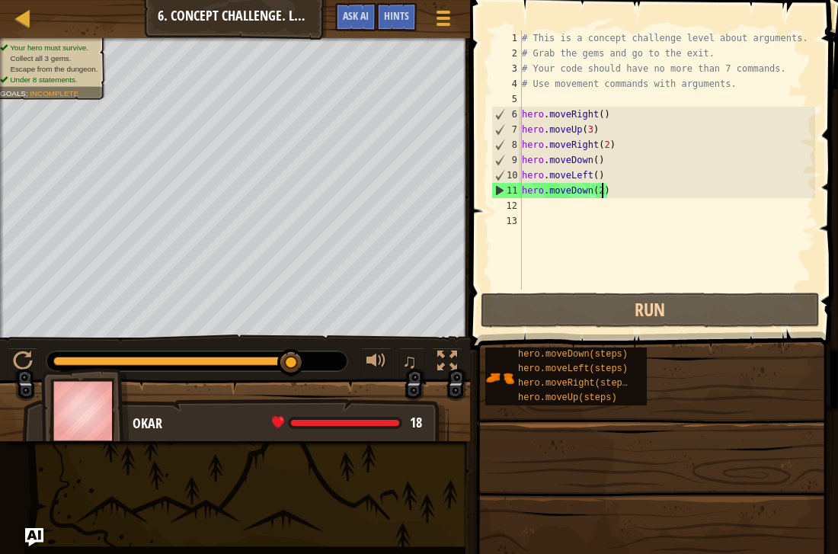
drag, startPoint x: 184, startPoint y: 360, endPoint x: 353, endPoint y: 370, distance: 168.6
click at [353, 370] on div "♫" at bounding box center [235, 357] width 470 height 46
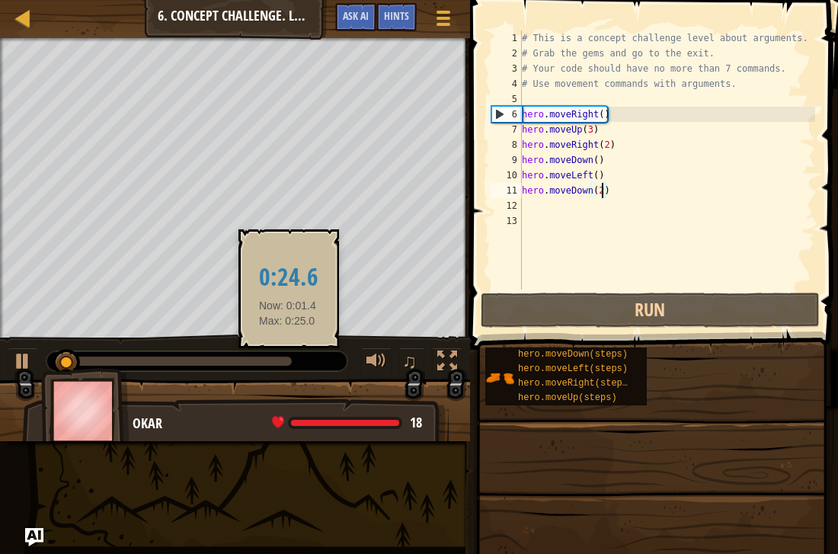
click at [288, 360] on div at bounding box center [172, 361] width 238 height 9
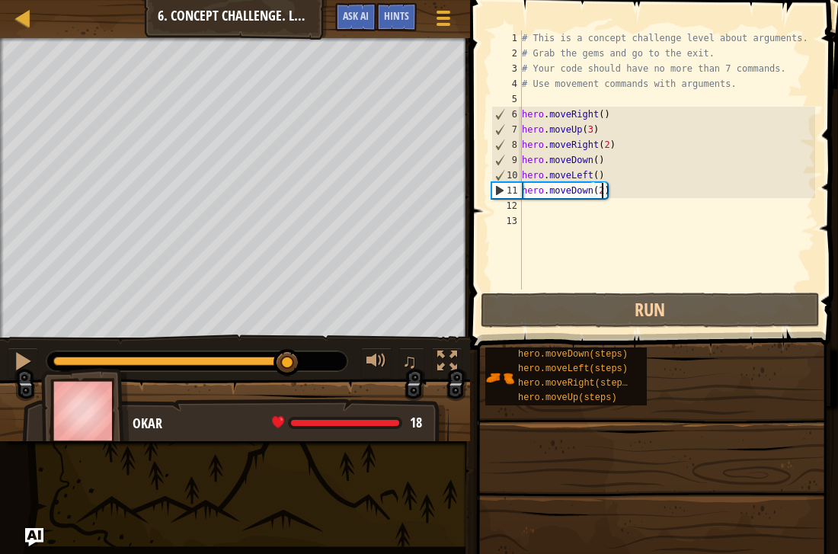
click at [533, 210] on div "# This is a concept challenge level about arguments. # Grab the gems and go to …" at bounding box center [667, 175] width 296 height 290
type textarea "h"
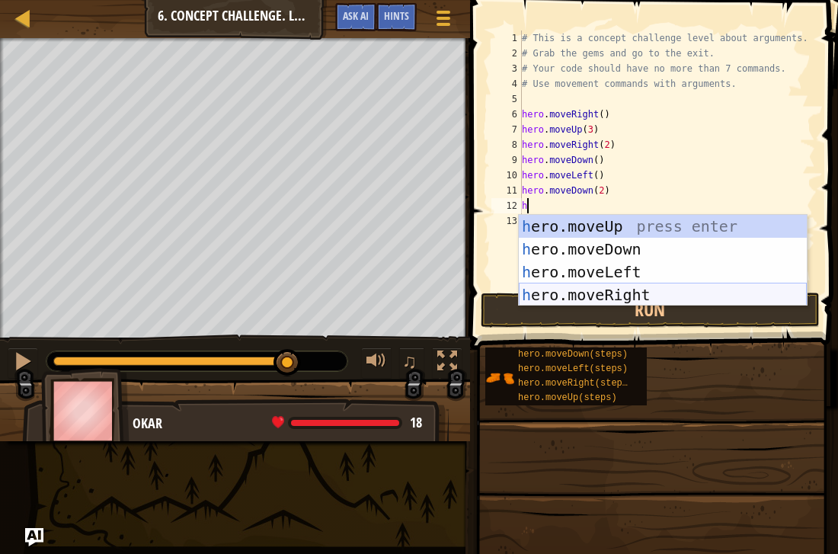
click at [586, 291] on div "h ero.moveUp press enter h ero.moveDown press enter h ero.moveLeft press enter …" at bounding box center [663, 283] width 288 height 137
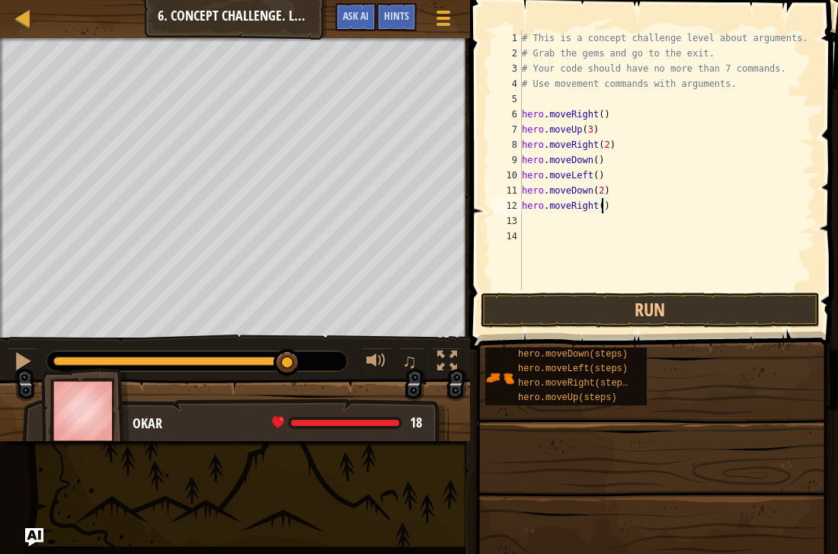
click at [602, 210] on div "# This is a concept challenge level about arguments. # Grab the gems and go to …" at bounding box center [667, 175] width 296 height 290
type textarea "hero.moveRight(2)"
click at [543, 300] on button "Run" at bounding box center [650, 310] width 339 height 35
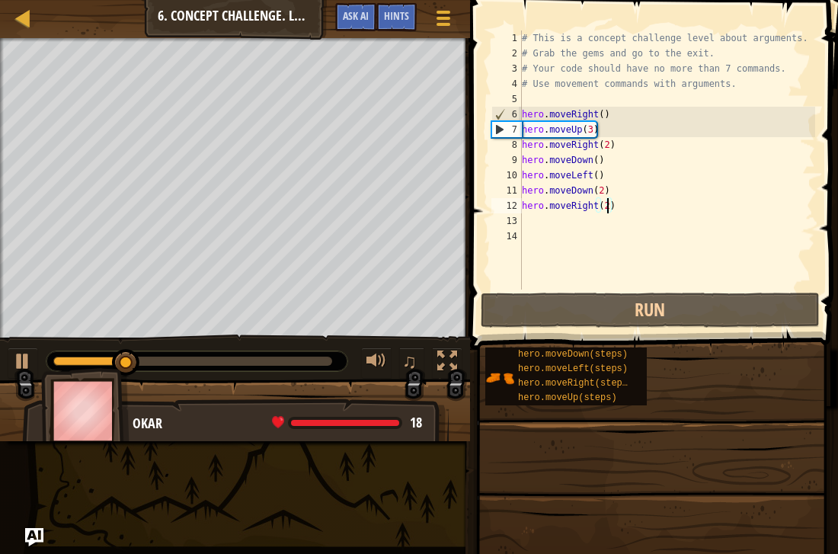
click at [329, 359] on div at bounding box center [192, 361] width 279 height 9
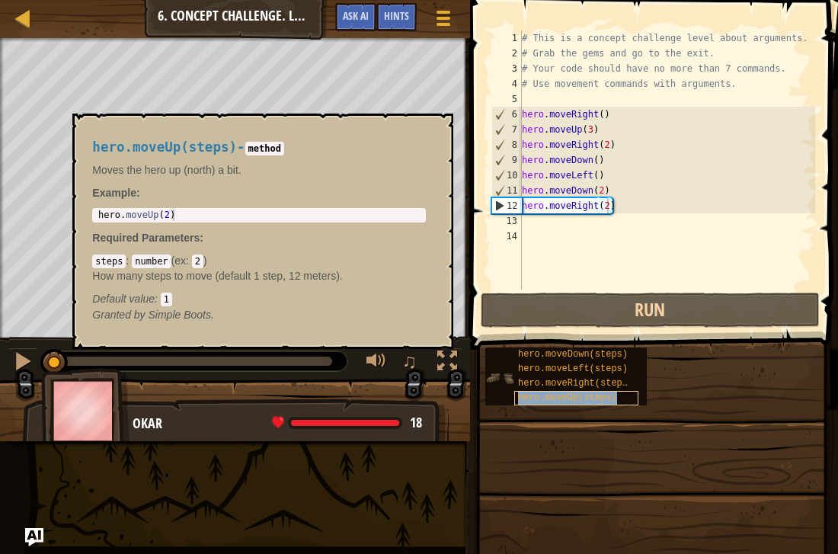
click at [539, 395] on span "hero.moveUp(steps)" at bounding box center [567, 397] width 99 height 11
click at [417, 488] on div "Map Introduction to Computer Science 6. Concept Challenge. Long Steps Game Menu…" at bounding box center [419, 277] width 838 height 554
click at [435, 128] on button "×" at bounding box center [436, 130] width 12 height 21
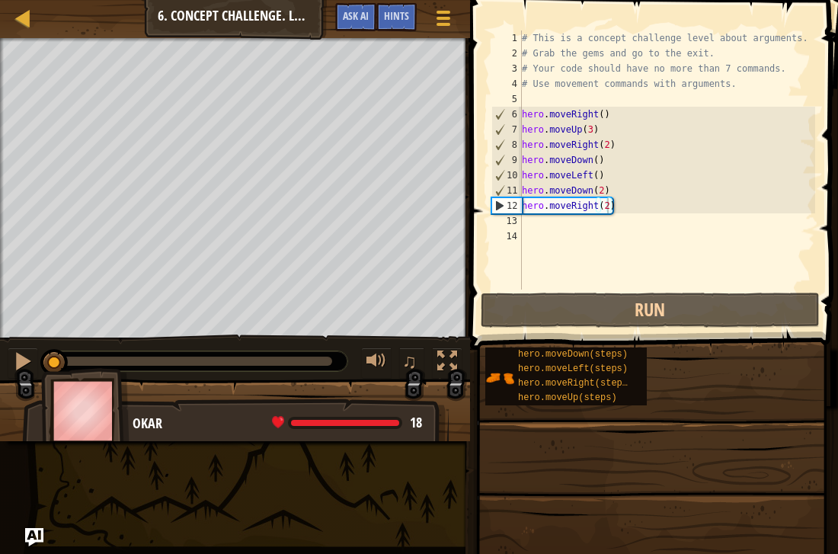
click at [536, 224] on div "# This is a concept challenge level about arguments. # Grab the gems and go to …" at bounding box center [667, 175] width 296 height 290
type textarea "h"
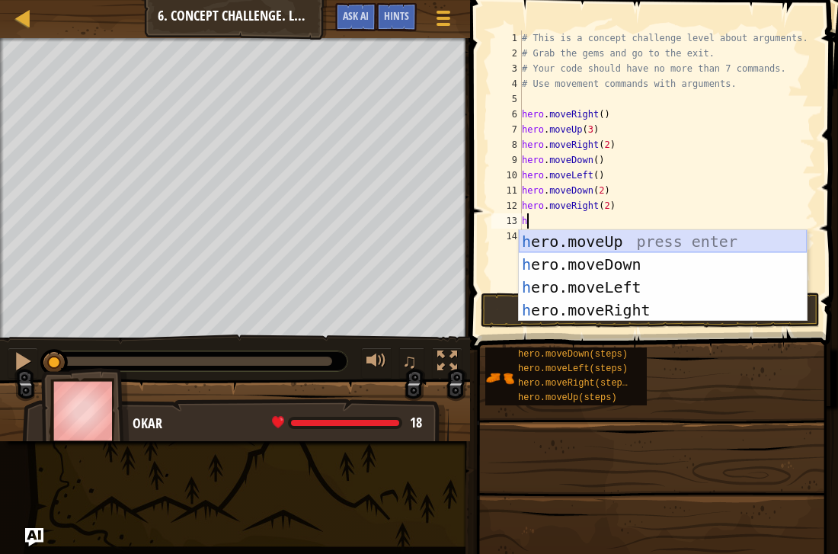
click at [562, 235] on div "h ero.moveUp press enter h ero.moveDown press enter h ero.moveLeft press enter …" at bounding box center [663, 298] width 288 height 137
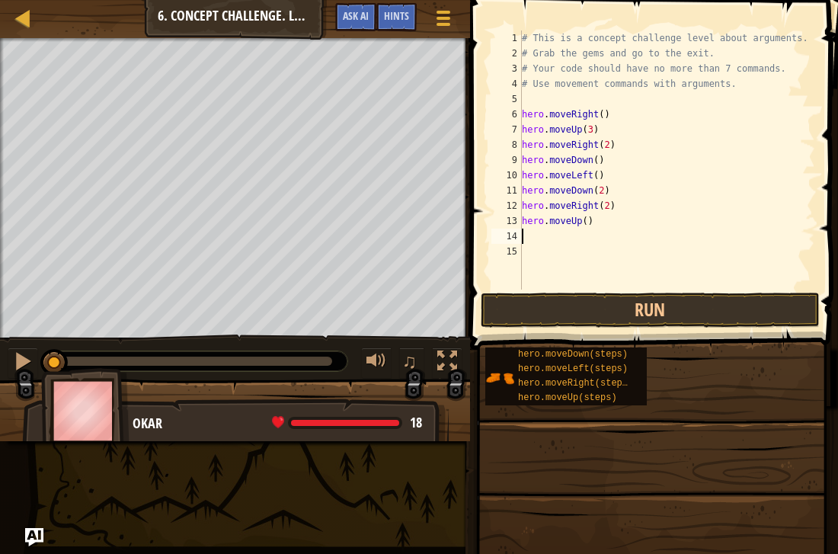
click at [578, 222] on div "# This is a concept challenge level about arguments. # Grab the gems and go to …" at bounding box center [667, 175] width 296 height 290
click at [583, 221] on div "# This is a concept challenge level about arguments. # Grab the gems and go to …" at bounding box center [667, 175] width 296 height 290
click at [591, 221] on div "# This is a concept challenge level about arguments. # Grab the gems and go to …" at bounding box center [667, 175] width 296 height 290
click at [588, 219] on div "# This is a concept challenge level about arguments. # Grab the gems and go to …" at bounding box center [667, 175] width 296 height 290
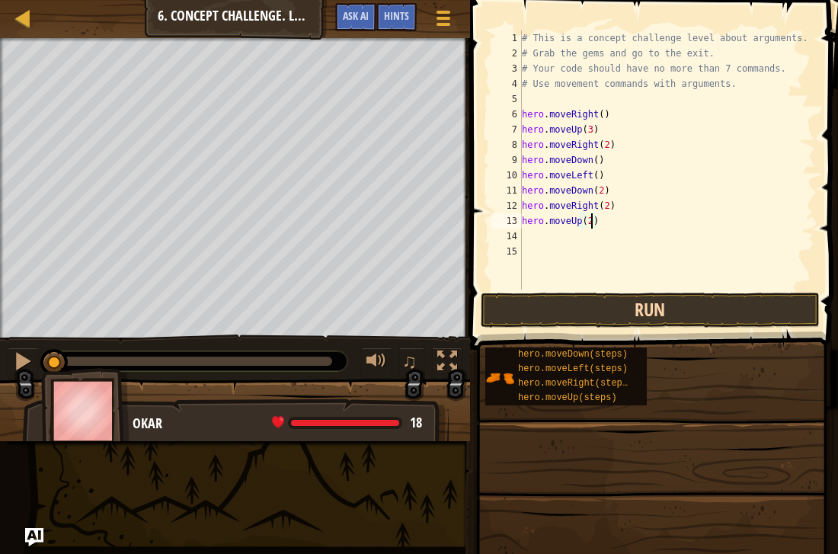
type textarea "hero.moveUp(2)"
click at [572, 300] on button "Run" at bounding box center [650, 310] width 339 height 35
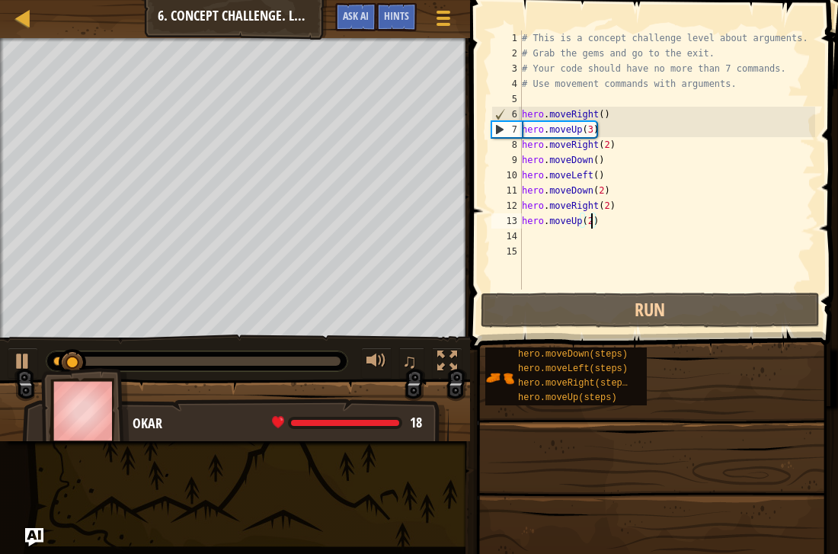
click at [337, 359] on div at bounding box center [196, 361] width 287 height 9
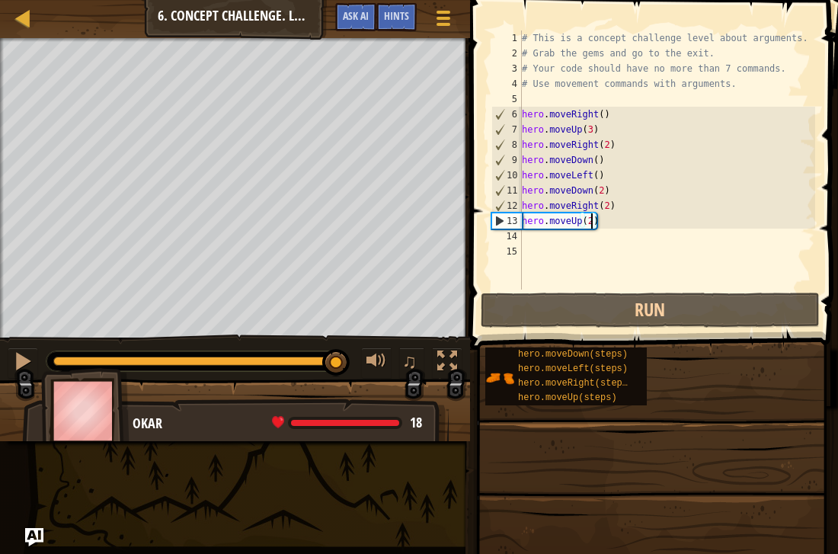
click at [552, 242] on div "# This is a concept challenge level about arguments. # Grab the gems and go to …" at bounding box center [667, 175] width 296 height 290
type textarea "h"
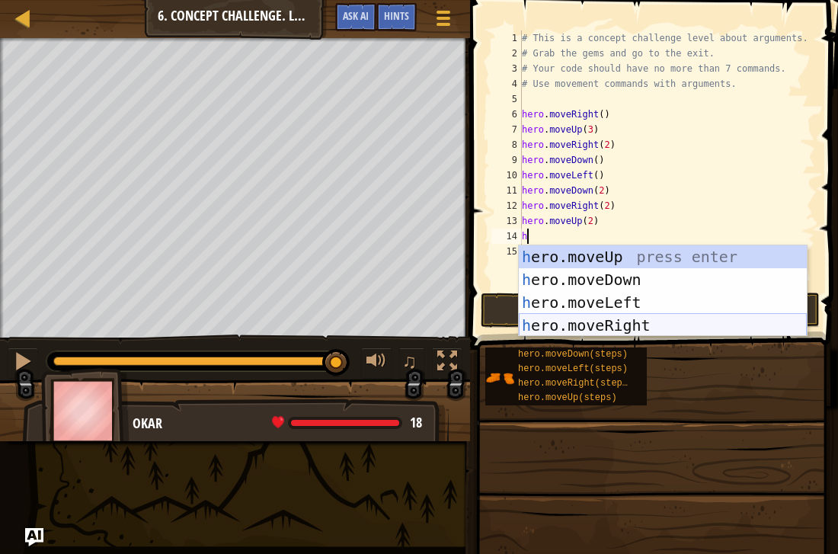
click at [569, 325] on div "h ero.moveUp press enter h ero.moveDown press enter h ero.moveLeft press enter …" at bounding box center [663, 313] width 288 height 137
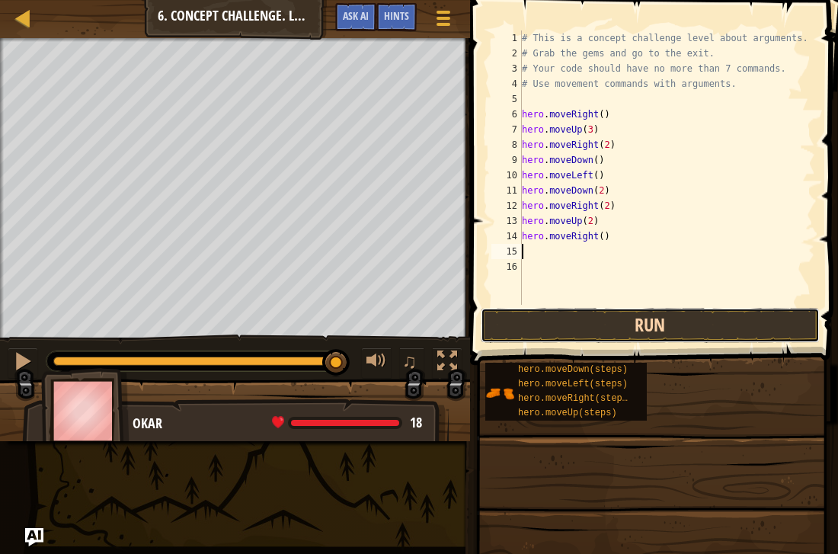
click at [591, 317] on button "Run" at bounding box center [650, 325] width 339 height 35
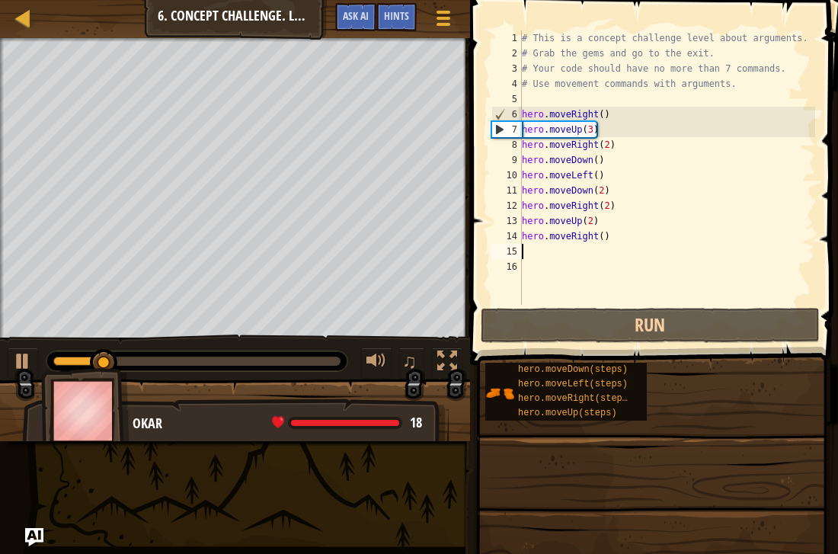
click at [339, 360] on div at bounding box center [196, 361] width 287 height 9
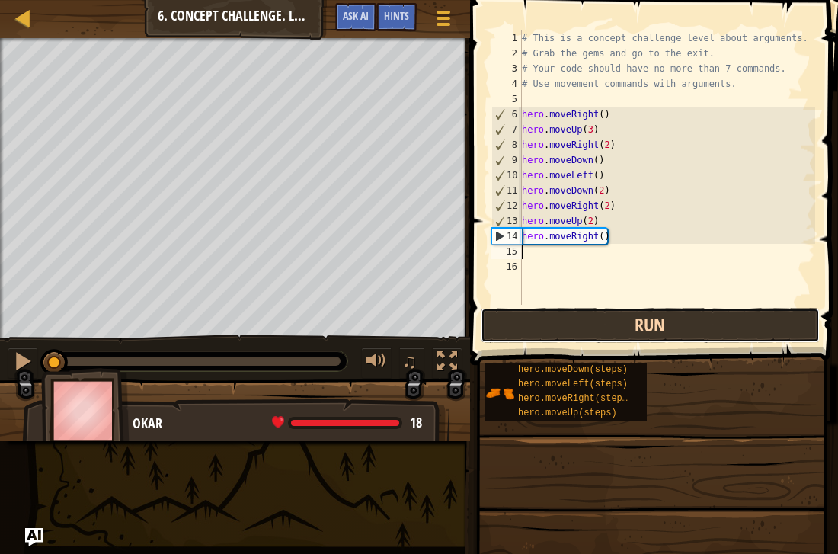
click at [575, 319] on button "Run" at bounding box center [650, 325] width 339 height 35
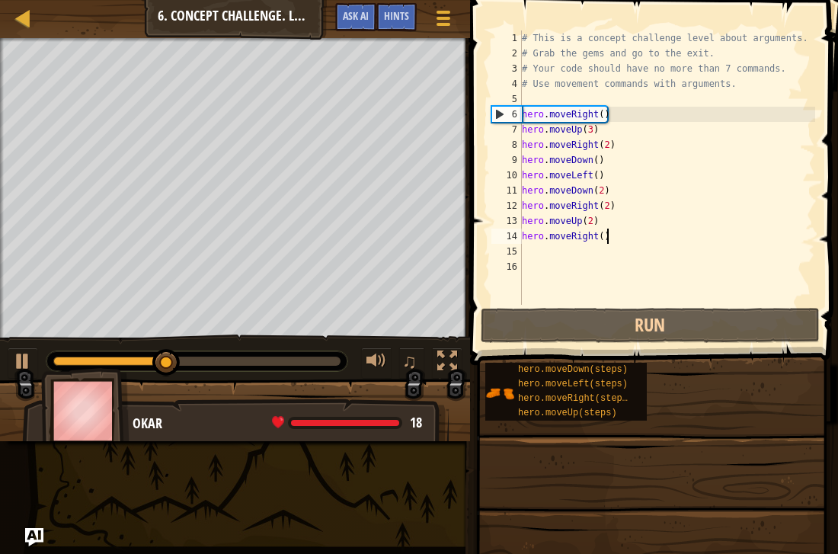
click at [613, 235] on div "# This is a concept challenge level about arguments. # Grab the gems and go to …" at bounding box center [667, 182] width 296 height 305
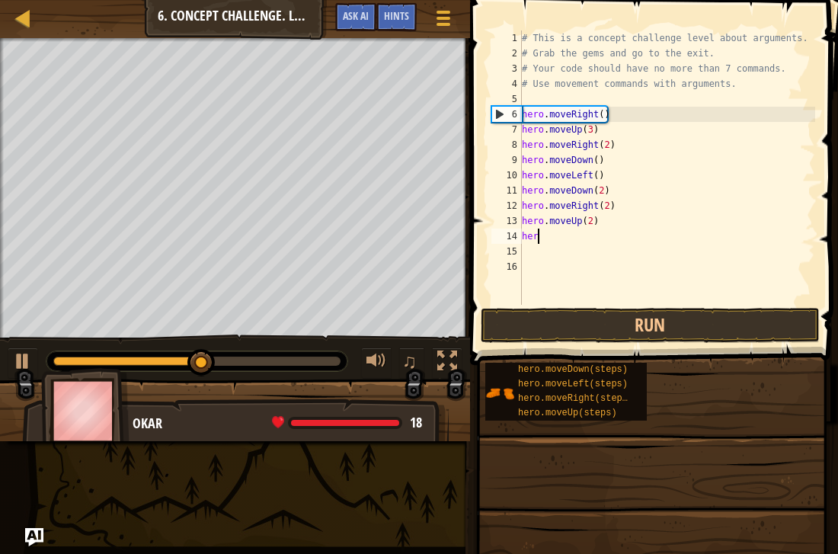
type textarea "h"
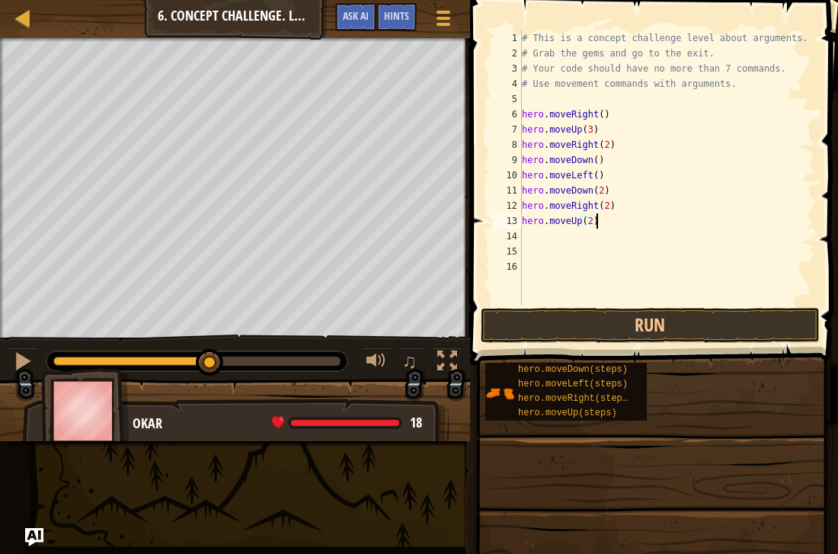
click at [598, 225] on div "# This is a concept challenge level about arguments. # Grab the gems and go to …" at bounding box center [667, 182] width 296 height 305
type textarea "h"
click at [615, 214] on div "# This is a concept challenge level about arguments. # Grab the gems and go to …" at bounding box center [667, 182] width 296 height 305
click at [601, 207] on div "# This is a concept challenge level about arguments. # Grab the gems and go to …" at bounding box center [667, 182] width 296 height 305
click at [620, 206] on div "# This is a concept challenge level about arguments. # Grab the gems and go to …" at bounding box center [667, 182] width 296 height 305
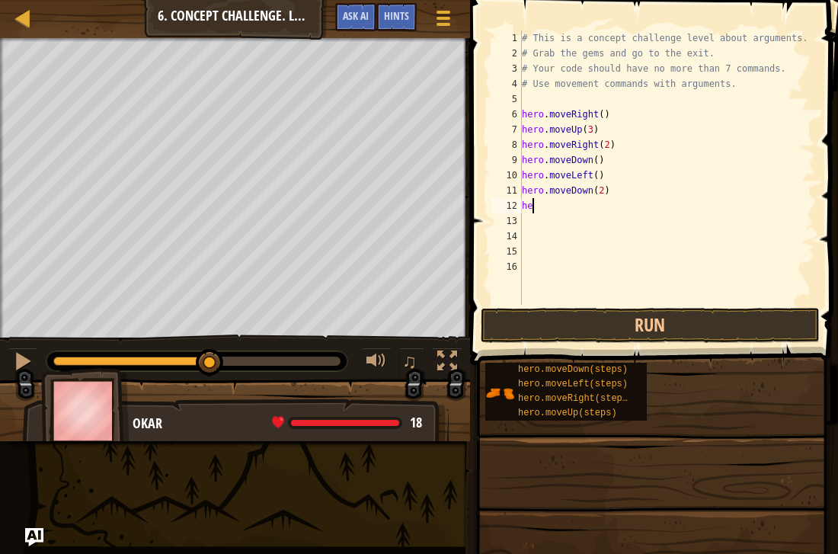
type textarea "h"
click at [612, 194] on div "# This is a concept challenge level about arguments. # Grab the gems and go to …" at bounding box center [667, 182] width 296 height 305
type textarea "h"
click at [607, 178] on div "# This is a concept challenge level about arguments. # Grab the gems and go to …" at bounding box center [667, 182] width 296 height 305
type textarea "h"
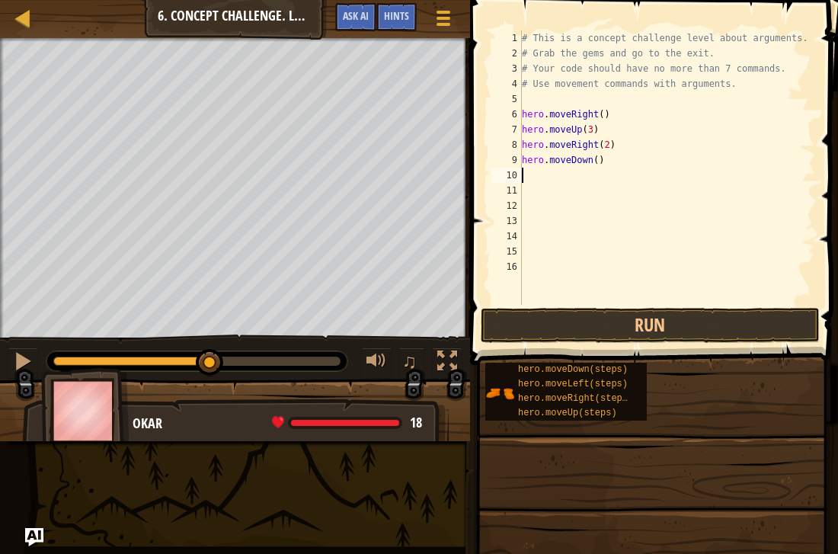
type textarea "h"
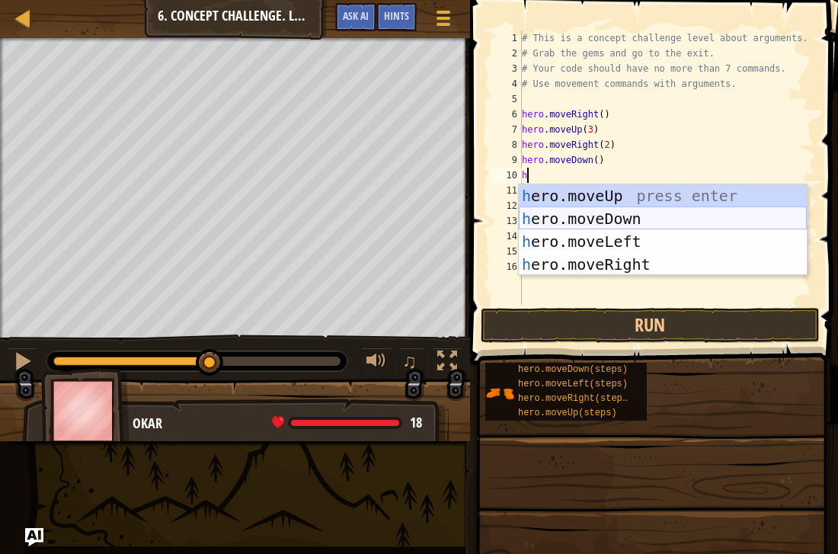
click at [661, 211] on div "h ero.moveUp press enter h ero.moveDown press enter h ero.moveLeft press enter …" at bounding box center [663, 252] width 288 height 137
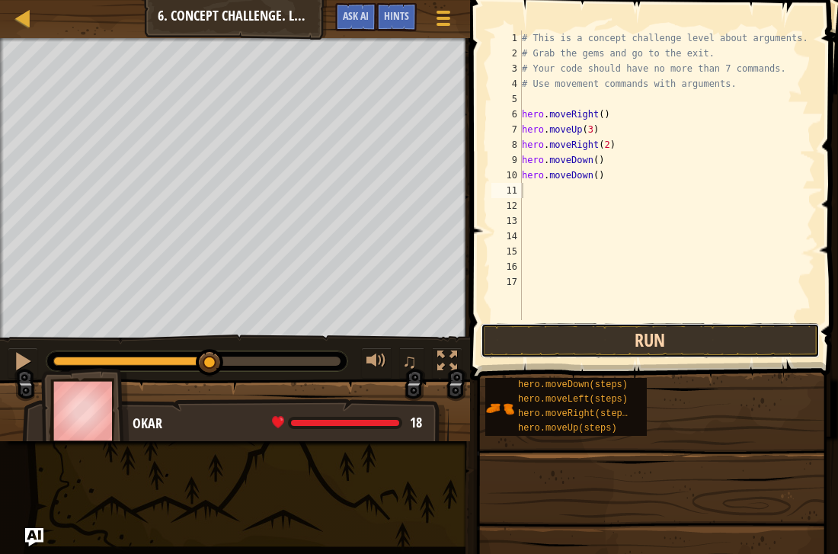
click at [593, 347] on button "Run" at bounding box center [650, 340] width 339 height 35
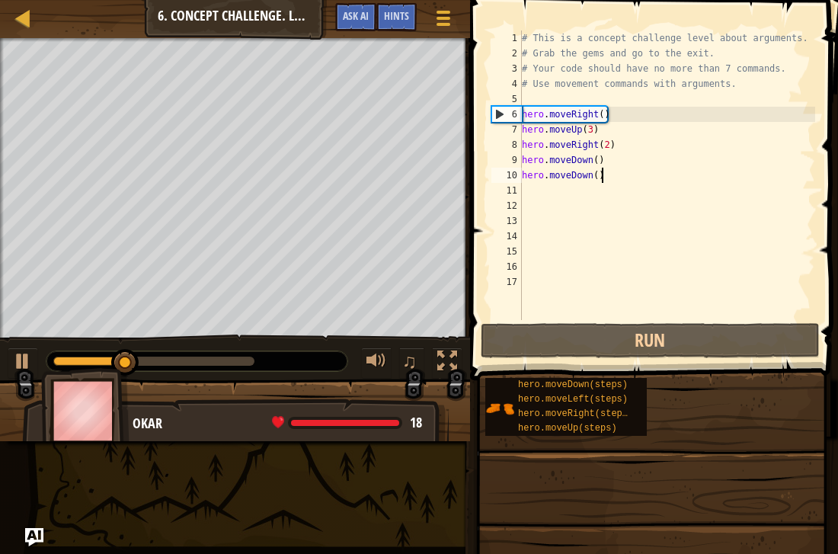
click at [608, 178] on div "# This is a concept challenge level about arguments. # Grab the gems and go to …" at bounding box center [667, 190] width 296 height 320
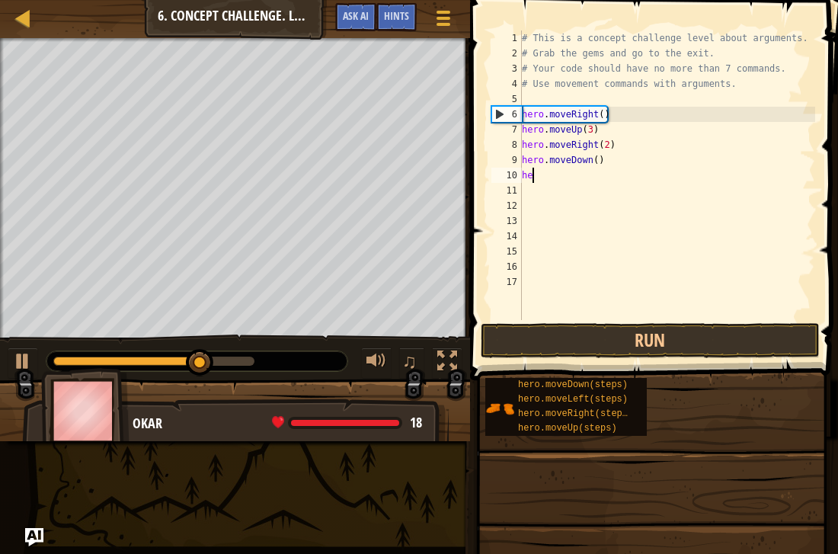
type textarea "h"
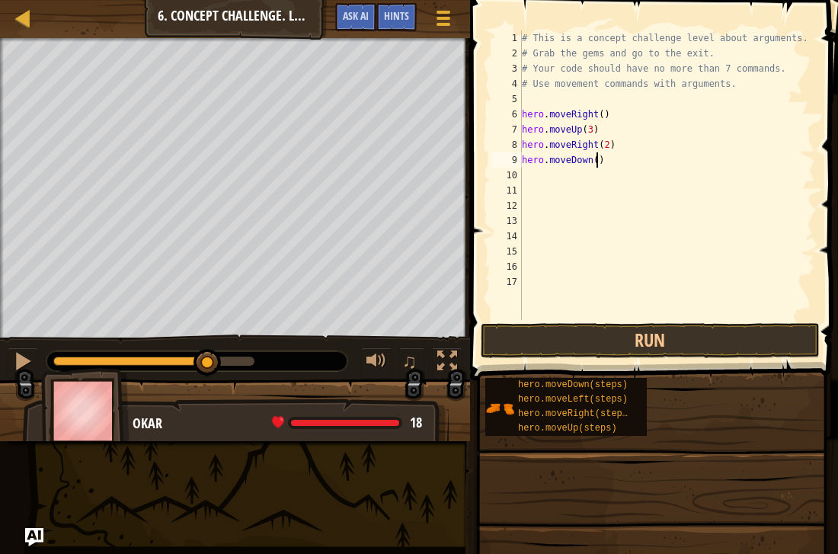
click at [596, 162] on div "# This is a concept challenge level about arguments. # Grab the gems and go to …" at bounding box center [667, 190] width 296 height 320
click at [610, 332] on button "Run" at bounding box center [650, 340] width 339 height 35
type textarea "hero.moveDown(3)"
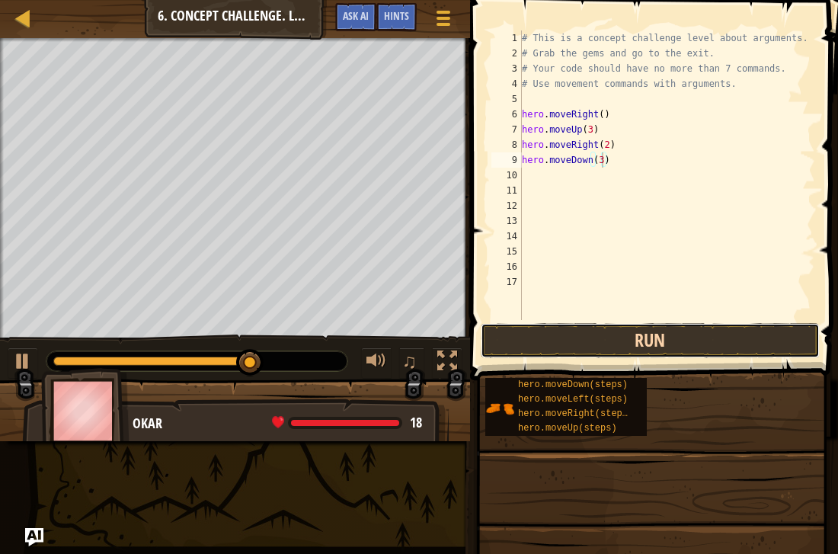
click at [608, 336] on button "Run" at bounding box center [650, 340] width 339 height 35
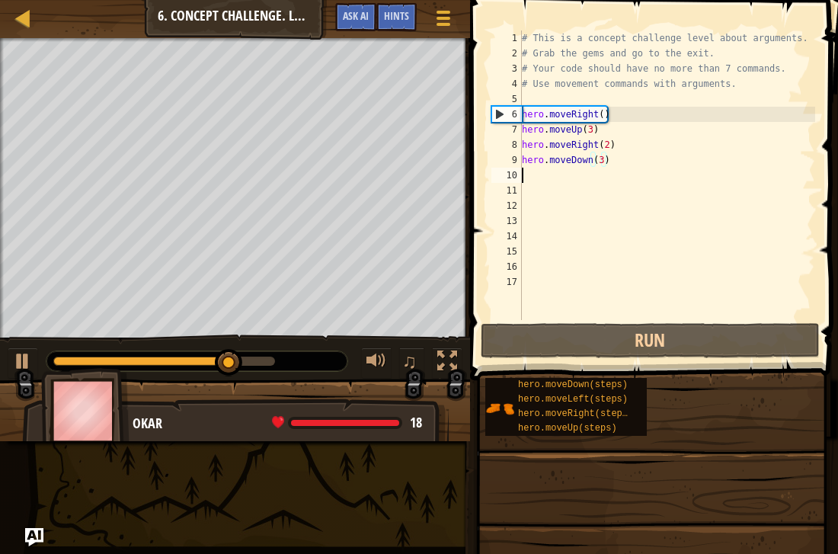
click at [529, 171] on div "# This is a concept challenge level about arguments. # Grab the gems and go to …" at bounding box center [667, 190] width 296 height 320
type textarea "h"
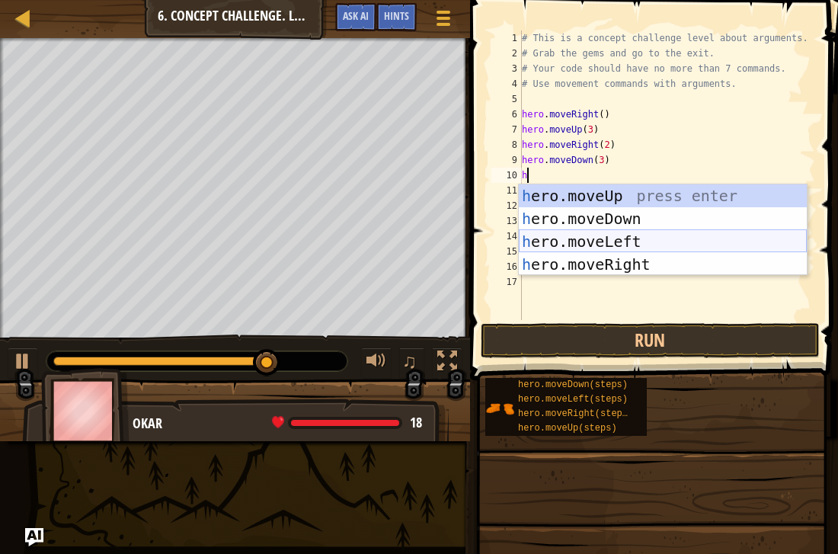
click at [562, 245] on div "h ero.moveUp press enter h ero.moveDown press enter h ero.moveLeft press enter …" at bounding box center [663, 252] width 288 height 137
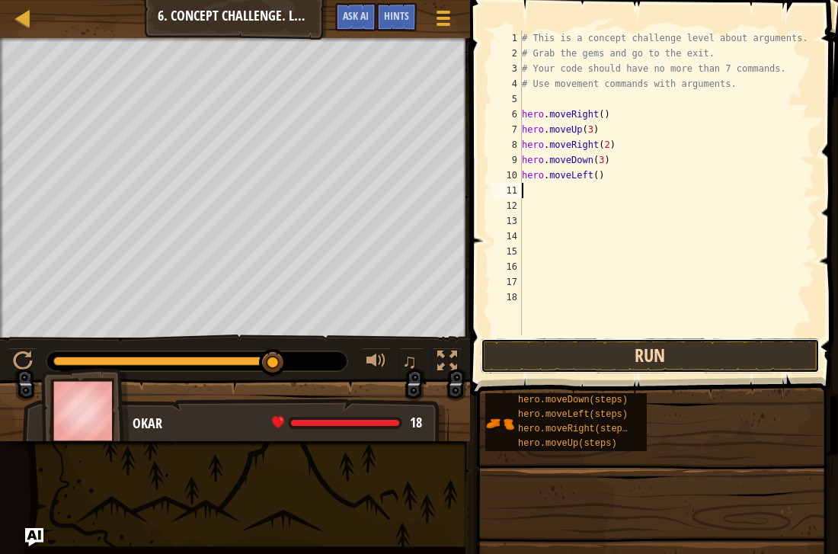
click at [592, 358] on button "Run" at bounding box center [650, 355] width 339 height 35
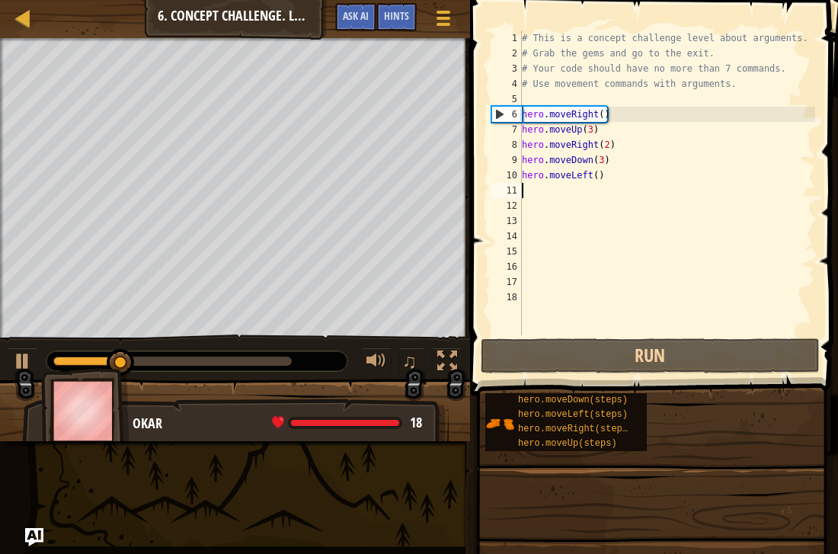
click at [288, 358] on div at bounding box center [172, 361] width 238 height 9
type textarea "h"
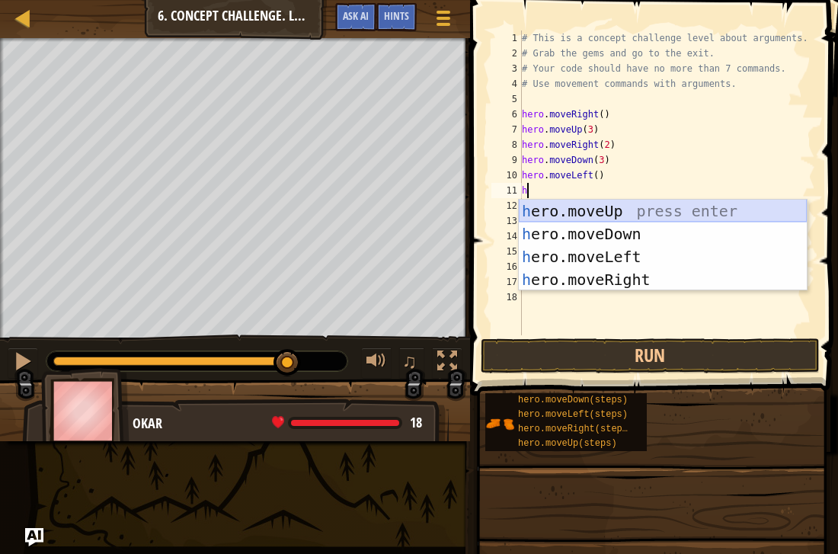
click at [575, 212] on div "h ero.moveUp press enter h ero.moveDown press enter h ero.moveLeft press enter …" at bounding box center [663, 268] width 288 height 137
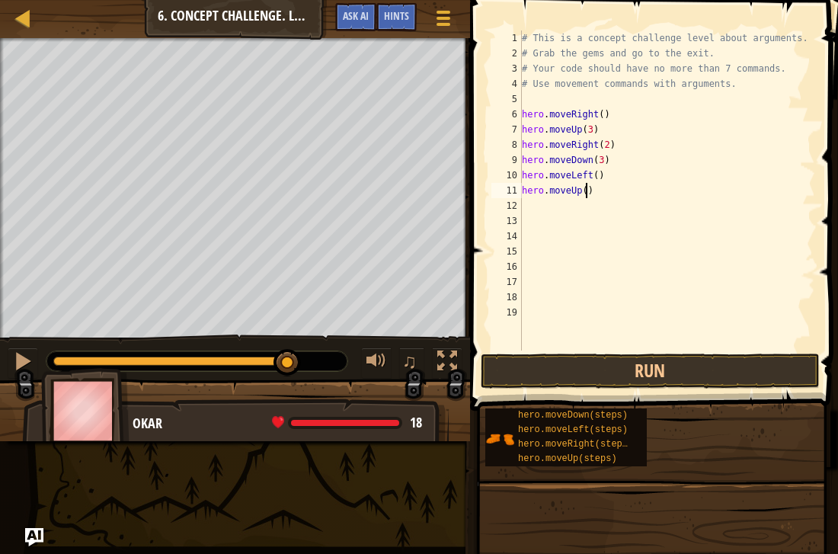
click at [586, 192] on div "# This is a concept challenge level about arguments. # Grab the gems and go to …" at bounding box center [667, 205] width 296 height 350
type textarea "hero.moveUp(2)"
click at [638, 370] on button "Run" at bounding box center [650, 371] width 339 height 35
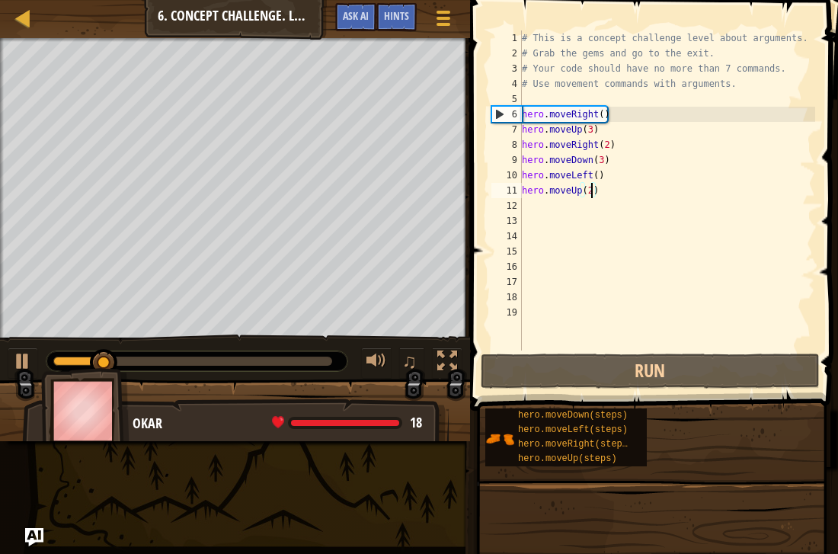
click at [325, 361] on div at bounding box center [192, 361] width 279 height 9
click at [546, 210] on div "# This is a concept challenge level about arguments. # Grab the gems and go to …" at bounding box center [667, 205] width 296 height 350
type textarea "h"
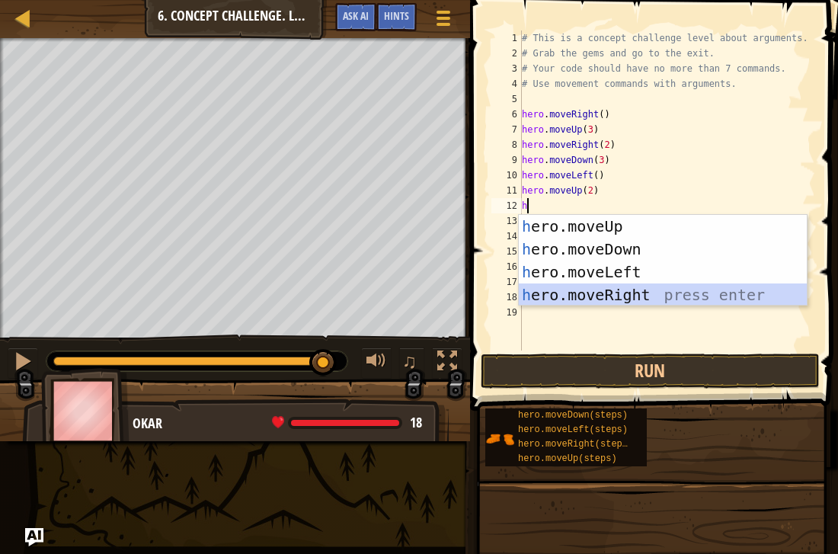
click at [598, 299] on div "h ero.moveUp press enter h ero.moveDown press enter h ero.moveLeft press enter …" at bounding box center [663, 283] width 288 height 137
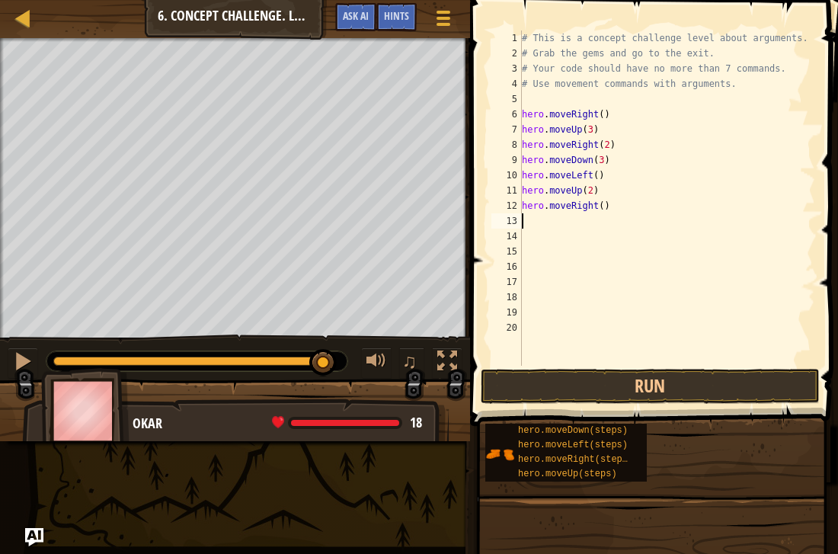
click at [603, 208] on div "# This is a concept challenge level about arguments. # Grab the gems and go to …" at bounding box center [667, 213] width 296 height 366
type textarea "hero.moveRight(3)"
click at [539, 379] on button "Run" at bounding box center [650, 386] width 339 height 35
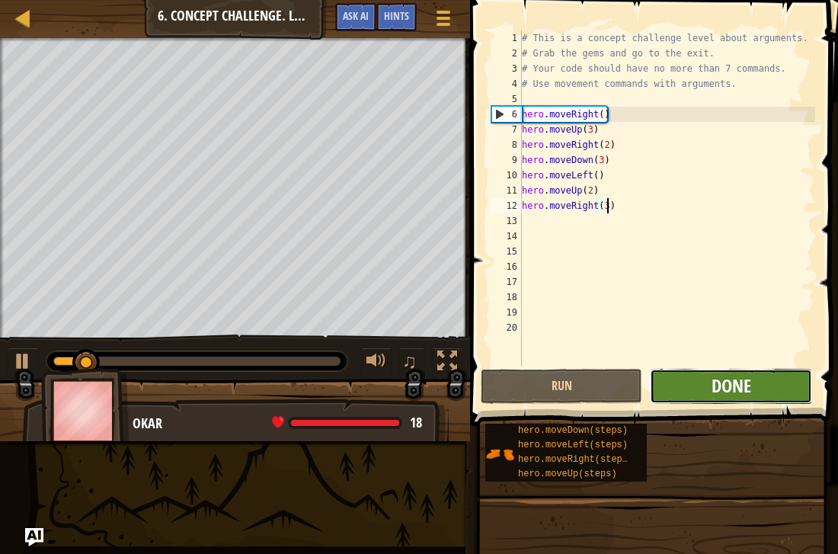
click at [727, 388] on span "Done" at bounding box center [732, 385] width 40 height 24
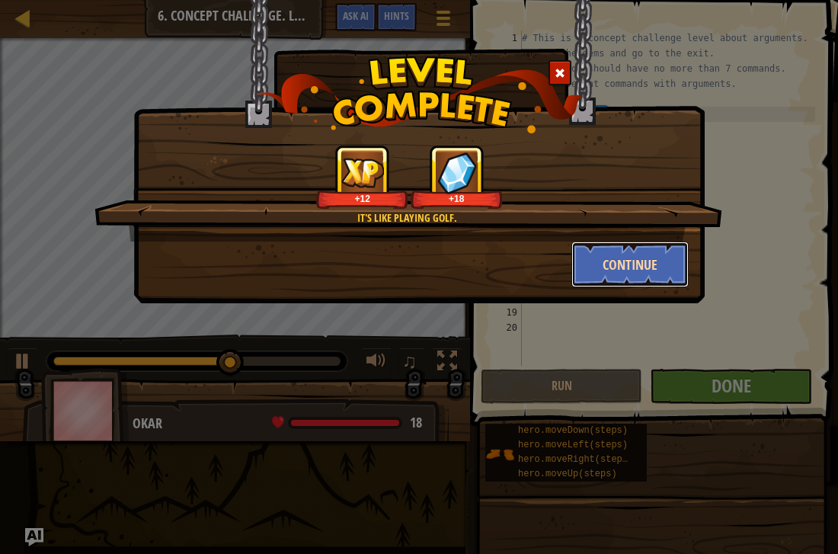
click at [628, 254] on button "Continue" at bounding box center [630, 265] width 118 height 46
